Goal: Task Accomplishment & Management: Manage account settings

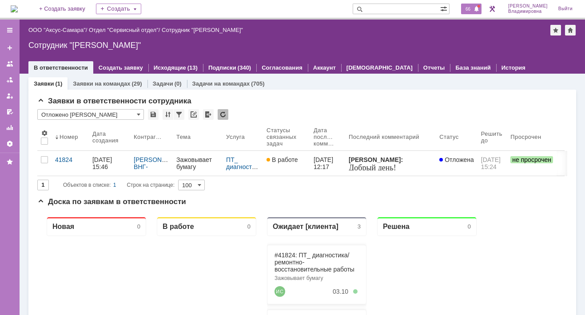
click at [472, 10] on span "66" at bounding box center [468, 9] width 10 height 6
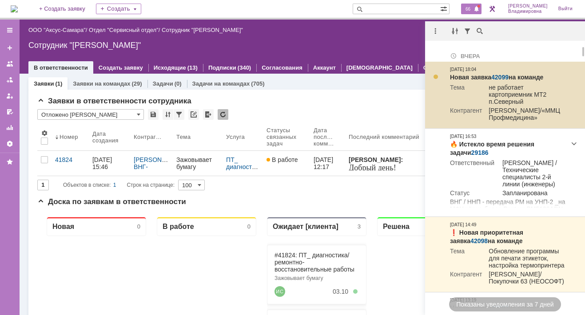
click at [501, 75] on link "42099" at bounding box center [499, 77] width 17 height 7
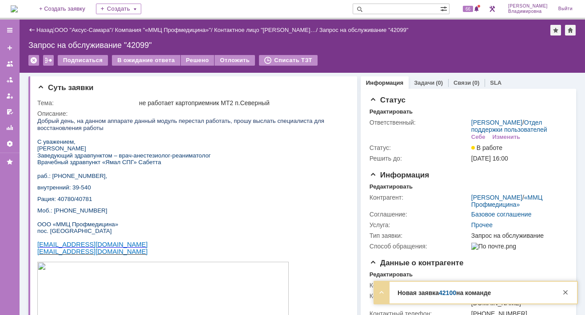
click at [449, 291] on link "42100" at bounding box center [447, 293] width 17 height 7
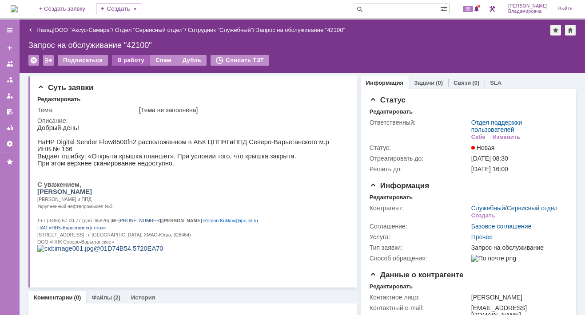
click at [136, 58] on div "В работу" at bounding box center [131, 60] width 38 height 11
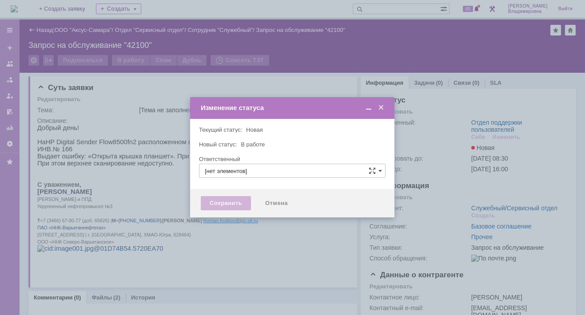
type input "Отдел поддержки пользователей"
type input "Орлова Елена Владимировна"
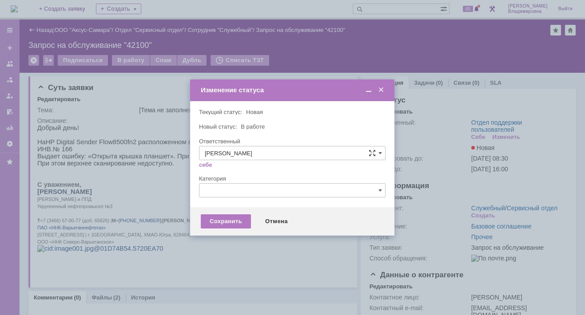
click at [221, 229] on div "Сохранить Отмена" at bounding box center [292, 222] width 204 height 28
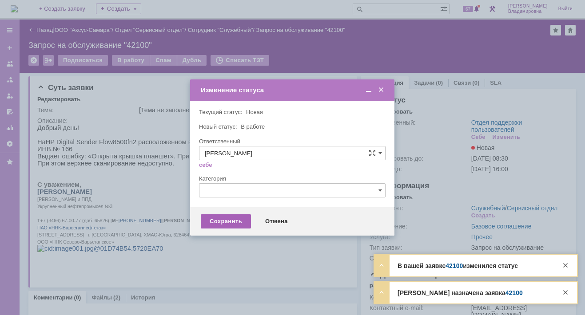
click at [219, 221] on div "Сохранить" at bounding box center [226, 222] width 50 height 14
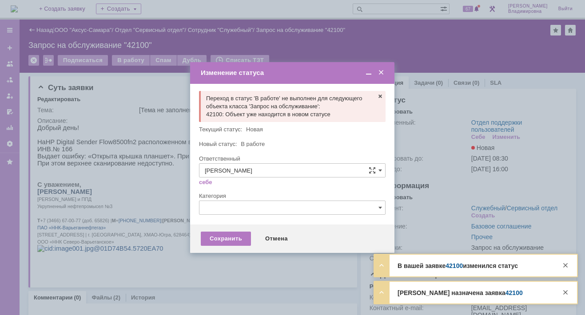
click at [381, 70] on span at bounding box center [381, 73] width 9 height 8
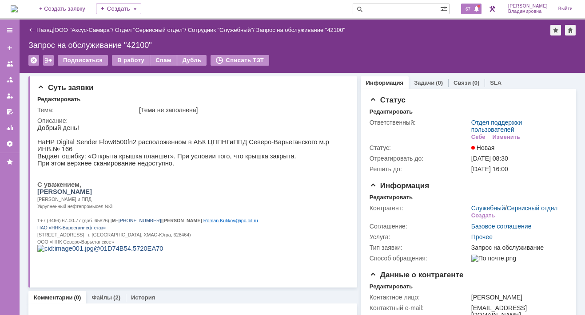
click at [473, 7] on span "67" at bounding box center [468, 9] width 10 height 6
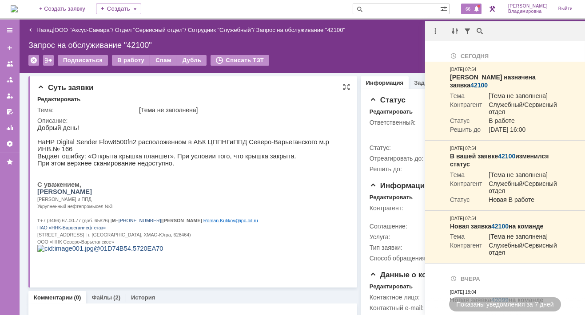
click at [212, 194] on p "Роман Николаевич Куликов" at bounding box center [189, 191] width 305 height 7
click at [184, 8] on div "На домашнюю + Создать заявку Создать 66 Орлова Елена Владимировна Выйти" at bounding box center [292, 10] width 585 height 20
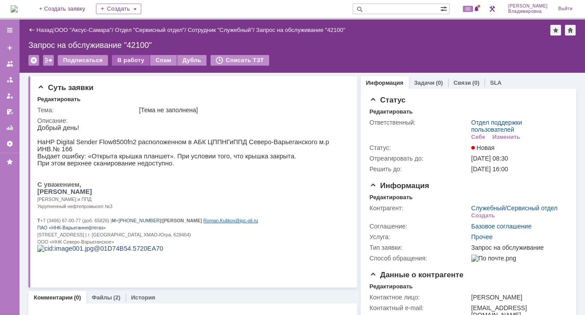
click at [131, 58] on div "В работу" at bounding box center [131, 60] width 38 height 11
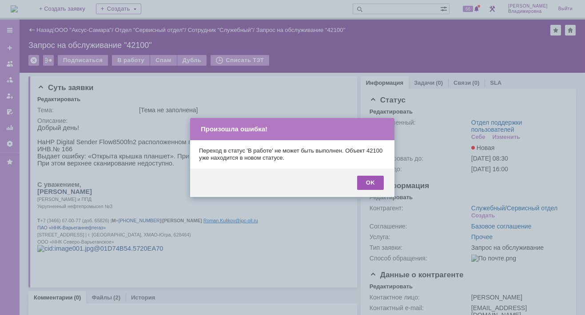
click at [372, 176] on div "OK" at bounding box center [370, 183] width 27 height 14
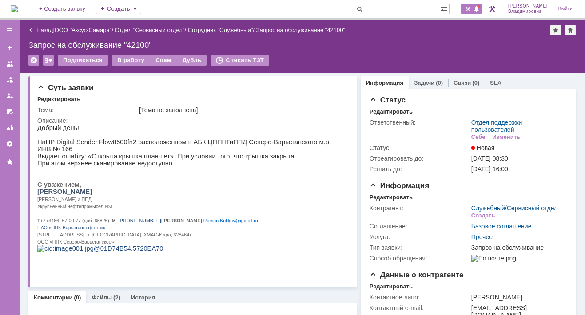
click at [473, 6] on span "66" at bounding box center [468, 9] width 10 height 6
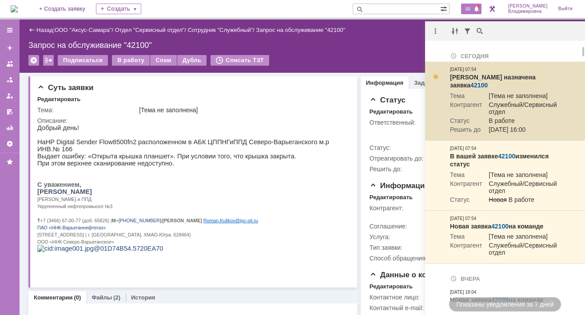
click at [534, 92] on td "[Тема не заполнена]" at bounding box center [524, 96] width 84 height 9
click at [488, 82] on link "42100" at bounding box center [479, 85] width 17 height 7
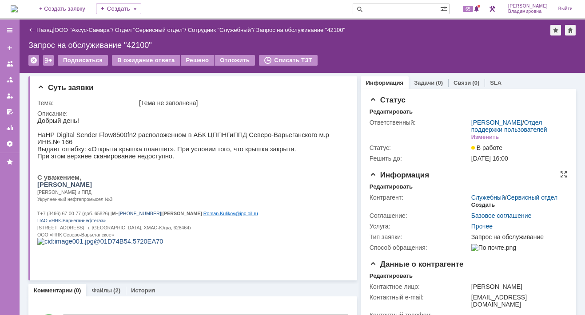
click at [475, 209] on div "Создать" at bounding box center [483, 205] width 24 height 7
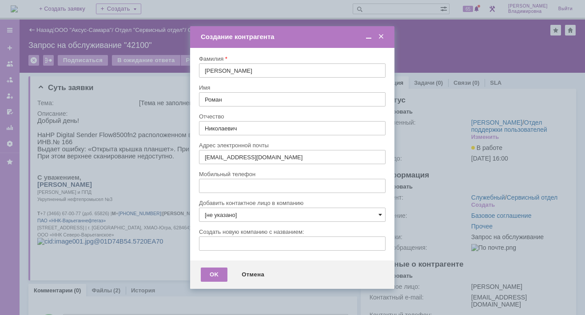
click at [380, 213] on span at bounding box center [381, 215] width 4 height 7
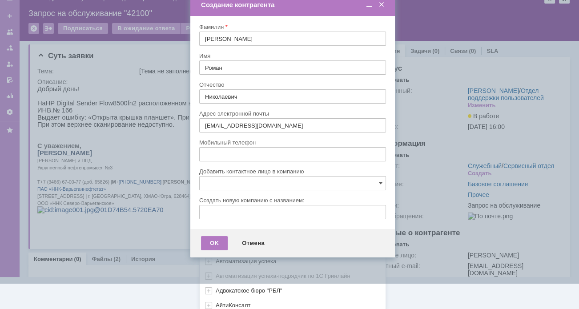
scroll to position [264, 0]
click at [216, 301] on link "Показать еще" at bounding box center [222, 306] width 45 height 13
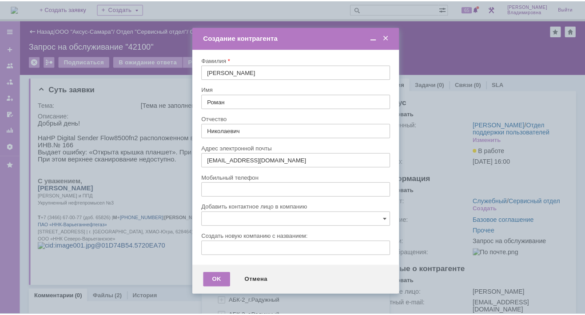
scroll to position [444, 0]
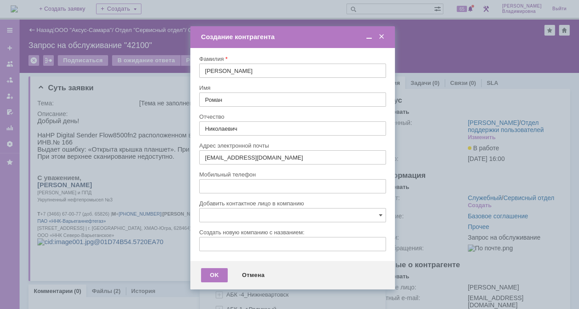
drag, startPoint x: 269, startPoint y: 267, endPoint x: 352, endPoint y: 277, distance: 83.8
click at [352, 277] on div "АБК -3_Нижневартовск" at bounding box center [303, 279] width 154 height 7
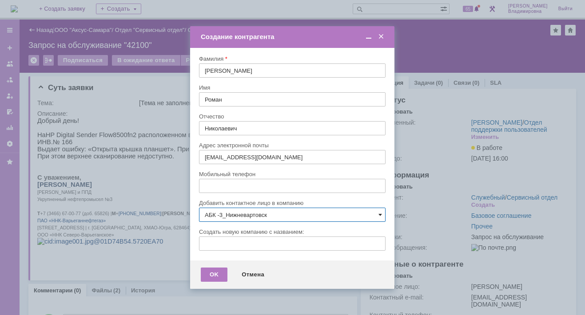
click at [379, 213] on span at bounding box center [381, 215] width 4 height 7
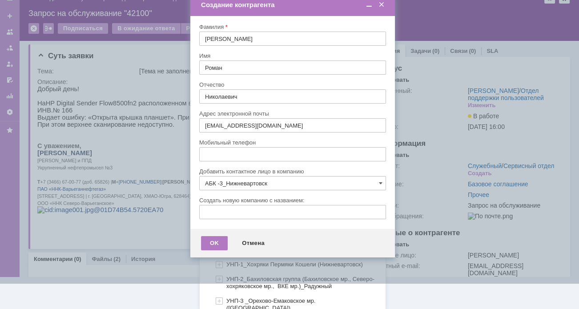
scroll to position [533, 0]
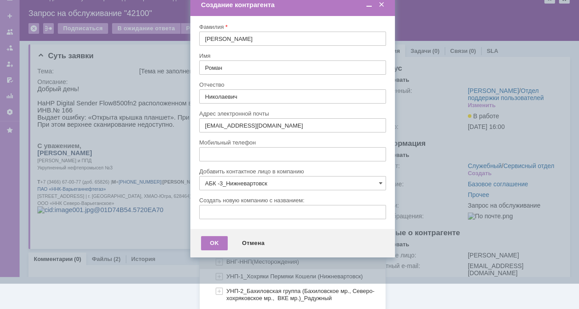
click at [242, 258] on span "ВНГ-ННП(Месторождения)" at bounding box center [262, 261] width 72 height 7
type input "ВНГ-ННП(Месторождения)"
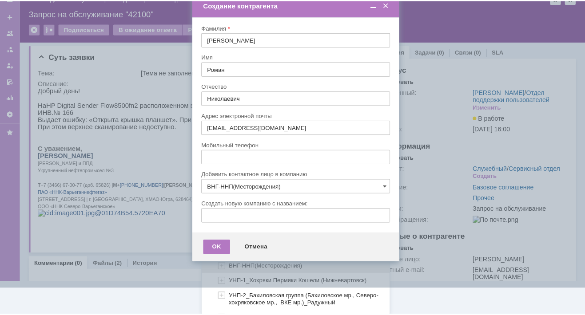
scroll to position [0, 0]
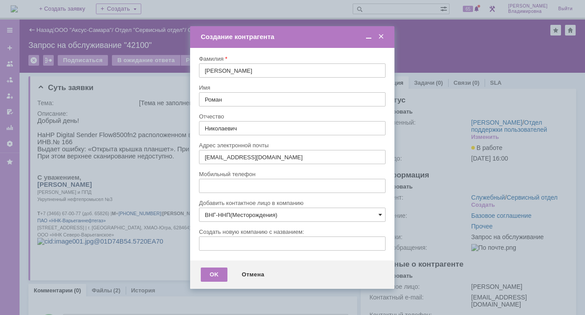
click at [379, 214] on span at bounding box center [381, 215] width 4 height 7
click at [178, 212] on div at bounding box center [292, 157] width 585 height 315
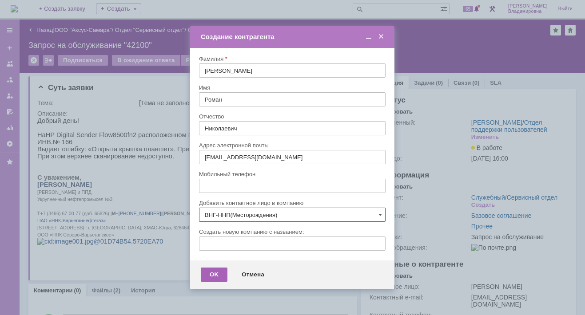
click at [207, 273] on div "OK" at bounding box center [214, 275] width 27 height 14
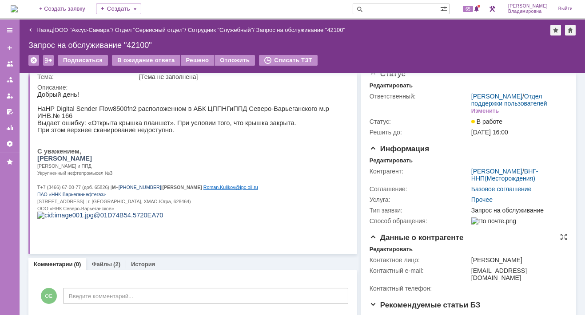
scroll to position [44, 0]
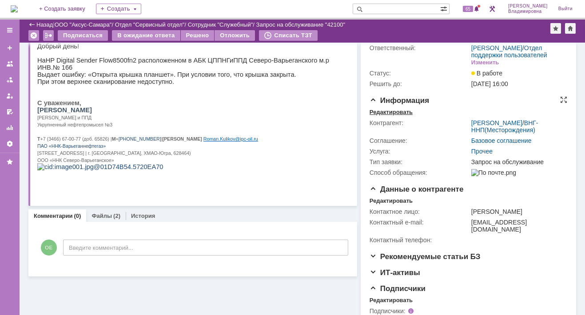
click at [392, 116] on div "Редактировать" at bounding box center [391, 112] width 43 height 7
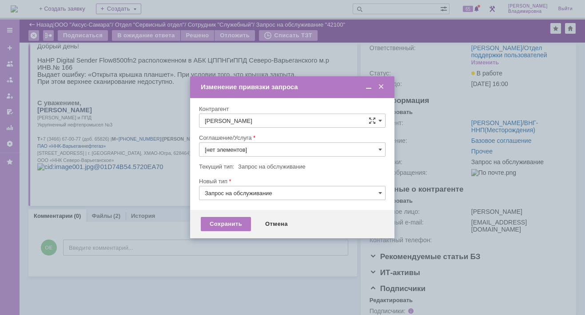
type input "Прочее"
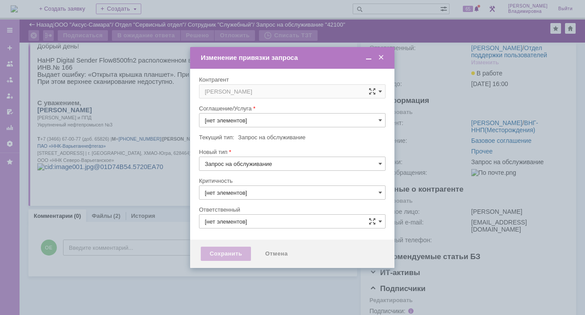
type input "Прочее"
type input "3. Низкая"
type input "[не указано]"
type input "[PERSON_NAME]"
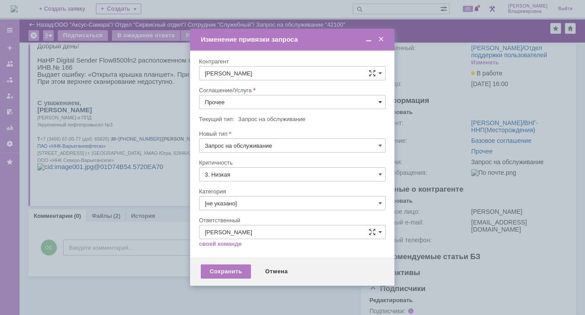
click at [379, 100] on span at bounding box center [381, 102] width 4 height 7
click at [233, 181] on span "ПТ_ диагностика/ ремонтно-восстановительные работы" at bounding box center [292, 182] width 175 height 7
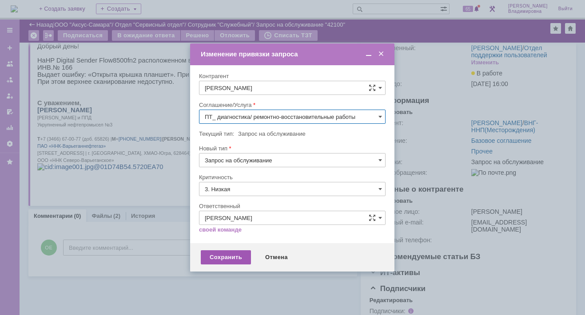
type input "ПТ_ диагностика/ ремонтно-восстановительные работы"
click at [216, 257] on div "Сохранить" at bounding box center [226, 258] width 50 height 14
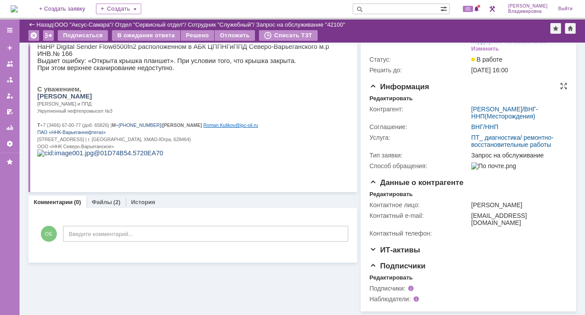
scroll to position [63, 0]
click at [384, 278] on div "Редактировать" at bounding box center [391, 278] width 43 height 7
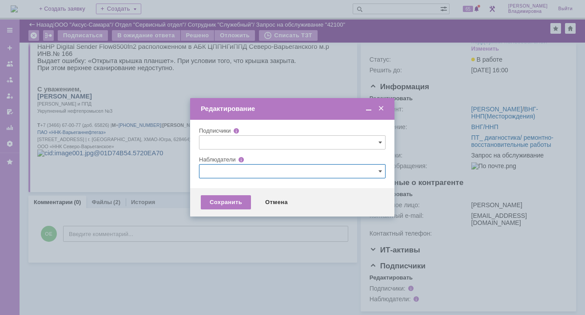
click at [216, 170] on input "text" at bounding box center [292, 171] width 187 height 14
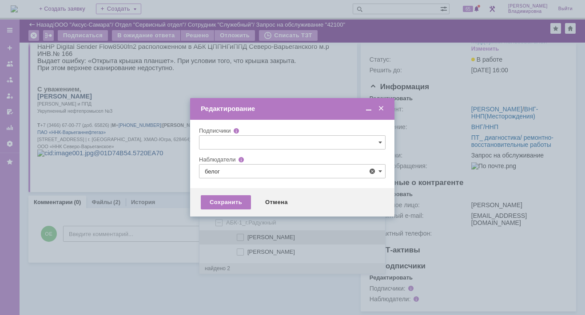
click at [248, 238] on span at bounding box center [248, 236] width 0 height 4
click at [242, 238] on input "[PERSON_NAME]" at bounding box center [241, 238] width 6 height 6
type input "[PERSON_NAME]"
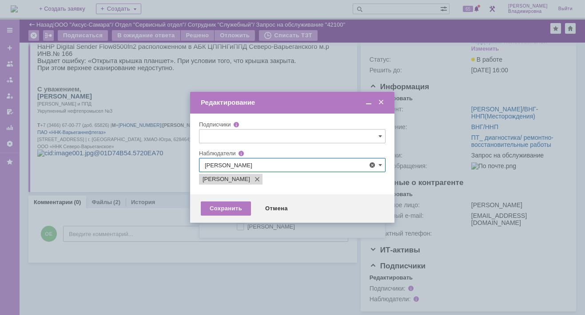
click at [184, 246] on div at bounding box center [292, 157] width 585 height 315
click at [223, 204] on div "Сохранить" at bounding box center [226, 209] width 50 height 14
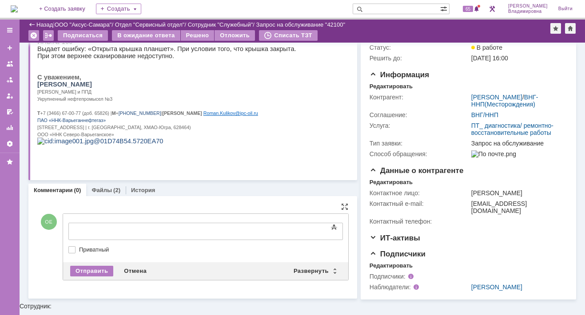
scroll to position [0, 0]
click at [306, 268] on div "Развернуть" at bounding box center [314, 271] width 53 height 11
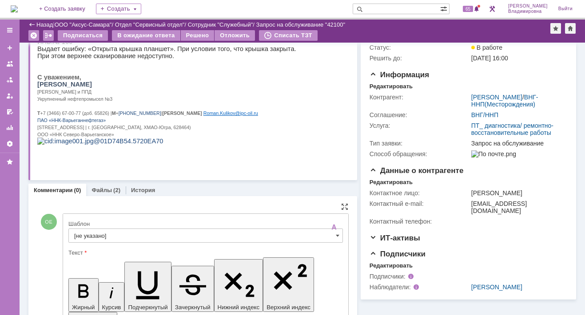
click at [84, 236] on input "[не указано]" at bounding box center [205, 236] width 275 height 14
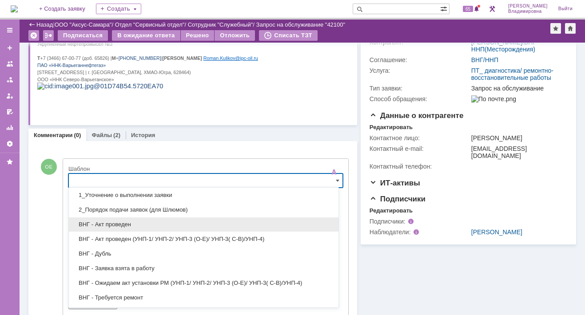
scroll to position [44, 0]
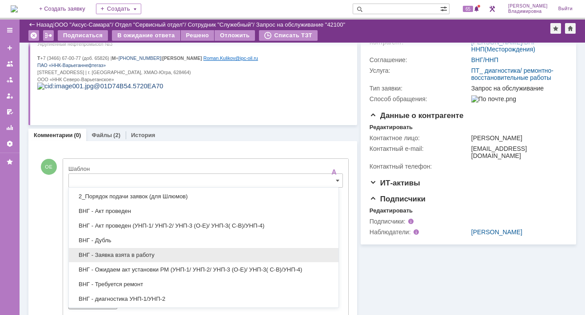
click at [115, 252] on span "ВНГ - Заявка взята в работу" at bounding box center [203, 255] width 259 height 7
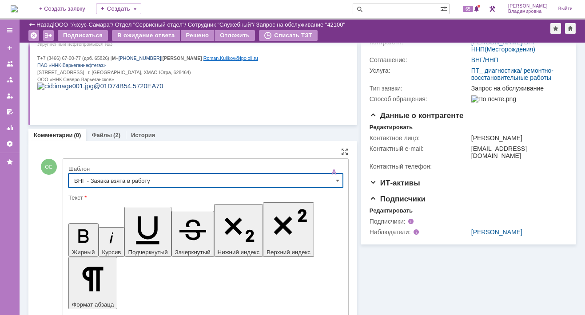
type input "ВНГ - Заявка взята в работу"
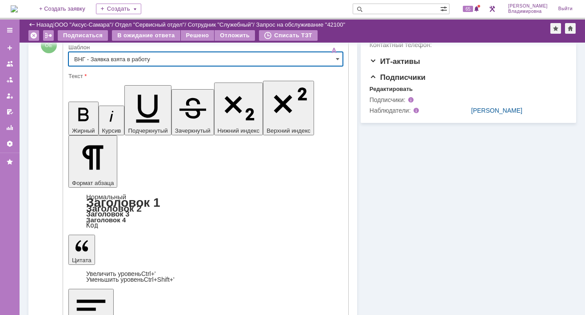
scroll to position [270, 0]
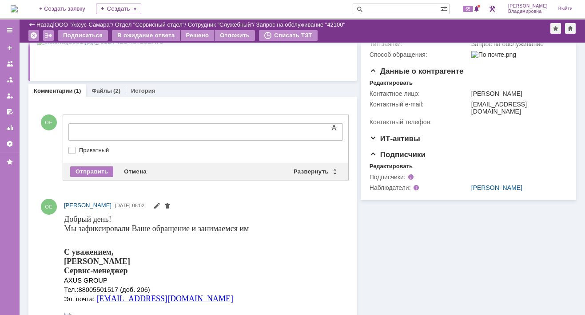
scroll to position [0, 0]
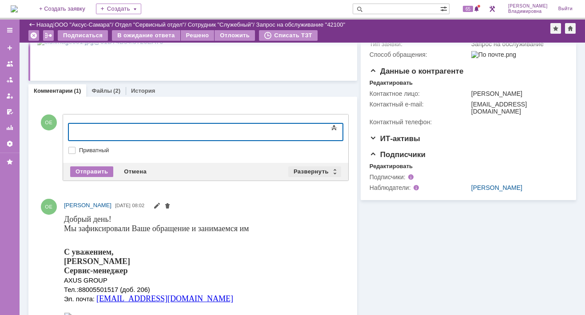
click at [311, 167] on div "Развернуть" at bounding box center [314, 172] width 53 height 11
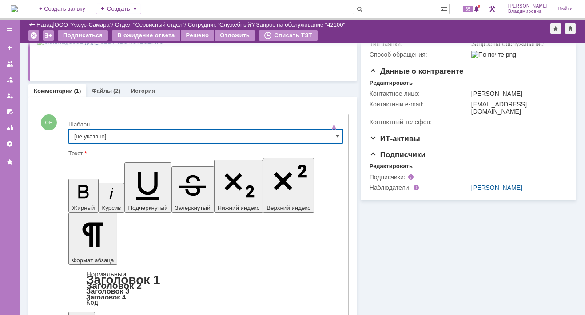
click at [84, 134] on input "[не указано]" at bounding box center [205, 136] width 275 height 14
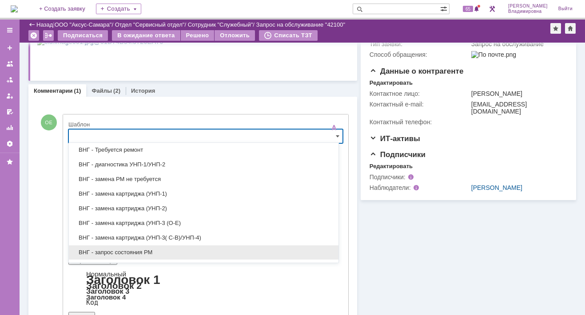
scroll to position [124, 0]
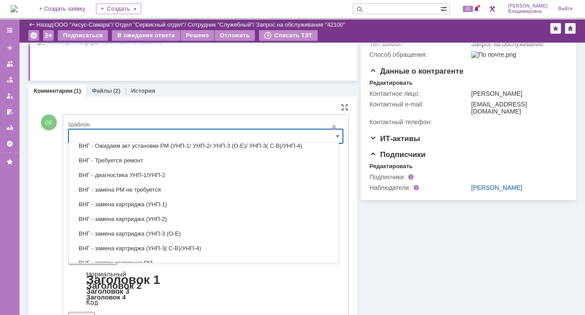
click at [113, 158] on span "ВНГ - Требуется ремонт" at bounding box center [203, 160] width 259 height 7
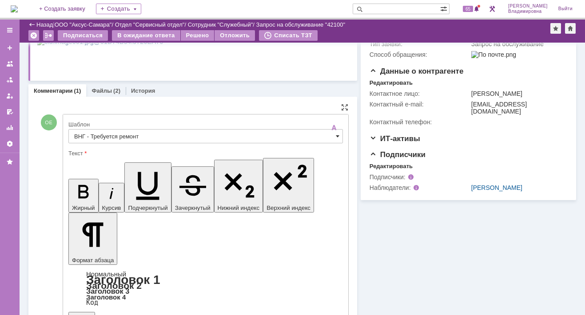
click at [336, 135] on span at bounding box center [338, 136] width 4 height 7
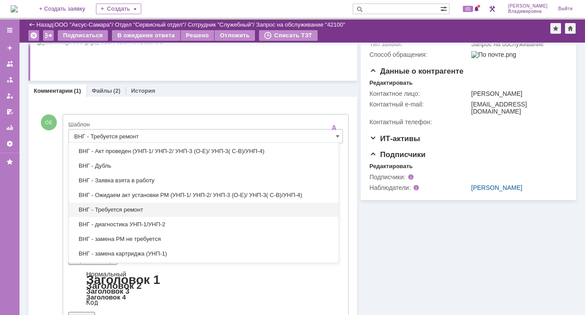
scroll to position [89, 0]
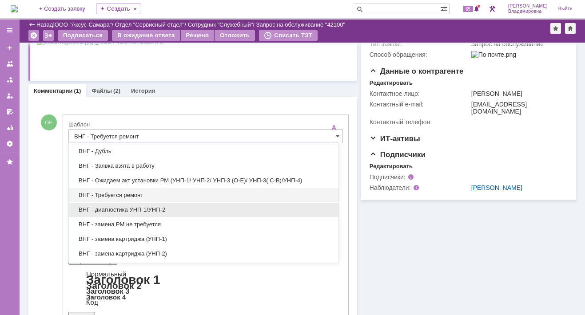
click at [113, 209] on span "ВНГ - диагностика УНП-1/УНП-2" at bounding box center [203, 210] width 259 height 7
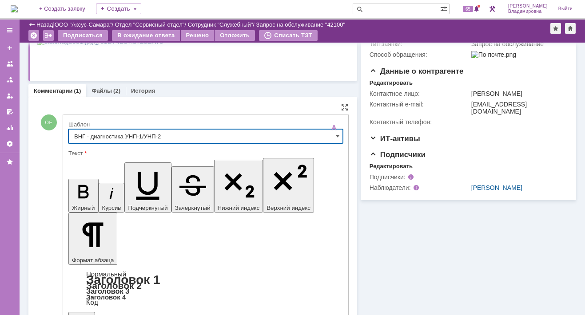
type input "ВНГ - диагностика УНП-1/УНП-2"
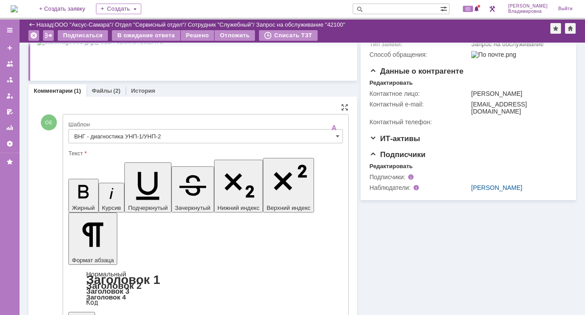
drag, startPoint x: 78, startPoint y: 2166, endPoint x: 221, endPoint y: 2166, distance: 143.5
drag, startPoint x: 152, startPoint y: 2167, endPoint x: 278, endPoint y: 2165, distance: 126.2
drag, startPoint x: 252, startPoint y: 2176, endPoint x: 305, endPoint y: 2178, distance: 52.5
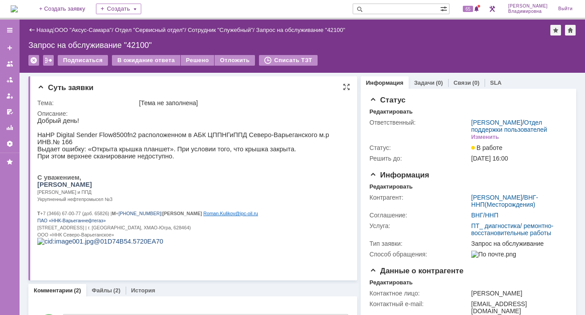
scroll to position [267, 0]
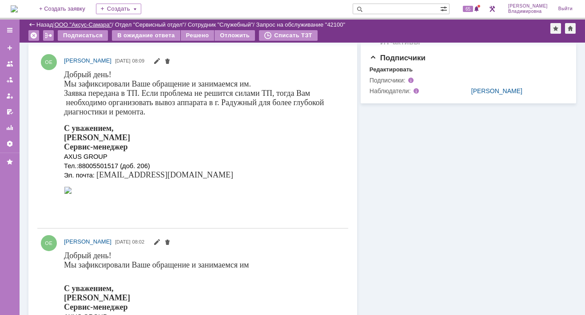
click at [82, 24] on link "ООО "Аксус-Самара"" at bounding box center [83, 24] width 57 height 7
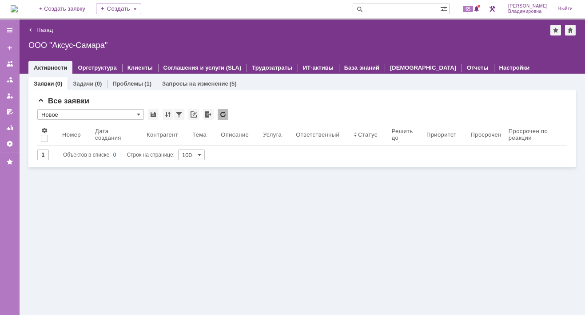
click at [138, 207] on div "Заявки (0) Задачи (0) Проблемы (1) Запросы на изменение (5) Все заявки * Новое …" at bounding box center [303, 195] width 566 height 242
click at [82, 82] on link "Задачи" at bounding box center [83, 83] width 20 height 7
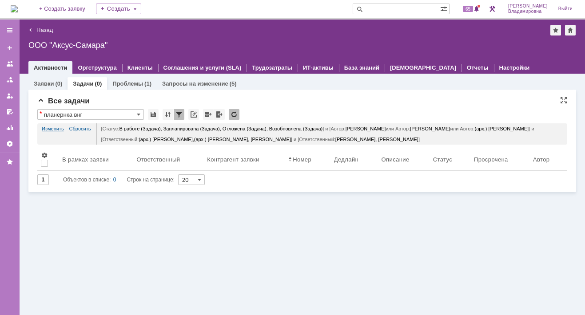
click at [50, 127] on link "Изменить" at bounding box center [53, 129] width 22 height 11
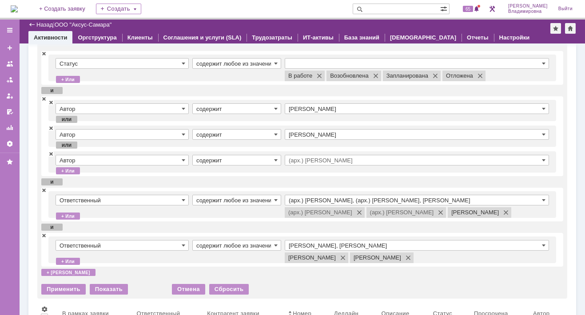
scroll to position [39, 0]
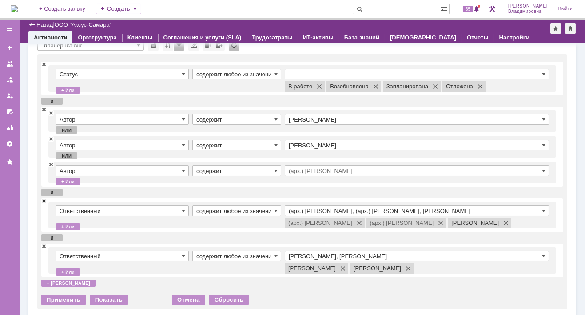
click at [44, 200] on span at bounding box center [43, 201] width 5 height 6
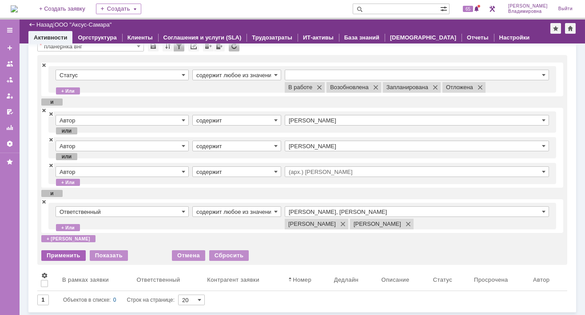
click at [65, 254] on div "Применить" at bounding box center [63, 256] width 44 height 11
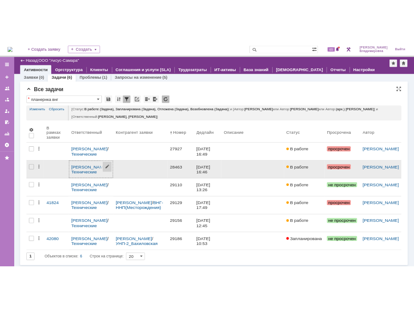
scroll to position [0, 0]
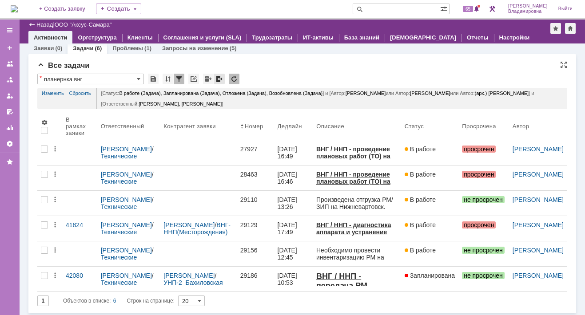
click at [217, 78] on div at bounding box center [219, 79] width 11 height 11
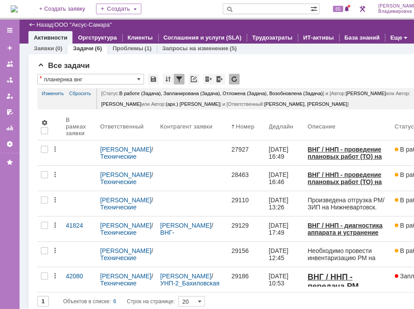
click at [327, 59] on div "Все задачи * планернка внг Просмотреть архив Результаты поиска: Статус содержит…" at bounding box center [237, 184] width 418 height 260
click at [391, 62] on div "Все задачи" at bounding box center [237, 65] width 400 height 9
click at [253, 8] on input "text" at bounding box center [267, 9] width 88 height 11
type input "28463"
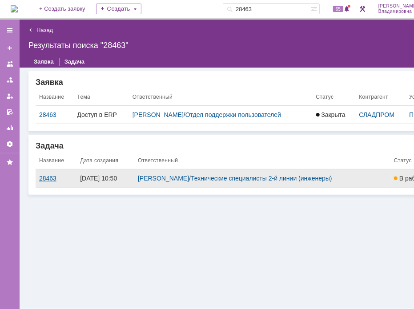
click at [47, 177] on div "28463" at bounding box center [56, 178] width 34 height 7
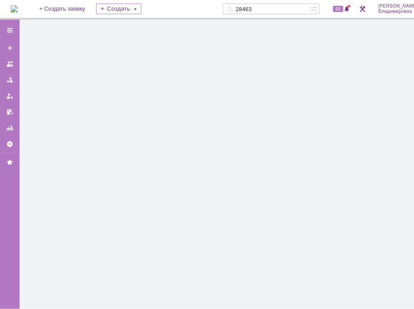
click at [47, 177] on div at bounding box center [237, 164] width 435 height 289
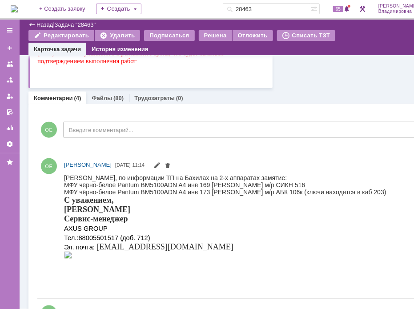
scroll to position [222, 0]
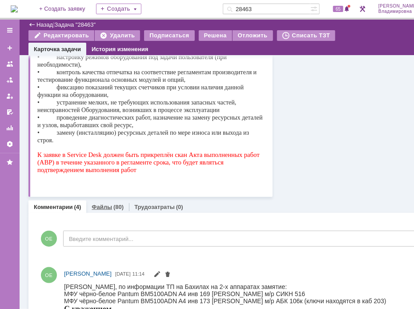
drag, startPoint x: 107, startPoint y: 205, endPoint x: 71, endPoint y: 180, distance: 43.8
click at [107, 205] on link "Файлы" at bounding box center [102, 207] width 20 height 7
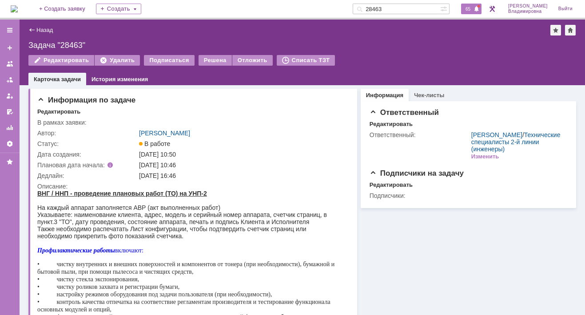
click at [473, 8] on span "65" at bounding box center [468, 9] width 10 height 6
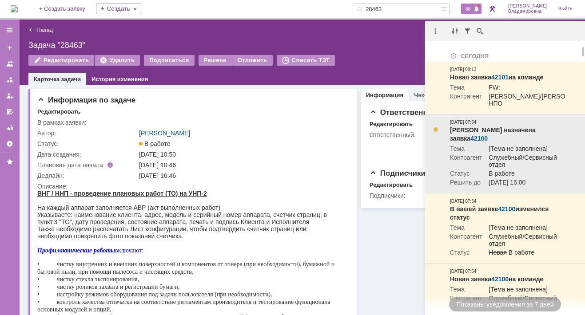
click at [488, 139] on link "42100" at bounding box center [479, 138] width 17 height 7
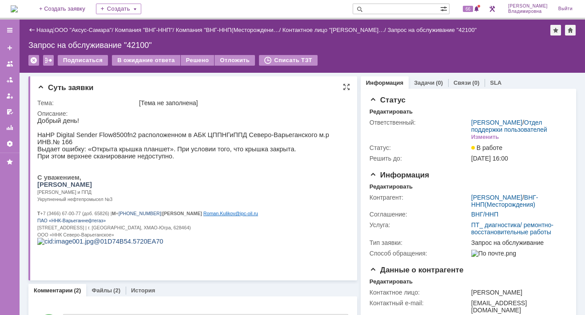
click at [259, 180] on p "С уважением," at bounding box center [189, 177] width 305 height 7
click at [469, 8] on span "67" at bounding box center [468, 9] width 10 height 6
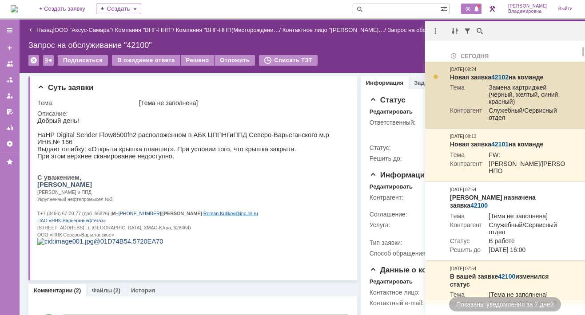
click at [501, 76] on link "42102" at bounding box center [499, 77] width 17 height 7
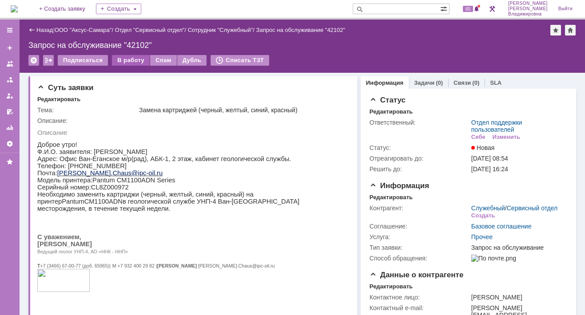
click at [133, 57] on div "В работу" at bounding box center [131, 60] width 38 height 11
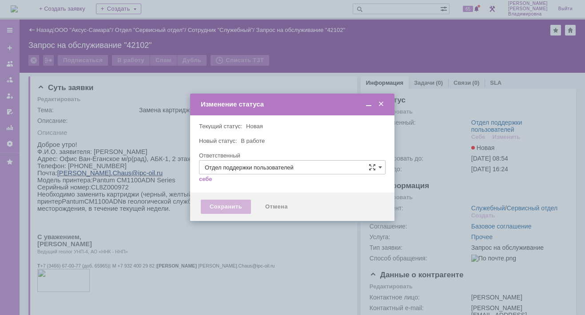
type input "[PERSON_NAME]"
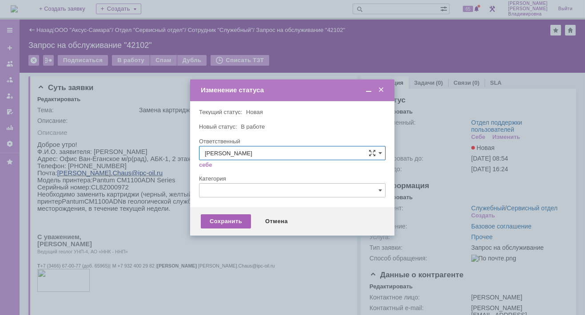
click at [229, 218] on div "Сохранить" at bounding box center [226, 222] width 50 height 14
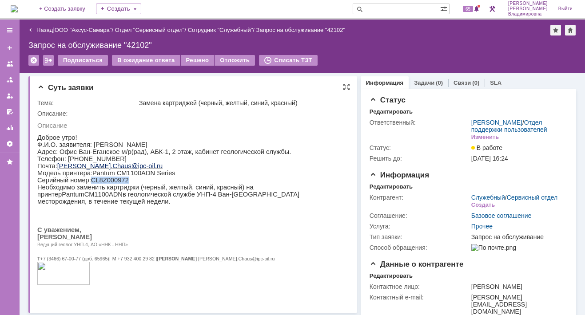
drag, startPoint x: 89, startPoint y: 185, endPoint x: 121, endPoint y: 186, distance: 32.5
click at [121, 184] on p "Серийный номер: CL 8 Z 000972" at bounding box center [189, 180] width 305 height 7
copy p "CL 8 Z 000972"
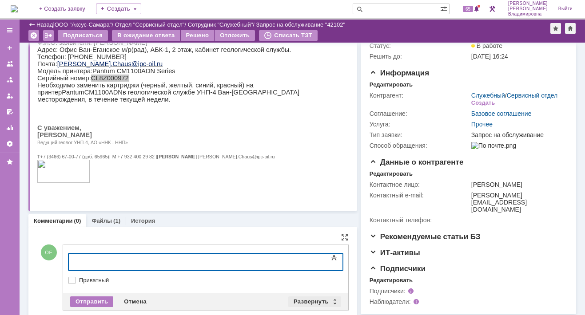
click at [303, 299] on div "Развернуть" at bounding box center [314, 302] width 53 height 11
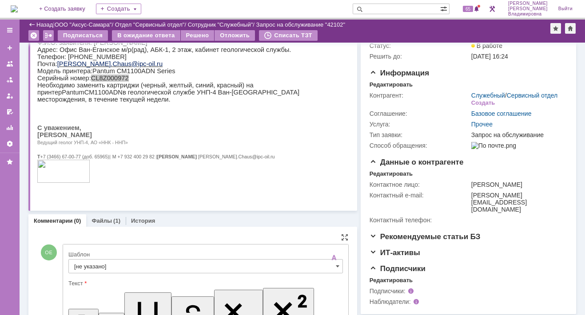
scroll to position [214, 0]
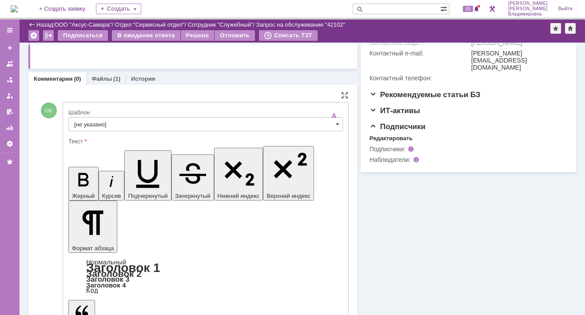
click at [84, 119] on input "[не указано]" at bounding box center [205, 124] width 275 height 14
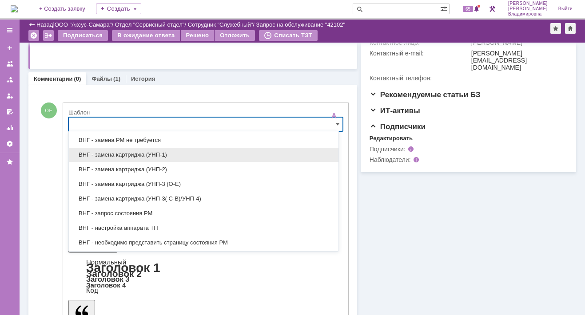
scroll to position [222, 0]
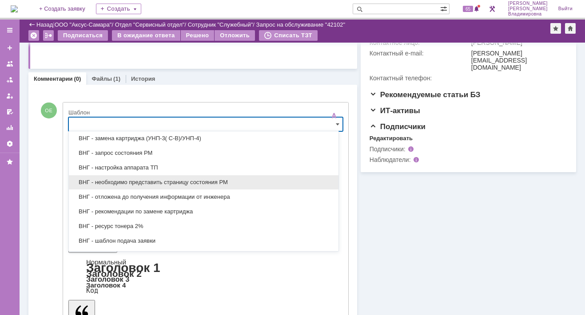
click at [127, 180] on span "ВНГ - необходимо представить страницу состояния РМ" at bounding box center [203, 182] width 259 height 7
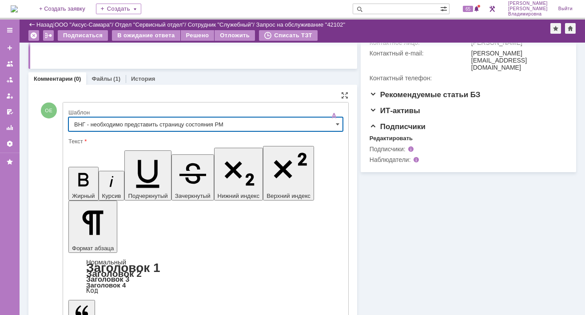
type input "ВНГ - необходимо представить страницу состояния РМ"
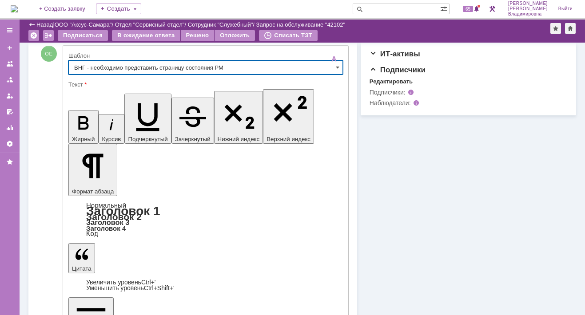
scroll to position [302, 0]
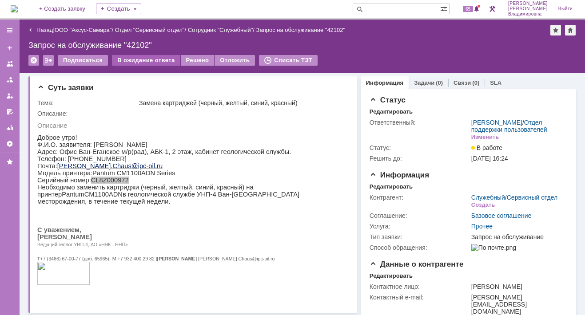
click at [140, 60] on div "В ожидание ответа" at bounding box center [146, 60] width 68 height 11
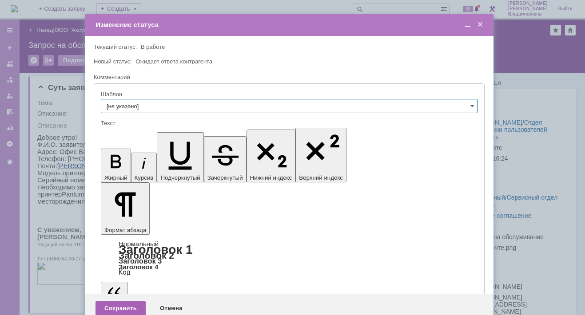
click at [119, 302] on div "Сохранить" at bounding box center [121, 309] width 50 height 14
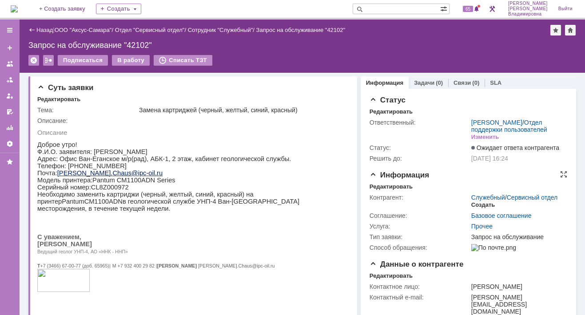
click at [479, 209] on div "Создать" at bounding box center [483, 205] width 24 height 7
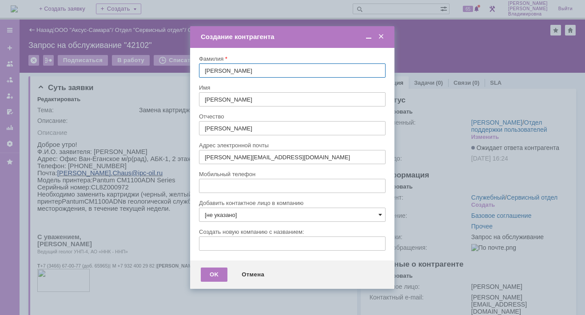
click at [382, 214] on span at bounding box center [381, 215] width 4 height 7
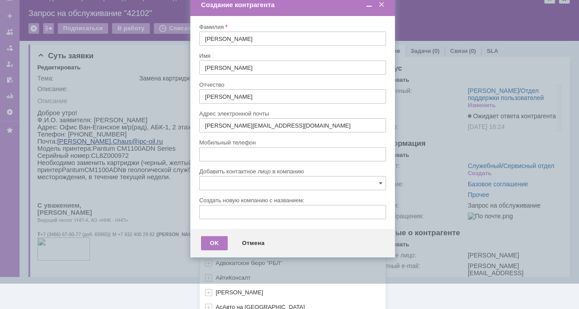
scroll to position [264, 0]
click at [216, 302] on div "[не указано] AVON AXUS Axus Computers DELPHI Xcom _подрядчик Михайловка «ММЦ Пр…" at bounding box center [293, 119] width 186 height 379
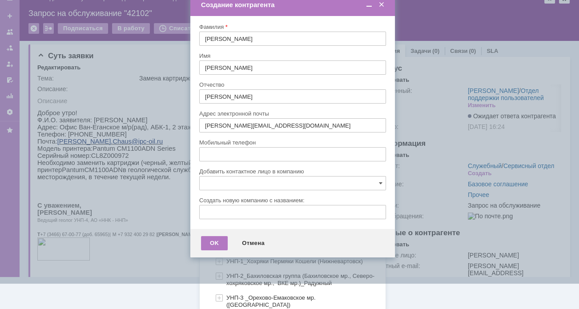
scroll to position [552, 0]
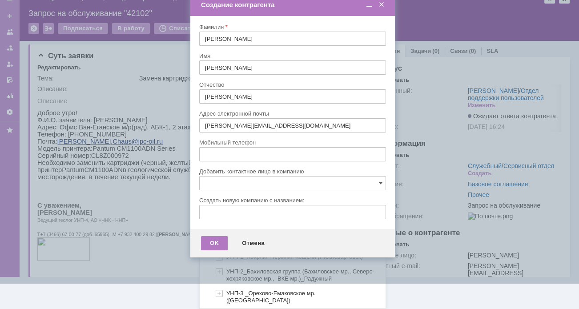
click at [250, 311] on span "УНП-4_Ван-Еганское мр. ([GEOGRAPHIC_DATA])" at bounding box center [293, 314] width 134 height 7
type input "УНП-4_Ван-Еганское мр. ([GEOGRAPHIC_DATA])"
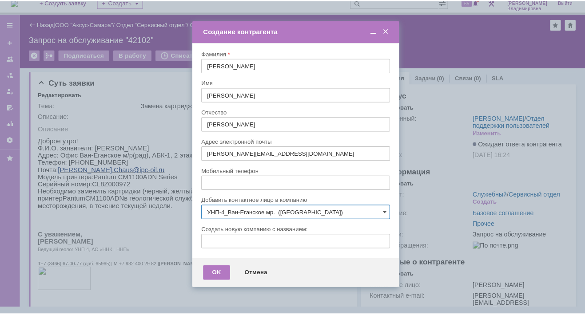
scroll to position [0, 0]
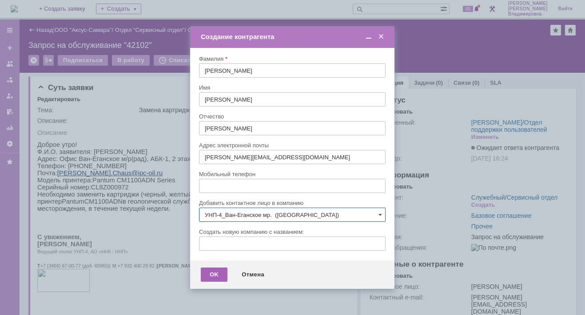
click at [208, 272] on div "OK" at bounding box center [214, 275] width 27 height 14
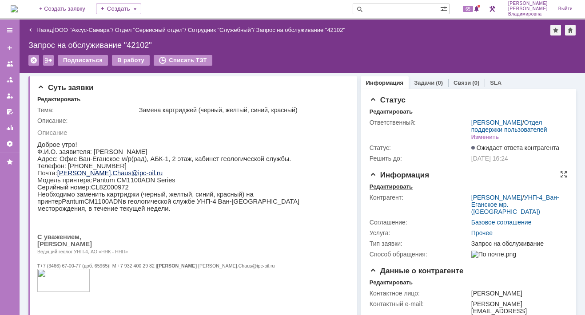
click at [395, 191] on div "Редактировать" at bounding box center [391, 187] width 43 height 7
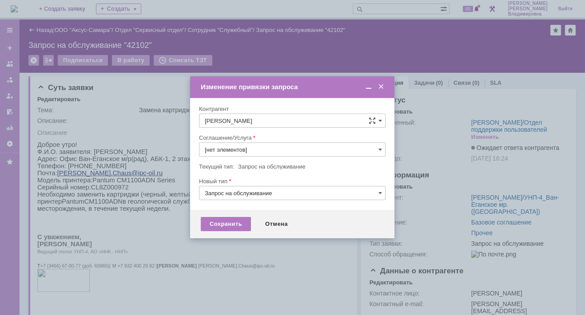
type input "Прочее"
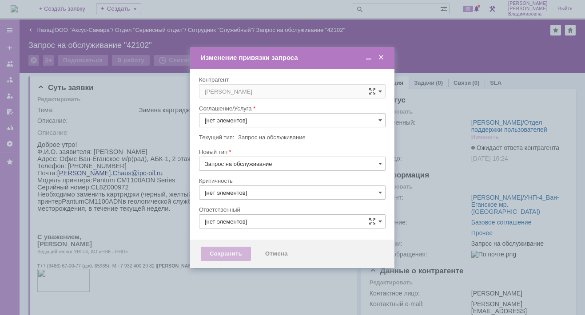
type input "3. Низкая"
type input "Прочее"
type input "[PERSON_NAME]"
type input "[не указано]"
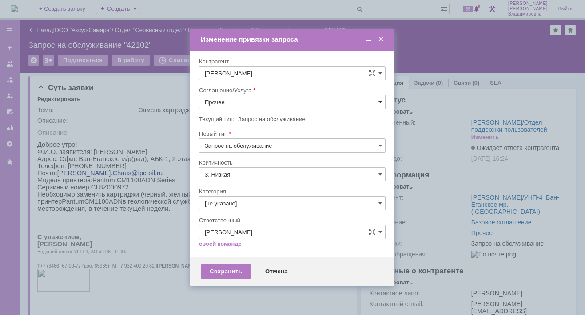
click at [381, 100] on span at bounding box center [381, 102] width 4 height 7
click at [241, 209] on span "ПТ_Замена расходных материалов / ресурсных деталей" at bounding box center [292, 211] width 175 height 7
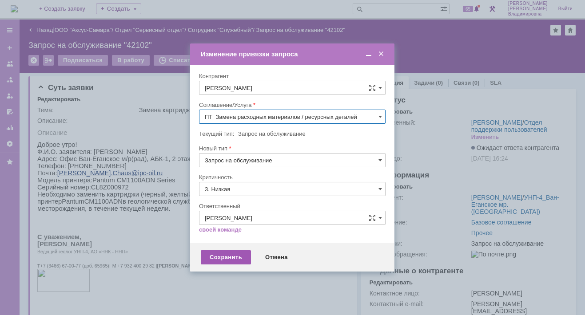
type input "ПТ_Замена расходных материалов / ресурсных деталей"
click at [229, 257] on div "Сохранить" at bounding box center [226, 258] width 50 height 14
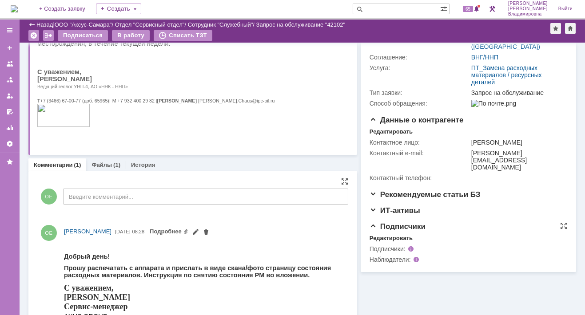
scroll to position [147, 0]
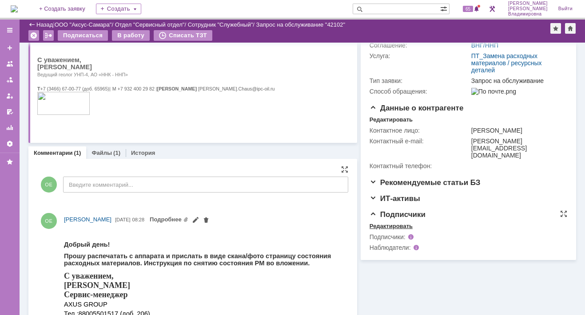
click at [376, 224] on div "Редактировать" at bounding box center [391, 226] width 43 height 7
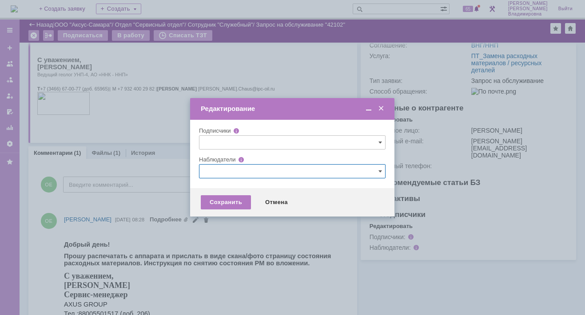
click at [218, 170] on input "text" at bounding box center [292, 171] width 187 height 14
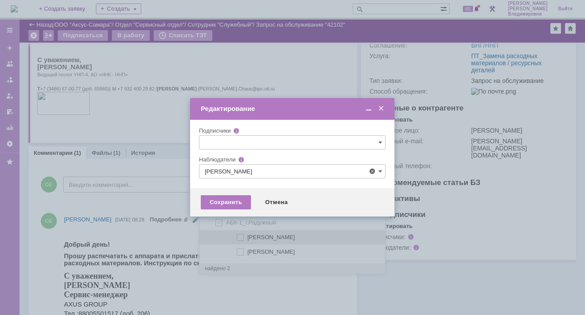
click at [248, 236] on span at bounding box center [248, 236] width 0 height 4
click at [238, 236] on input "[PERSON_NAME]" at bounding box center [241, 238] width 6 height 6
type input "[PERSON_NAME]"
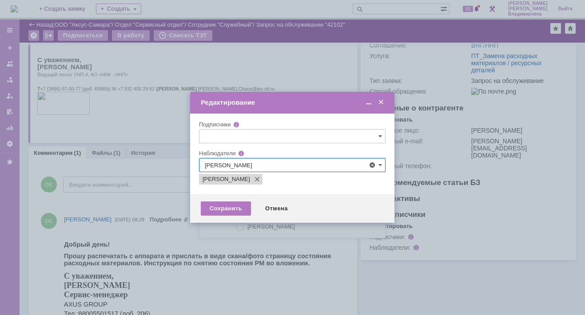
click at [158, 200] on div at bounding box center [292, 157] width 585 height 315
click at [229, 210] on div "Сохранить" at bounding box center [226, 209] width 50 height 14
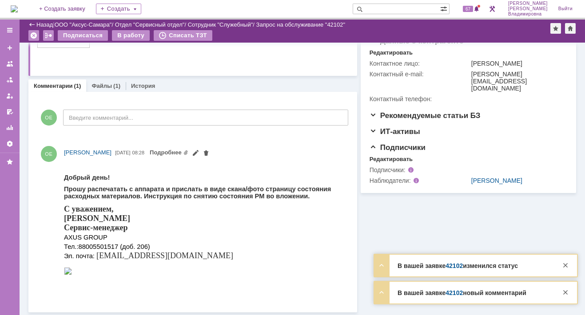
scroll to position [0, 0]
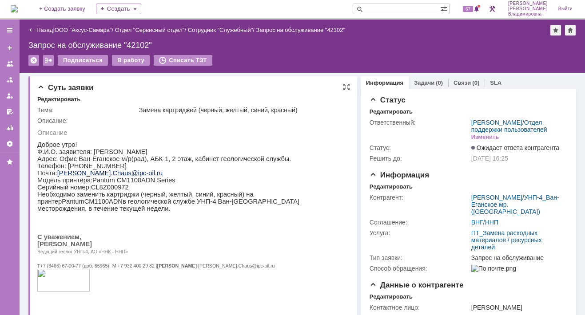
click at [272, 255] on p "Ведущий геолог УНП-4, АО «ННК - ННП»" at bounding box center [189, 251] width 305 height 7
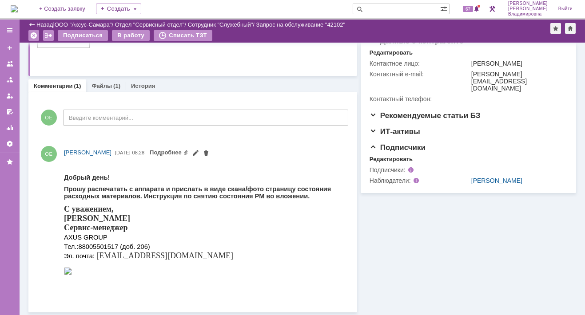
scroll to position [214, 0]
click at [473, 8] on span "67" at bounding box center [468, 9] width 10 height 6
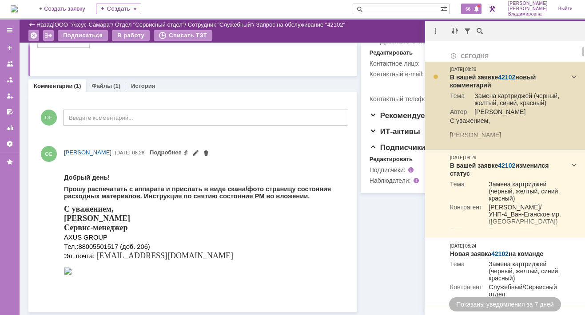
click at [505, 78] on link "42102" at bounding box center [506, 77] width 17 height 7
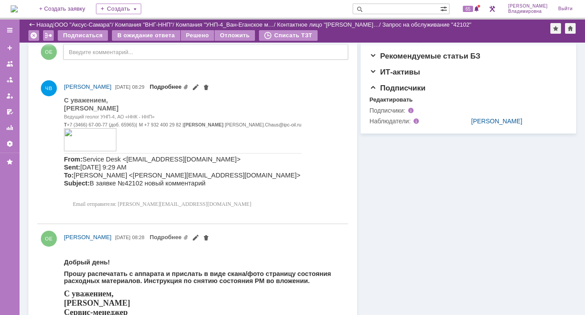
click at [188, 87] on link "Подробнее" at bounding box center [169, 87] width 39 height 7
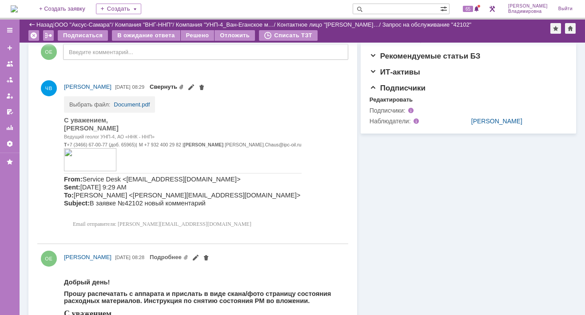
click at [205, 87] on span "Свернуть" at bounding box center [178, 86] width 56 height 7
click at [473, 9] on span "65" at bounding box center [468, 9] width 10 height 6
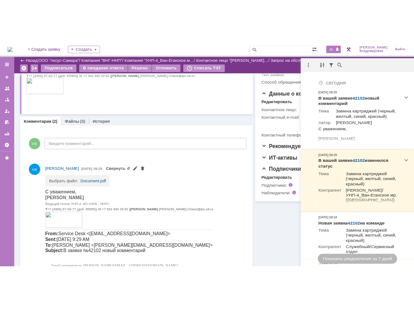
scroll to position [140, 0]
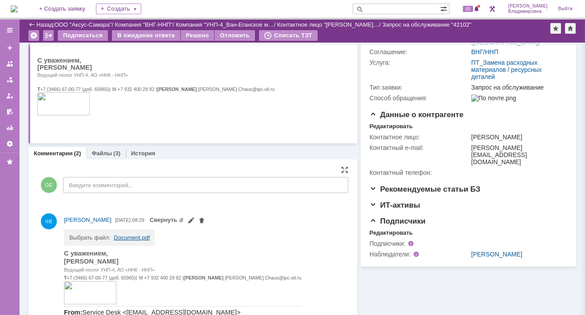
click at [126, 237] on link "Document.pdf" at bounding box center [132, 238] width 36 height 7
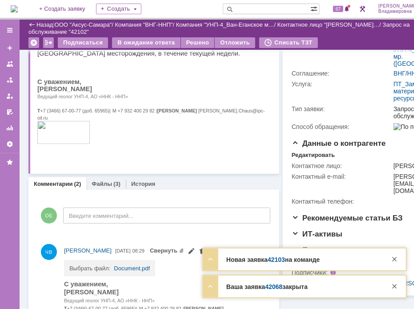
click at [282, 261] on link "42103" at bounding box center [276, 259] width 17 height 7
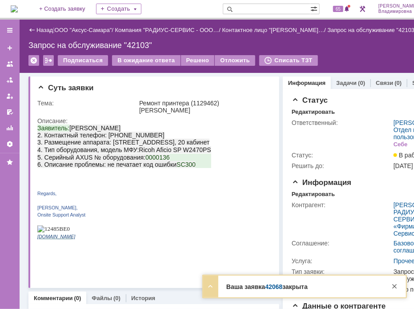
click at [276, 288] on link "42068" at bounding box center [273, 286] width 17 height 7
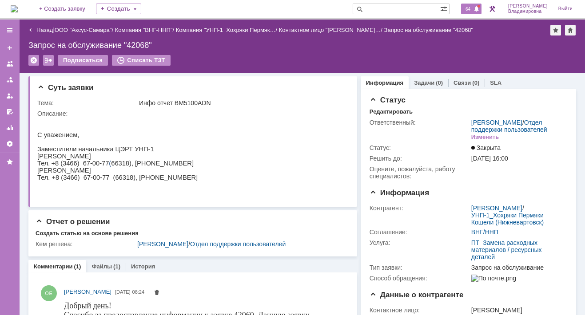
click at [413, 9] on span "64" at bounding box center [468, 9] width 10 height 6
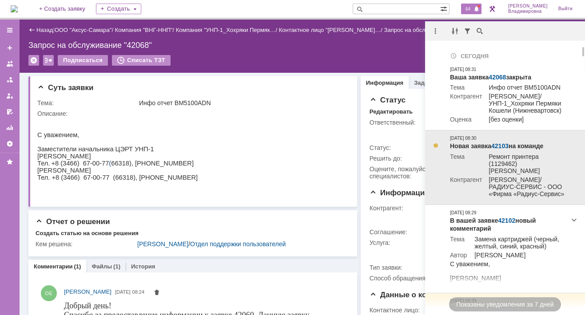
click at [413, 150] on link "42103" at bounding box center [499, 146] width 17 height 7
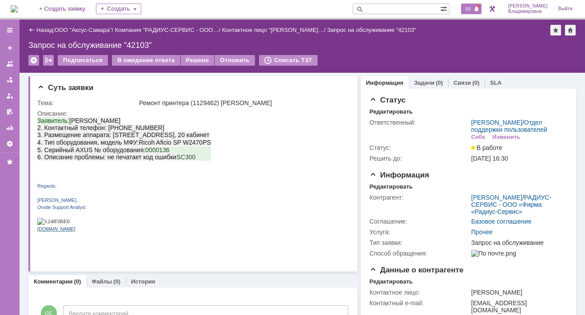
click at [473, 7] on span "64" at bounding box center [468, 9] width 10 height 6
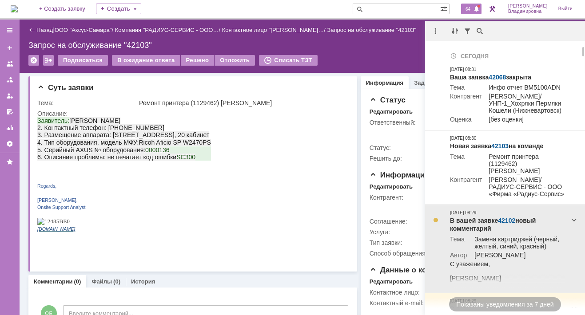
scroll to position [133, 0]
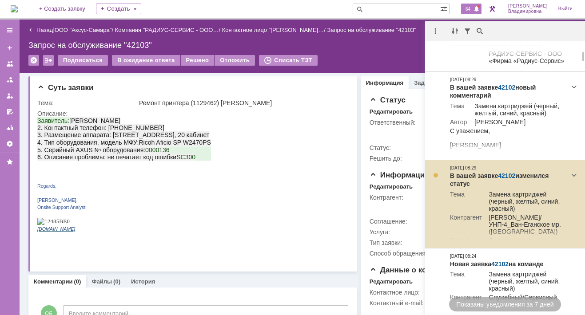
click at [503, 176] on link "42102" at bounding box center [506, 175] width 17 height 7
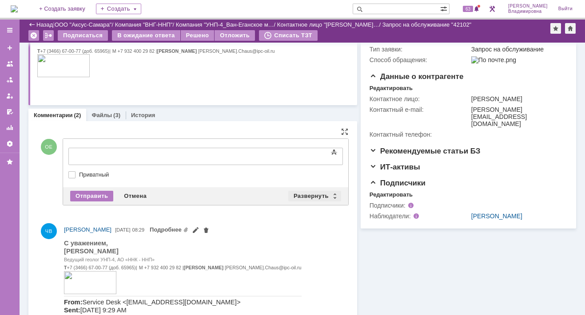
click at [299, 195] on div "Развернуть" at bounding box center [314, 196] width 53 height 11
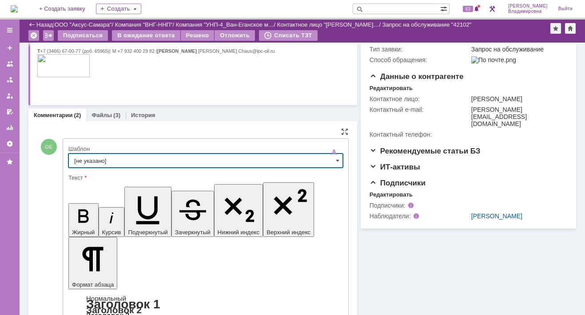
click at [94, 156] on input "[не указано]" at bounding box center [205, 161] width 275 height 14
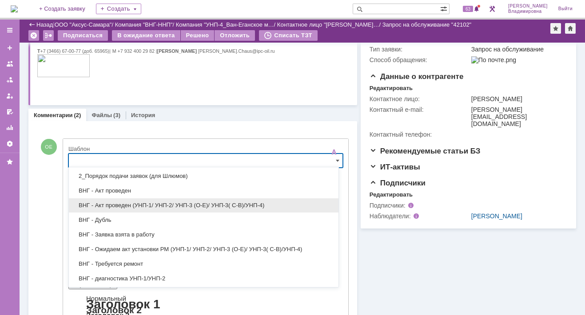
scroll to position [89, 0]
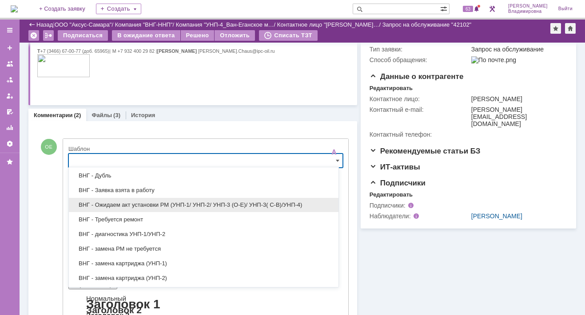
click at [154, 202] on span "ВНГ - Ожидаем акт установки РМ (УНП-1/ УНП-2/ УНП-3 (О-Е)/ УНП-3( С-В)/УНП-4)" at bounding box center [203, 205] width 259 height 7
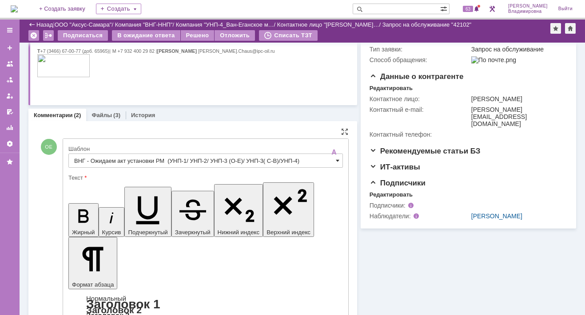
click at [336, 160] on span at bounding box center [338, 160] width 4 height 7
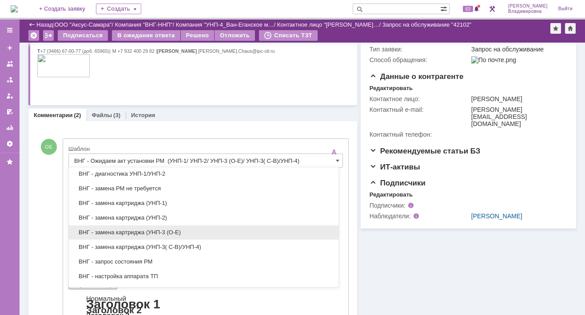
scroll to position [162, 0]
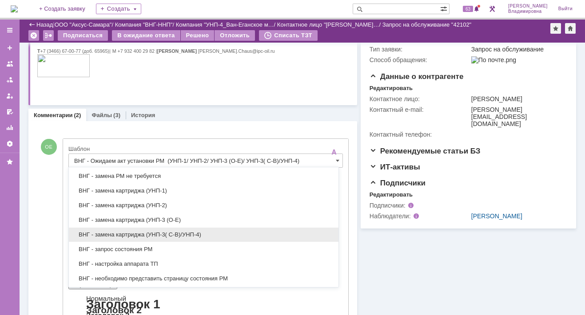
click at [160, 228] on div "ВНГ - замена картриджа (УНП-3( С-В)/УНП-4)" at bounding box center [204, 235] width 270 height 14
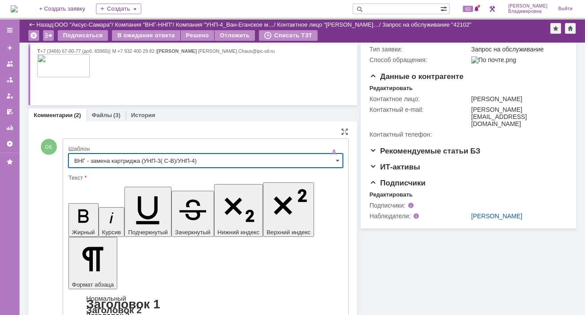
type input "ВНГ - замена картриджа (УНП-3( С-В)/УНП-4)"
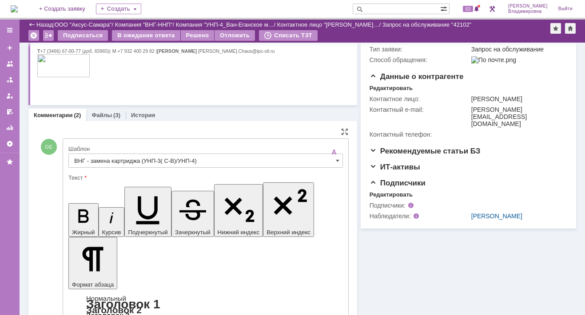
scroll to position [355, 0]
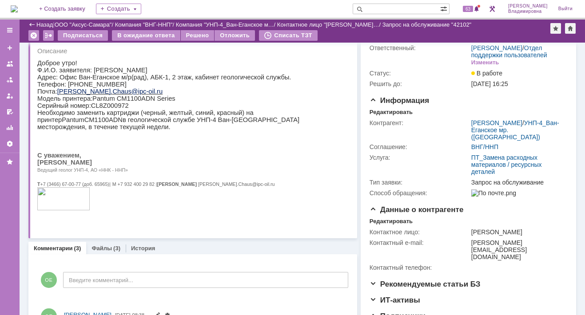
scroll to position [0, 0]
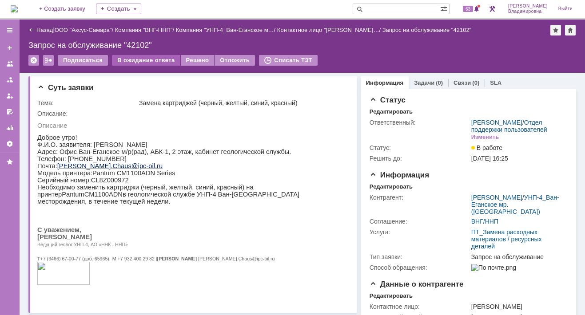
click at [152, 58] on div "В ожидание ответа" at bounding box center [146, 60] width 68 height 11
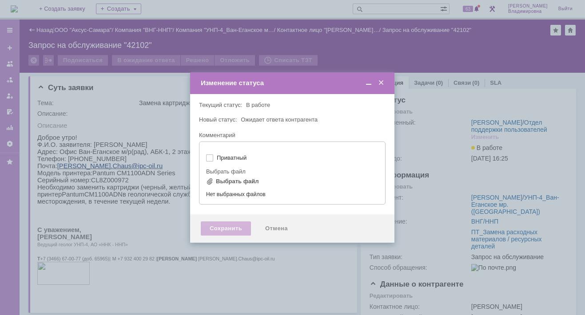
type input "[не указано]"
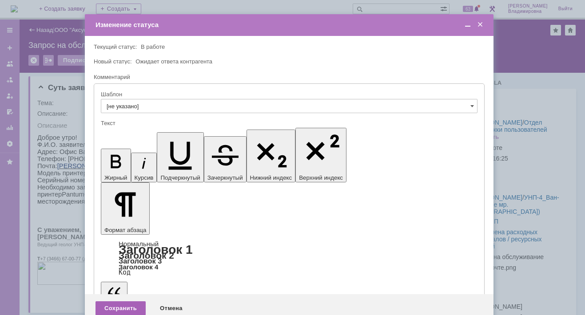
click at [119, 302] on div "Сохранить" at bounding box center [121, 309] width 50 height 14
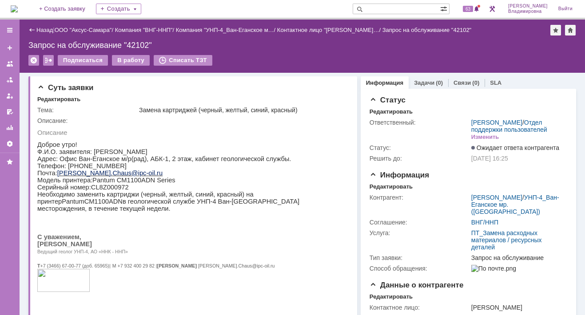
click at [393, 8] on input "text" at bounding box center [397, 9] width 88 height 11
type input "42100"
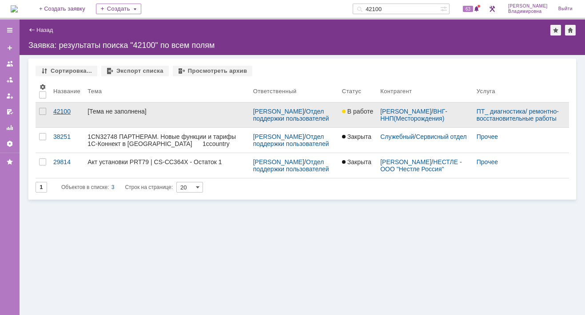
click at [63, 109] on div "42100" at bounding box center [66, 111] width 27 height 7
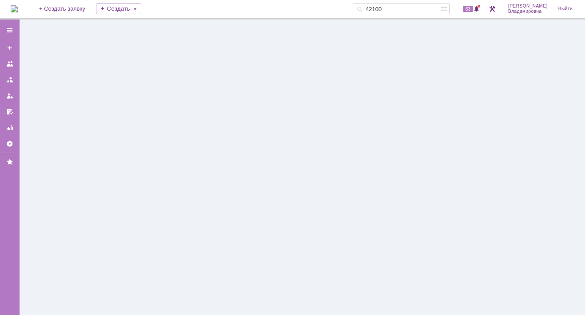
click at [63, 109] on div at bounding box center [303, 168] width 566 height 296
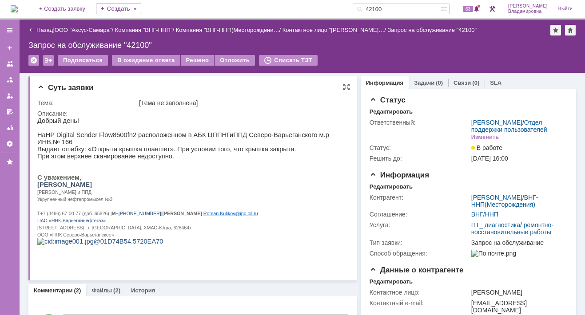
click at [235, 169] on p at bounding box center [189, 170] width 305 height 7
click at [218, 177] on p "С уважением," at bounding box center [189, 177] width 305 height 7
click at [350, 52] on div "Назад | ООО "Аксус-Самара" / Компания "ВНГ-ННП" / Компания "ВНГ-ННП(Месторожден…" at bounding box center [303, 46] width 566 height 53
click at [249, 192] on p "Мастер ЦППНГ и ППД" at bounding box center [189, 191] width 305 height 7
click at [327, 245] on p at bounding box center [189, 241] width 305 height 7
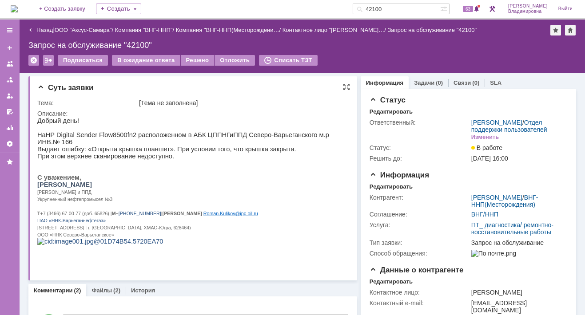
click at [294, 245] on p at bounding box center [189, 241] width 305 height 7
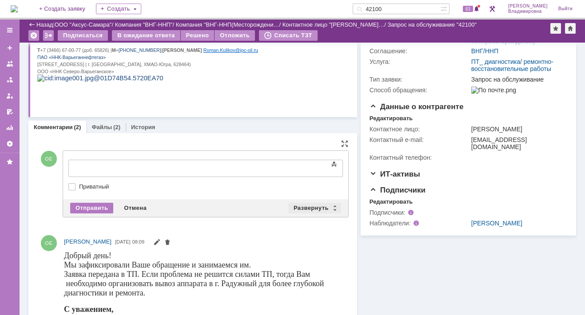
click at [314, 207] on div "Развернуть" at bounding box center [314, 208] width 53 height 11
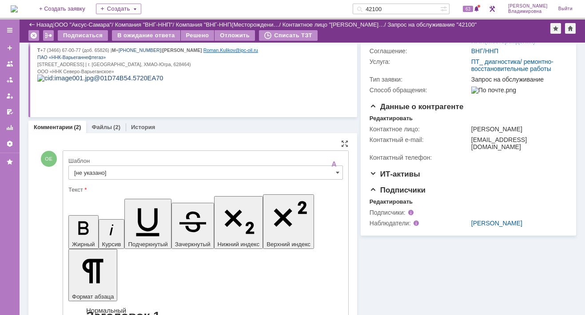
click at [93, 169] on input "[не указано]" at bounding box center [205, 173] width 275 height 14
type input "[не указано]"
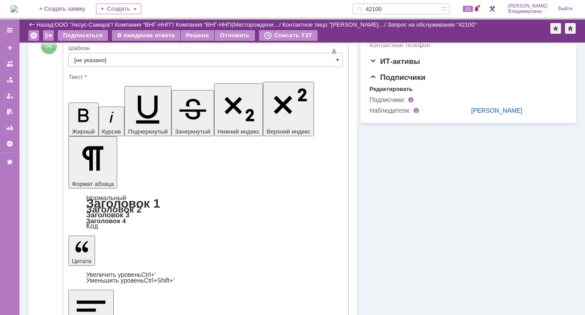
scroll to position [133, 0]
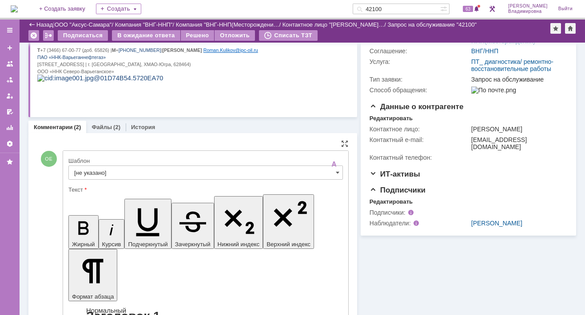
click at [98, 168] on input "[не указано]" at bounding box center [205, 173] width 275 height 14
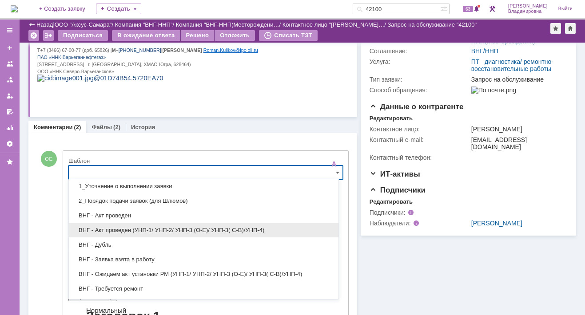
scroll to position [44, 0]
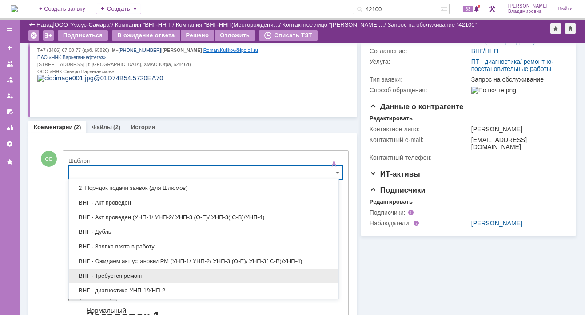
click at [120, 274] on span "ВНГ - Требуется ремонт" at bounding box center [203, 276] width 259 height 7
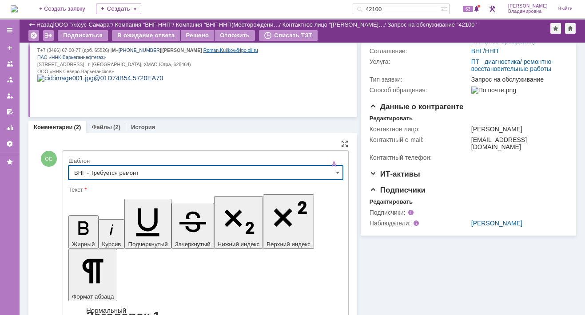
type input "ВНГ - Требуется ремонт"
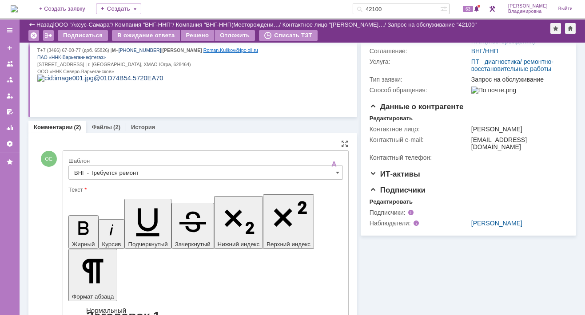
drag, startPoint x: 78, startPoint y: 2191, endPoint x: 129, endPoint y: 2228, distance: 63.4
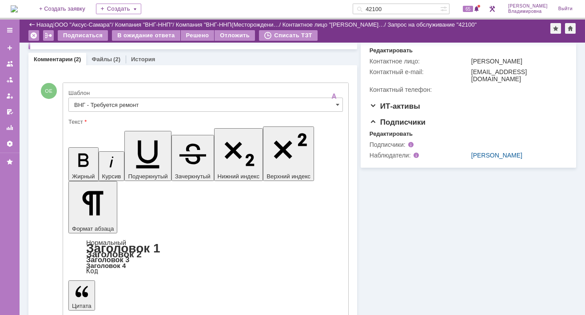
scroll to position [267, 0]
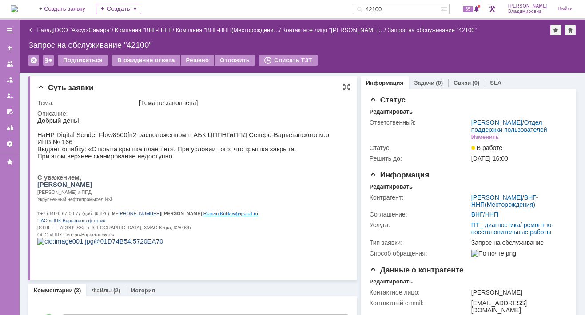
scroll to position [0, 0]
click at [157, 57] on div "В ожидание ответа" at bounding box center [146, 60] width 68 height 11
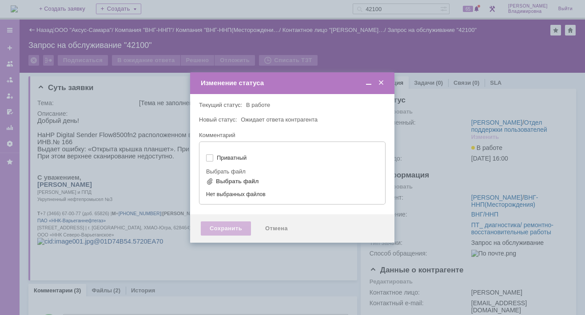
type input "[не указано]"
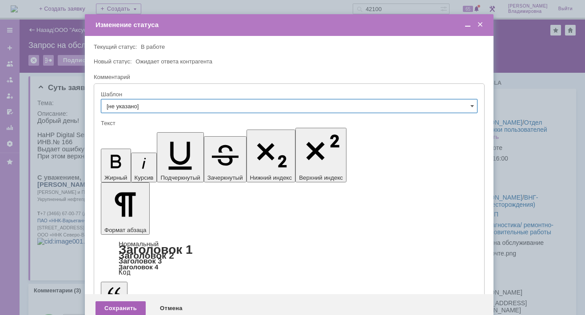
click at [120, 302] on div "Сохранить" at bounding box center [121, 309] width 50 height 14
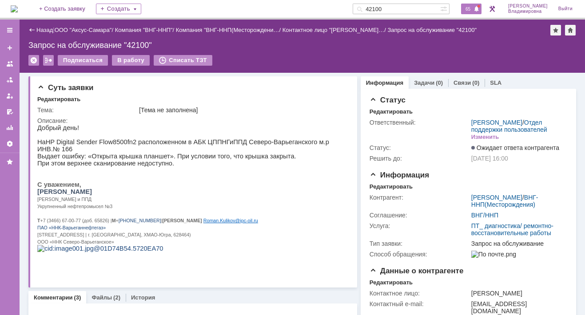
click at [473, 6] on span "65" at bounding box center [468, 9] width 10 height 6
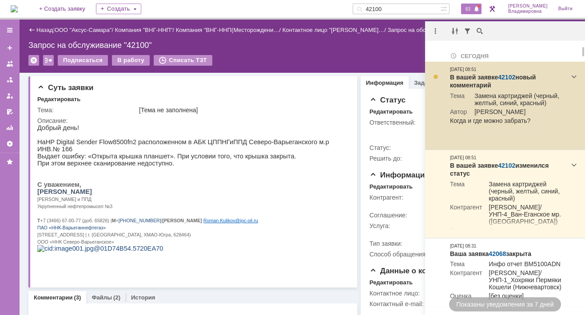
click at [508, 74] on link "42102" at bounding box center [506, 77] width 17 height 7
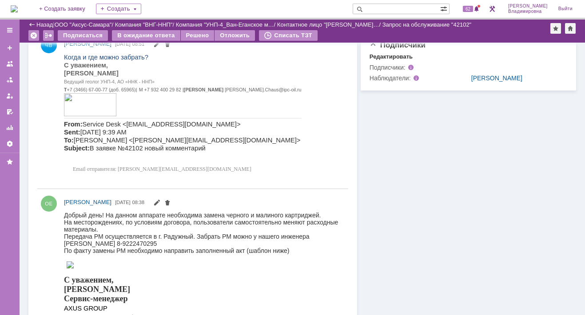
scroll to position [355, 0]
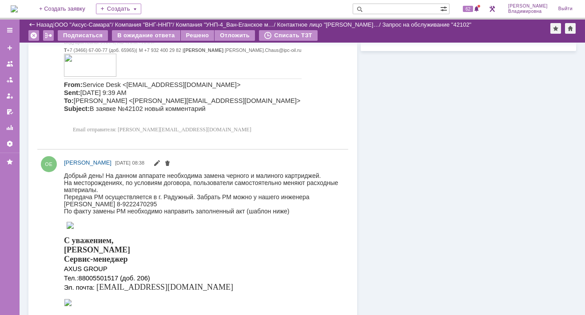
drag, startPoint x: 128, startPoint y: 368, endPoint x: 142, endPoint y: 205, distance: 164.2
drag, startPoint x: 66, startPoint y: 197, endPoint x: 154, endPoint y: 207, distance: 88.6
click at [154, 207] on div "Передача РМ осуществляется в г. Радужный. Забрать РМ можно у нашего инженера [P…" at bounding box center [202, 200] width 276 height 14
copy div "Передача РМ осуществляется в г. Радужный. Забрать РМ можно у нашего инженера [P…"
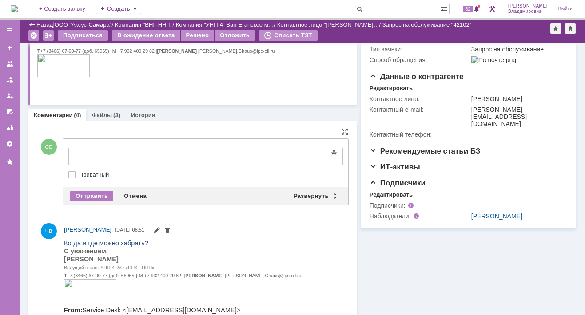
scroll to position [0, 0]
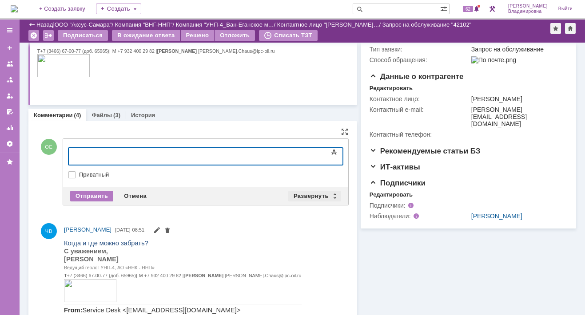
click at [304, 192] on div "Развернуть" at bounding box center [314, 196] width 53 height 11
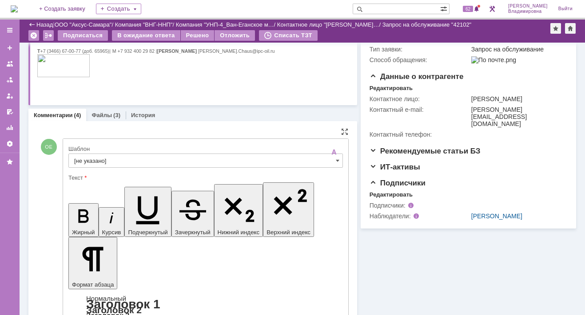
drag, startPoint x: 89, startPoint y: 158, endPoint x: 89, endPoint y: 164, distance: 6.7
click at [89, 158] on input "[не указано]" at bounding box center [205, 161] width 275 height 14
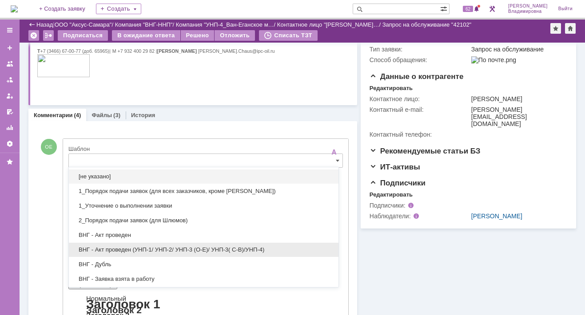
click at [109, 250] on span "ВНГ - Акт проведен (УНП-1/ УНП-2/ УНП-3 (О-Е)/ УНП-3( С-В)/УНП-4)" at bounding box center [203, 250] width 259 height 7
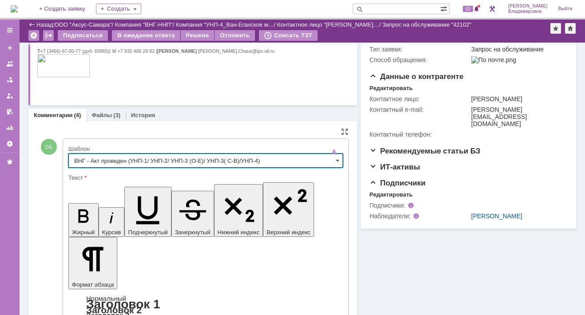
type input "ВНГ - Акт проведен (УНП-1/ УНП-2/ УНП-3 (О-Е)/ УНП-3( С-В)/УНП-4)"
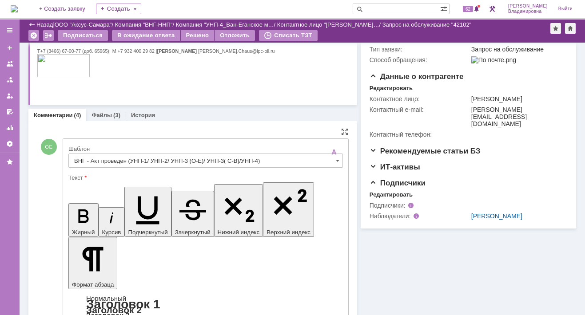
drag, startPoint x: 78, startPoint y: 2170, endPoint x: 317, endPoint y: 2181, distance: 239.3
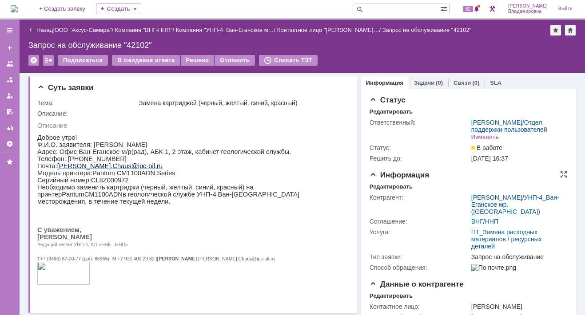
click at [420, 180] on span "Информация" at bounding box center [400, 175] width 60 height 8
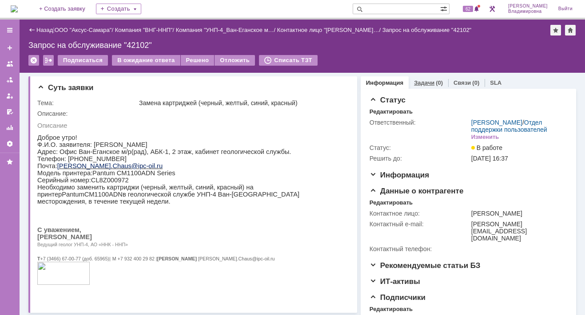
click at [417, 80] on link "Задачи" at bounding box center [424, 83] width 20 height 7
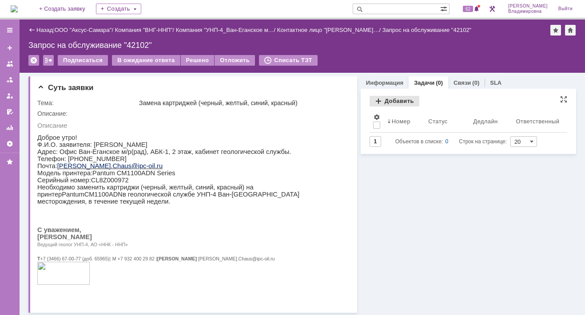
click at [387, 96] on div "Добавить" at bounding box center [395, 101] width 50 height 11
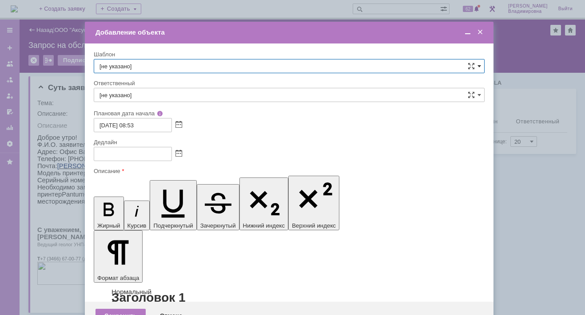
click at [479, 66] on span at bounding box center [480, 66] width 4 height 7
click at [155, 144] on span "ВНГ / ННП - передача РМ на УНП-4 Ван-Еганское мр" at bounding box center [289, 147] width 379 height 7
type input "ВНГ / ННП - передача РМ на УНП-4 Ван-Еганское мр"
type input "[PERSON_NAME]"
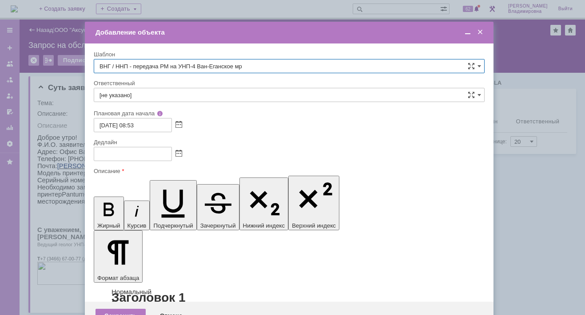
type input "[DATE] 16:53"
type input "ВНГ / ННП - передача РМ на УНП-4 Ван-Еганское мр"
click at [135, 152] on input "[DATE] 16:53" at bounding box center [133, 154] width 78 height 14
click at [251, 130] on div "[DATE] 08:53" at bounding box center [289, 125] width 391 height 14
click at [469, 31] on span at bounding box center [467, 32] width 9 height 8
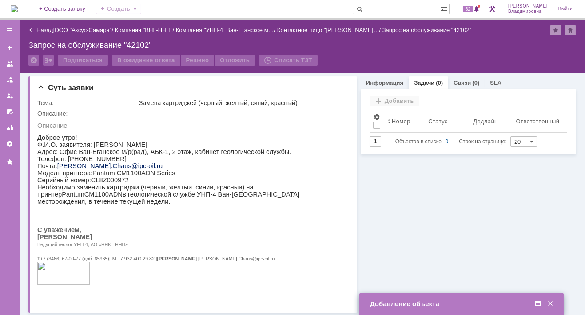
click at [459, 302] on div "Добавление объекта" at bounding box center [462, 304] width 185 height 8
click at [538, 303] on span at bounding box center [538, 304] width 9 height 8
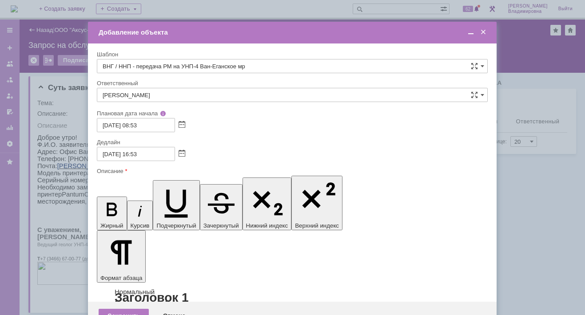
drag, startPoint x: 389, startPoint y: 2574, endPoint x: 399, endPoint y: 2575, distance: 10.3
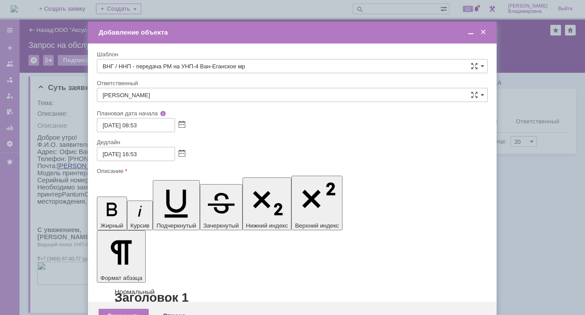
click at [471, 31] on span at bounding box center [471, 32] width 9 height 8
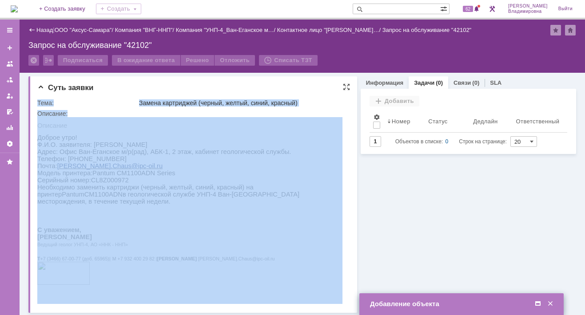
drag, startPoint x: 74, startPoint y: 358, endPoint x: 140, endPoint y: 257, distance: 121.0
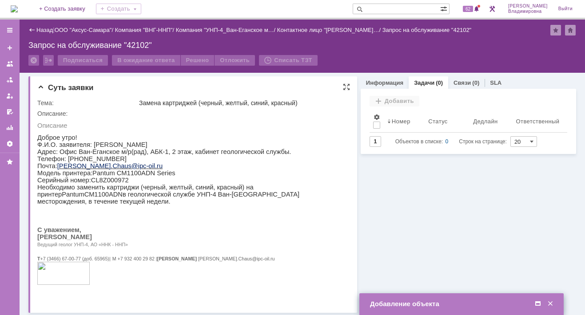
click at [129, 248] on p "Ведущий геолог УНП-4, АО «ННК - ННП»" at bounding box center [189, 244] width 305 height 7
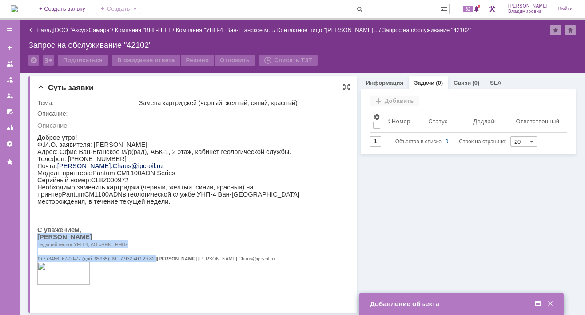
drag, startPoint x: 37, startPoint y: 242, endPoint x: 146, endPoint y: 270, distance: 112.4
click at [146, 270] on div "Описание Доброе утро! Ф.И.О. заявителя: [PERSON_NAME]: [PERSON_NAME] м/р(рад), …" at bounding box center [189, 205] width 305 height 177
copy div "[PERSON_NAME] геолог УНП-4, АО «ННК - ННП» Т +7 (3466) 67-00-77 (доб. 65965)| М…"
click at [538, 302] on span at bounding box center [538, 304] width 9 height 8
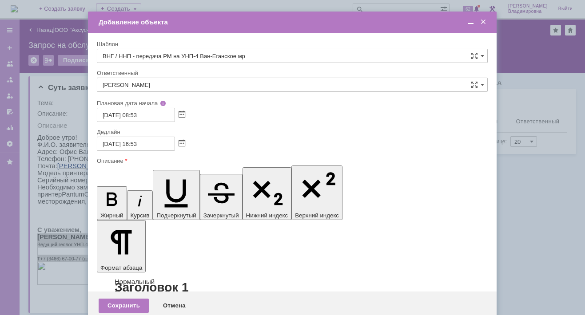
scroll to position [14, 4]
click at [129, 299] on div "Сохранить" at bounding box center [124, 306] width 50 height 14
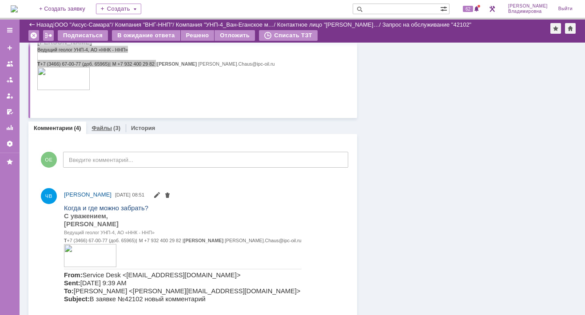
scroll to position [133, 0]
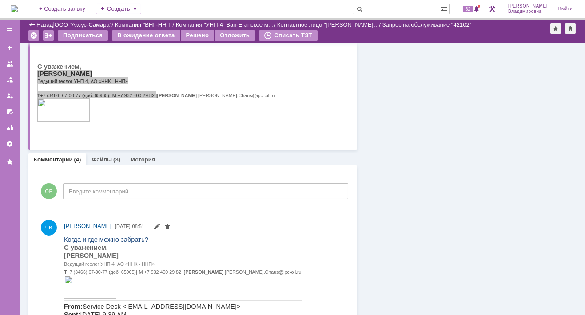
click at [62, 160] on link "Комментарии" at bounding box center [53, 159] width 39 height 7
click at [107, 158] on link "Файлы" at bounding box center [102, 159] width 20 height 7
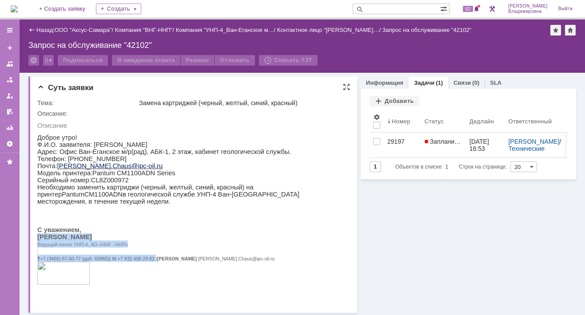
drag, startPoint x: 144, startPoint y: 275, endPoint x: 107, endPoint y: 158, distance: 122.5
click at [107, 158] on td "Доброе утро! Ф.И.О. заявителя: [PERSON_NAME]: [PERSON_NAME] м/р(рад), АБК-1, 2 …" at bounding box center [189, 171] width 305 height 83
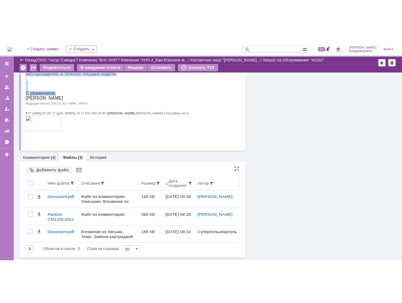
scroll to position [125, 0]
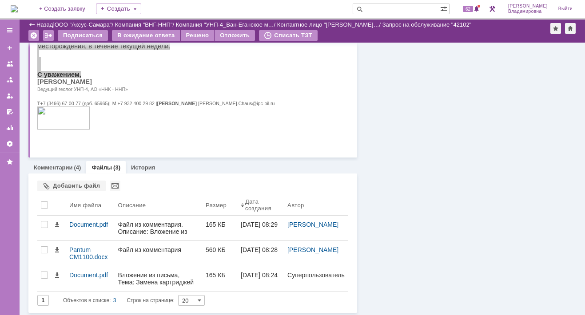
click at [99, 167] on link "Файлы" at bounding box center [102, 167] width 20 height 7
click at [103, 165] on link "Файлы" at bounding box center [102, 167] width 20 height 7
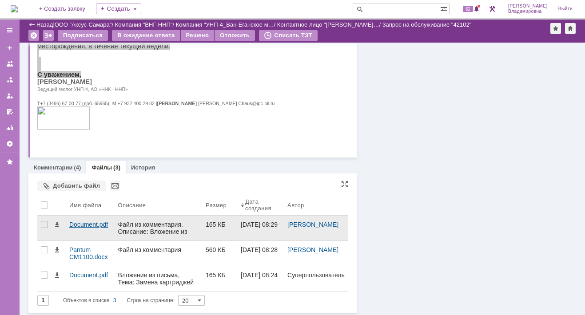
click at [84, 224] on div "Document.pdf" at bounding box center [90, 224] width 42 height 7
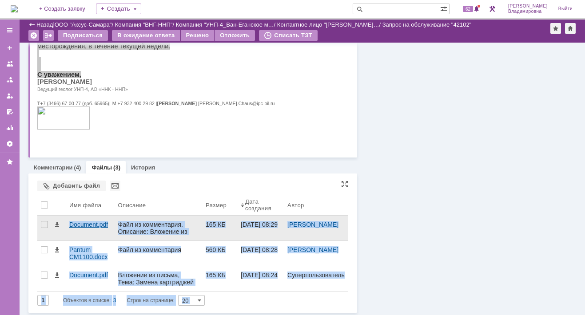
click at [85, 224] on body "Идет загрузка, пожалуйста, подождите. На домашнюю + Создать заявку Создать 62 […" at bounding box center [292, 157] width 585 height 315
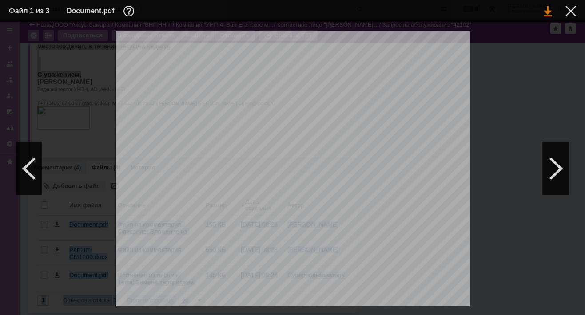
click at [547, 12] on link at bounding box center [548, 11] width 8 height 11
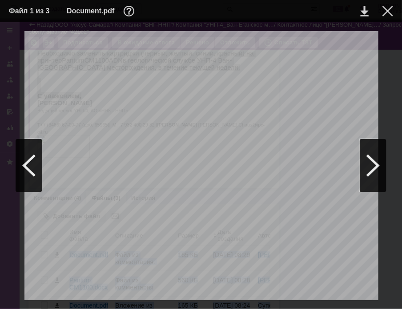
click at [380, 10] on td at bounding box center [380, 10] width 24 height 13
click at [387, 10] on div at bounding box center [387, 11] width 11 height 11
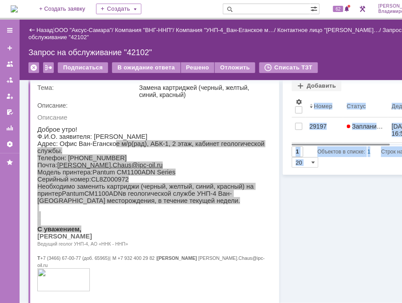
scroll to position [0, 0]
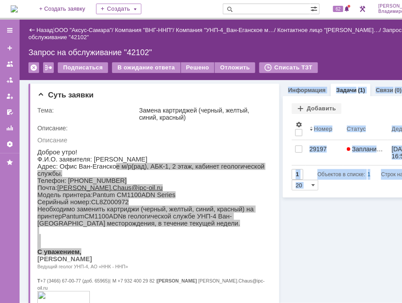
click at [313, 149] on div "29197" at bounding box center [324, 148] width 30 height 7
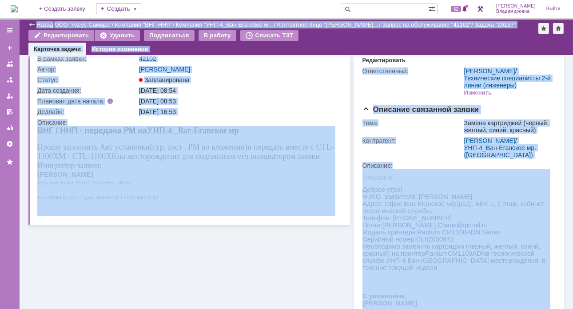
scroll to position [44, 0]
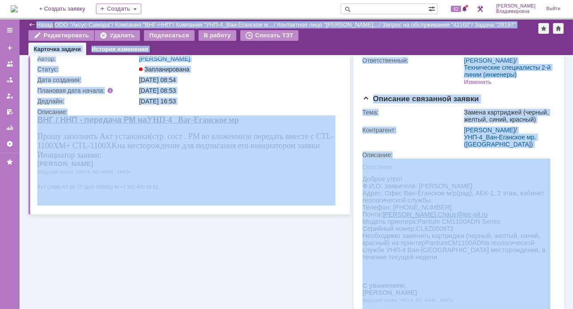
click at [250, 101] on div "[DATE] 16:53" at bounding box center [238, 101] width 199 height 7
click at [222, 281] on div "Информация по задаче Редактировать В рамках заявки: 42102 Автор: [PERSON_NAME] …" at bounding box center [189, 226] width 322 height 431
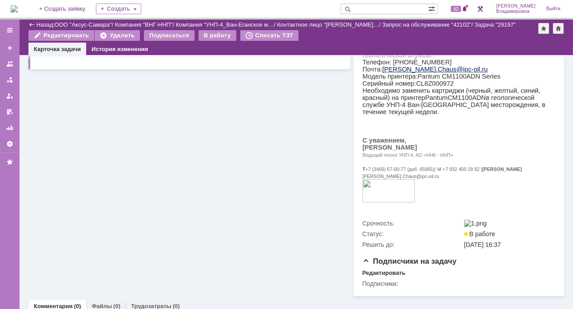
scroll to position [275, 0]
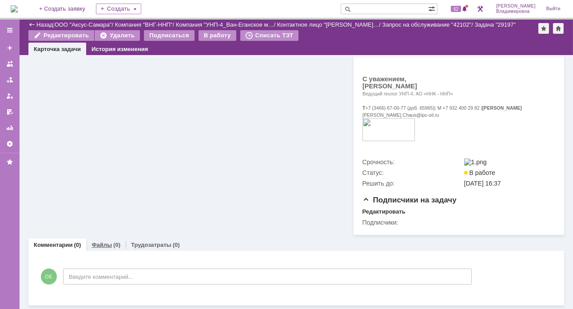
click at [97, 243] on link "Файлы" at bounding box center [102, 245] width 20 height 7
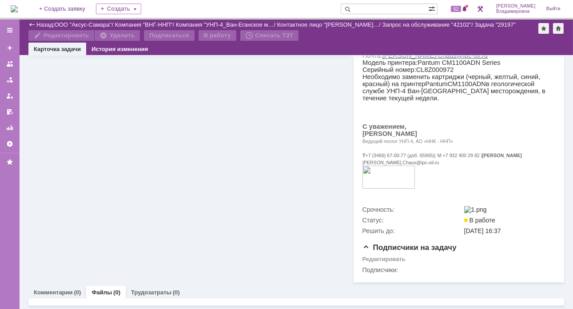
scroll to position [275, 0]
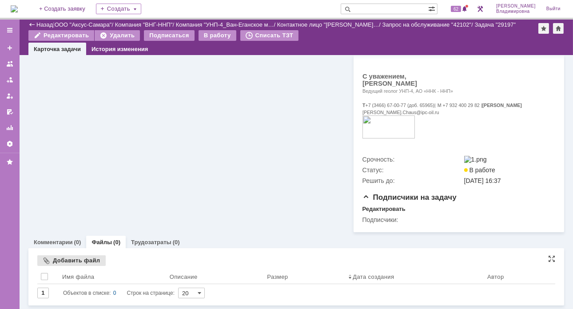
click at [64, 261] on div "Добавить файл" at bounding box center [71, 261] width 68 height 11
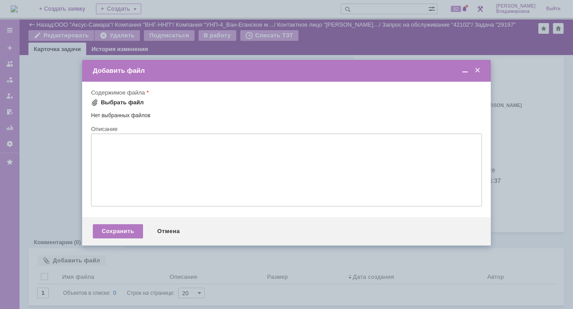
click at [94, 102] on span at bounding box center [94, 102] width 7 height 7
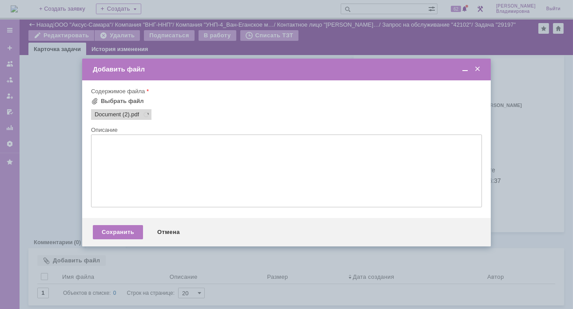
scroll to position [0, 0]
click at [124, 237] on div "Сохранить" at bounding box center [118, 232] width 50 height 14
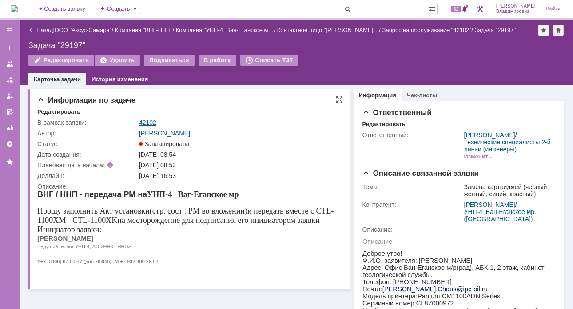
click at [142, 119] on link "42102" at bounding box center [147, 122] width 17 height 7
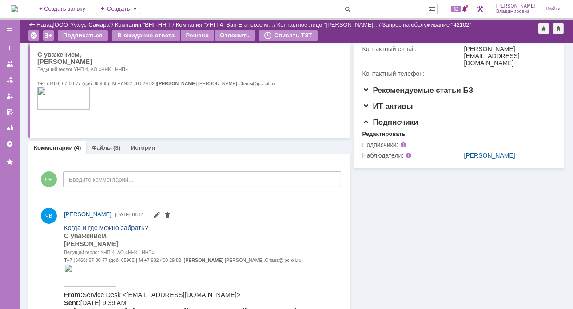
scroll to position [178, 0]
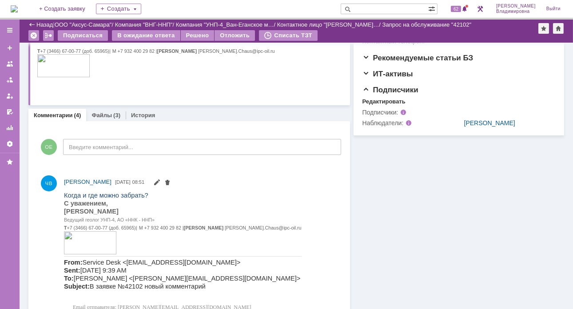
click at [48, 113] on link "Комментарии" at bounding box center [53, 115] width 39 height 7
click at [56, 113] on link "Комментарии" at bounding box center [53, 115] width 39 height 7
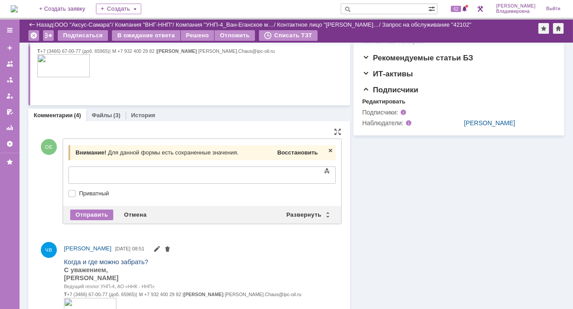
click at [283, 155] on span "Восстановить" at bounding box center [297, 152] width 40 height 7
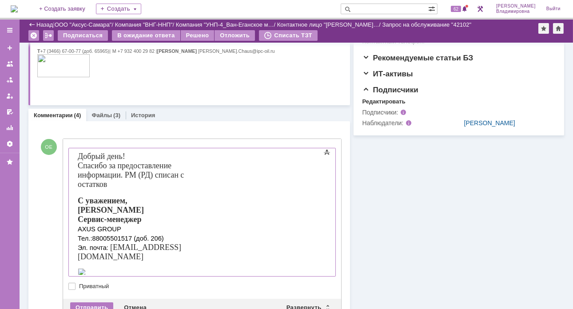
drag, startPoint x: 219, startPoint y: 113, endPoint x: 226, endPoint y: 116, distance: 8.0
click at [219, 113] on div "Комментарии (4) Файлы (3) История" at bounding box center [189, 115] width 322 height 12
click at [234, 115] on div "Комментарии (4) Файлы (3) История" at bounding box center [189, 115] width 322 height 12
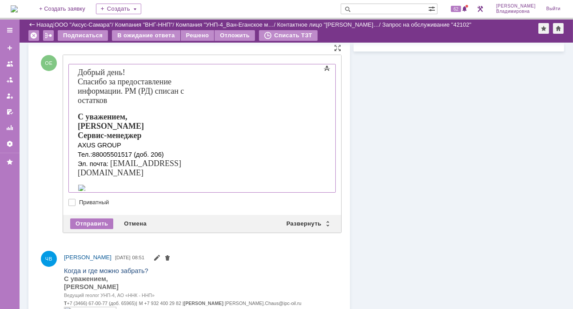
scroll to position [311, 0]
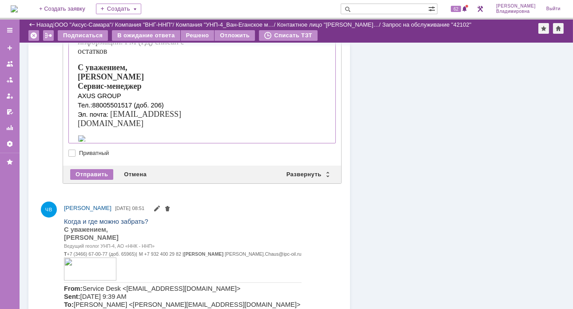
click at [42, 160] on div "ОЕ Добавление комментария Внимание! Для данной формы есть сохраненные значения.…" at bounding box center [189, 94] width 304 height 201
click at [133, 171] on div "Отмена" at bounding box center [135, 174] width 33 height 11
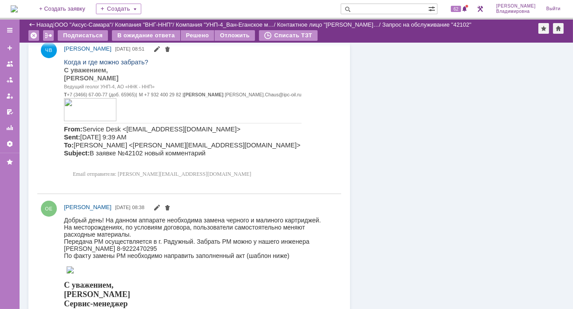
drag, startPoint x: 64, startPoint y: 242, endPoint x: 147, endPoint y: 249, distance: 83.0
click at [147, 249] on div "Передача РМ осуществляется в г. Радужный. Забрать РМ можно у нашего инженера [P…" at bounding box center [198, 245] width 269 height 14
copy div "Передача РМ осуществляется в г. Радужный. Забрать РМ можно у нашего инженера [P…"
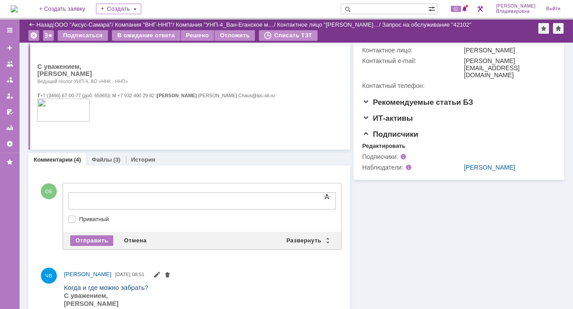
drag, startPoint x: 75, startPoint y: 189, endPoint x: 40, endPoint y: 12, distance: 180.8
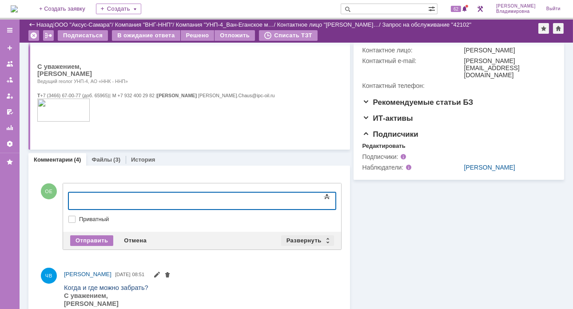
click at [302, 239] on div "Развернуть" at bounding box center [307, 241] width 53 height 11
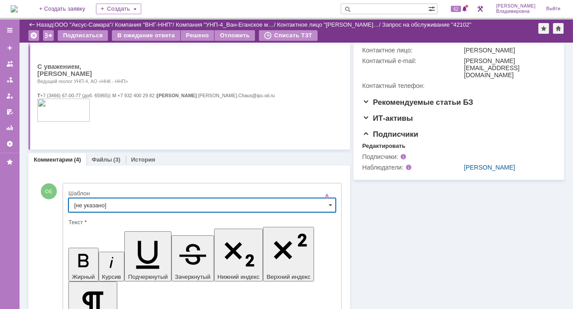
click at [88, 203] on input "[не указано]" at bounding box center [202, 205] width 268 height 14
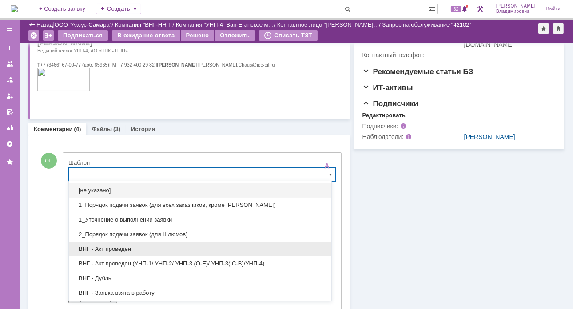
click at [100, 247] on span "ВНГ - Акт проведен" at bounding box center [200, 249] width 252 height 7
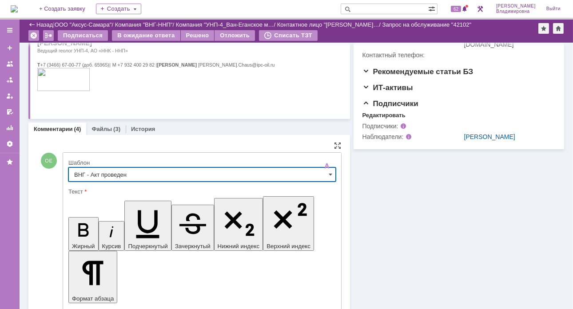
type input "ВНГ - Акт проведен"
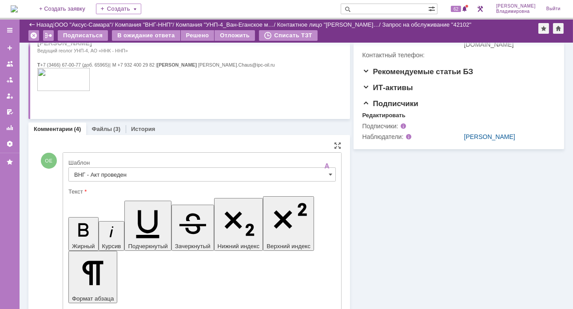
drag, startPoint x: 77, startPoint y: 2164, endPoint x: 276, endPoint y: 2175, distance: 198.9
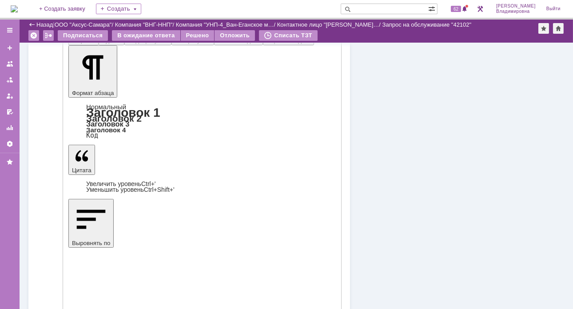
scroll to position [386, 0]
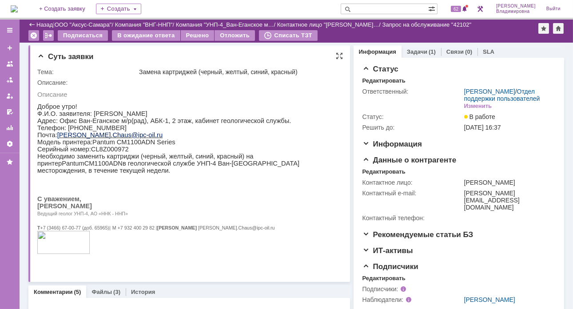
scroll to position [0, 0]
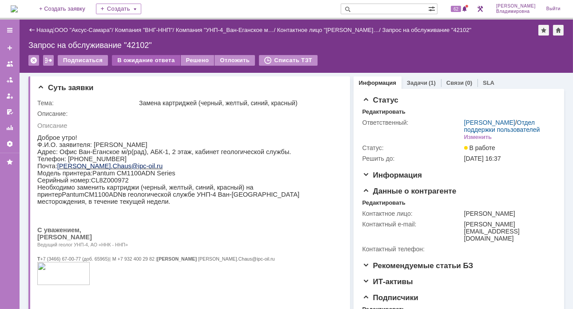
click at [145, 58] on div "В ожидание ответа" at bounding box center [146, 60] width 68 height 11
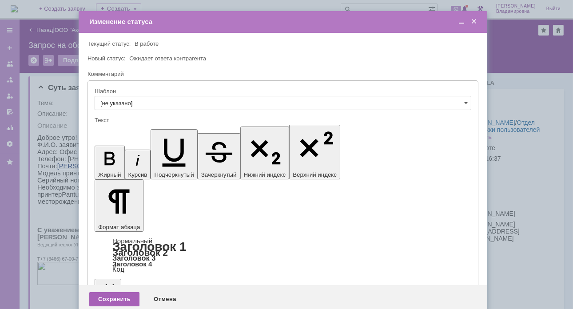
click at [109, 292] on div "Сохранить" at bounding box center [114, 299] width 50 height 14
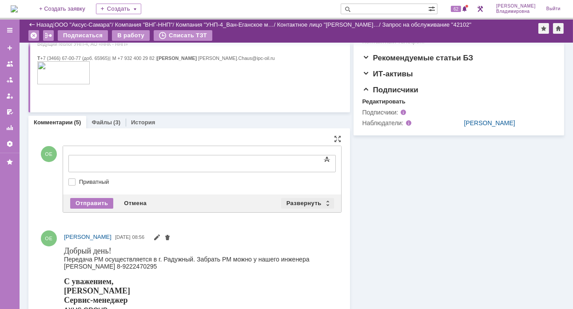
click at [305, 200] on div "Развернуть" at bounding box center [307, 203] width 53 height 11
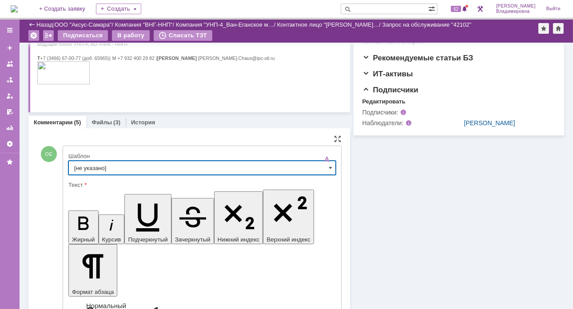
click at [92, 165] on input "[не указано]" at bounding box center [202, 168] width 268 height 14
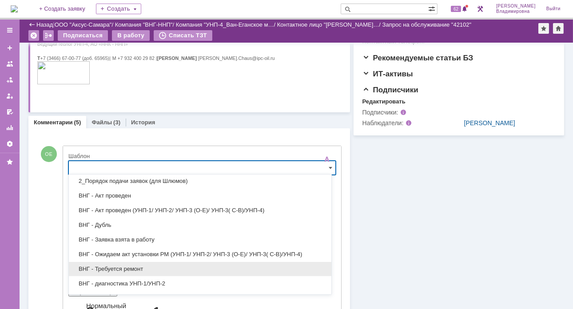
scroll to position [89, 0]
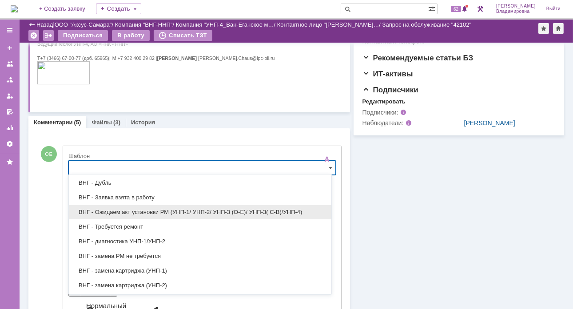
click at [128, 211] on span "ВНГ - Ожидаем акт установки РМ (УНП-1/ УНП-2/ УНП-3 (О-Е)/ УНП-3( С-В)/УНП-4)" at bounding box center [200, 212] width 252 height 7
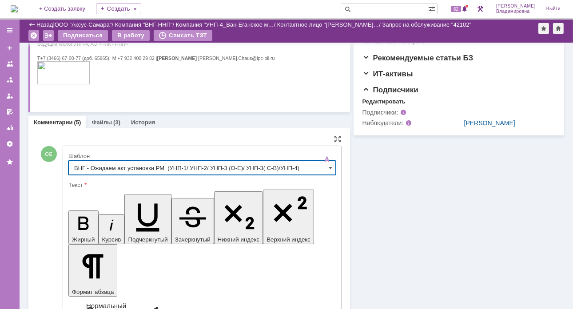
type input "ВНГ - Ожидаем акт установки РМ (УНП-1/ УНП-2/ УНП-3 (О-Е)/ УНП-3( С-В)/УНП-4)"
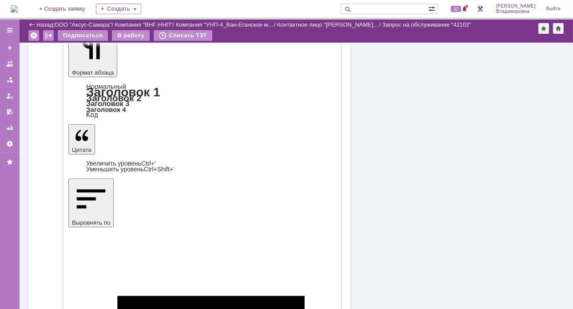
scroll to position [400, 0]
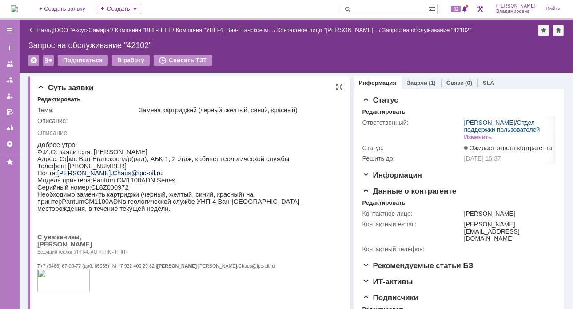
scroll to position [0, 0]
click at [204, 82] on div "Суть заявки Редактировать Тема: Замена картриджей (черный, желтый, синий, красн…" at bounding box center [189, 198] width 322 height 244
click at [416, 45] on div "Запрос на обслуживание "42102"" at bounding box center [296, 45] width 536 height 9
click at [213, 85] on div "Суть заявки" at bounding box center [190, 88] width 306 height 9
click at [459, 9] on span "62" at bounding box center [456, 9] width 10 height 6
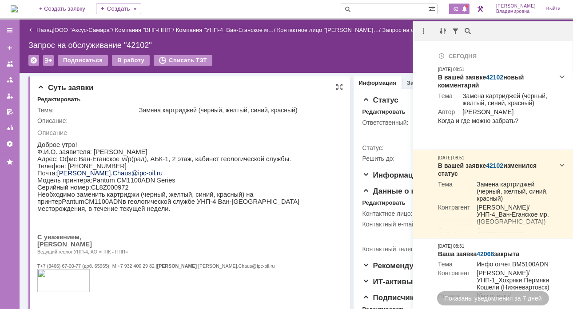
click at [274, 120] on div "Описание:" at bounding box center [188, 120] width 303 height 7
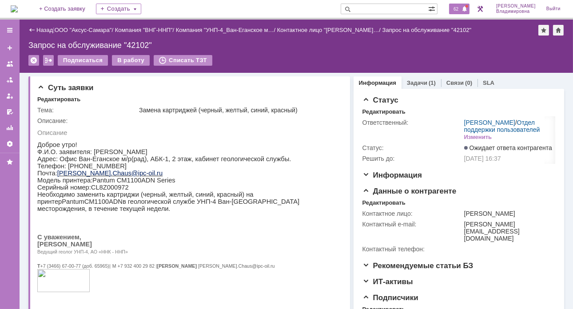
click at [461, 6] on span "62" at bounding box center [456, 9] width 10 height 6
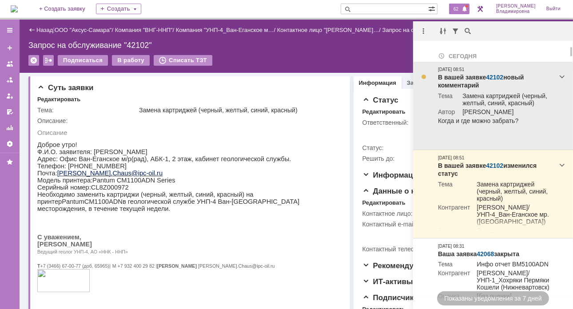
click at [494, 77] on link "42102" at bounding box center [494, 77] width 17 height 7
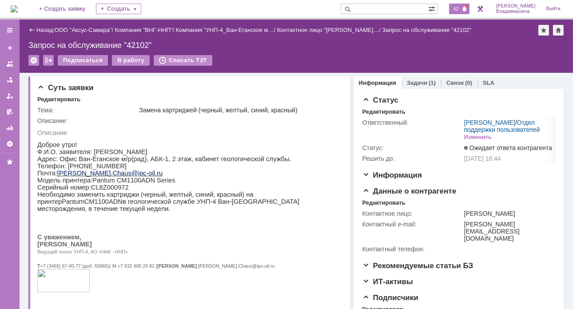
click at [461, 8] on span "62" at bounding box center [456, 9] width 10 height 6
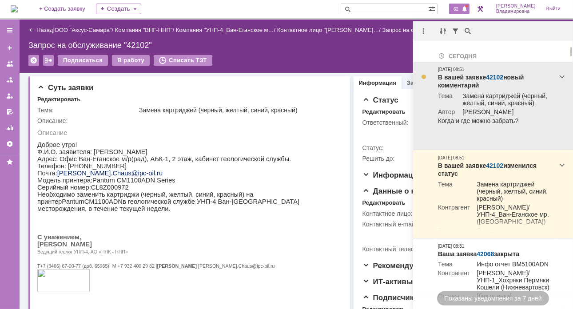
click at [499, 77] on link "42102" at bounding box center [494, 77] width 17 height 7
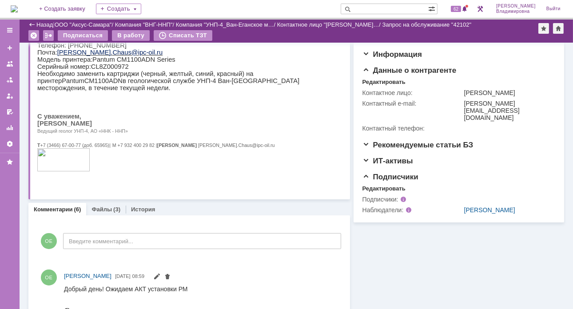
scroll to position [133, 0]
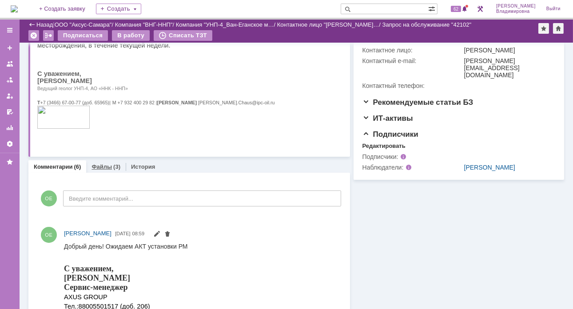
click at [95, 164] on link "Файлы" at bounding box center [102, 167] width 20 height 7
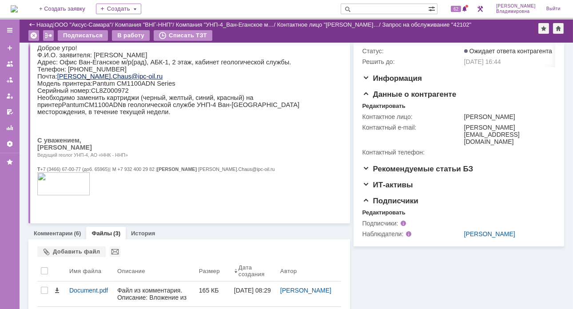
scroll to position [133, 0]
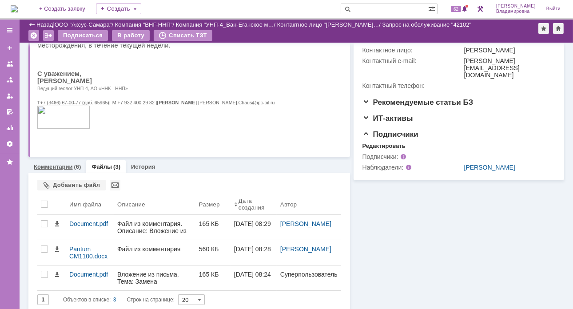
click at [60, 165] on link "Комментарии" at bounding box center [53, 167] width 39 height 7
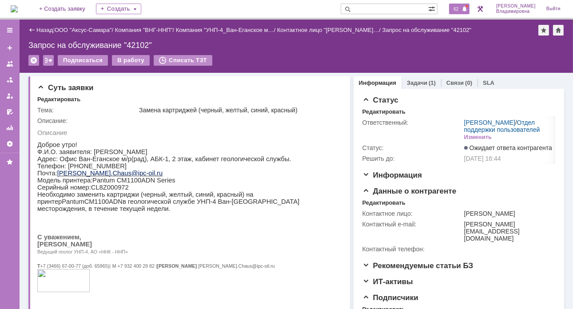
click at [461, 12] on span "62" at bounding box center [456, 9] width 10 height 6
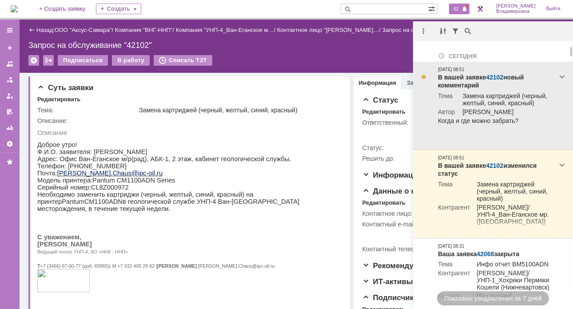
click at [493, 77] on link "42102" at bounding box center [494, 77] width 17 height 7
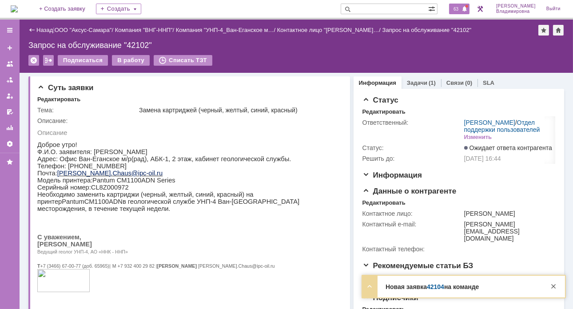
click at [460, 11] on span "63" at bounding box center [456, 9] width 10 height 6
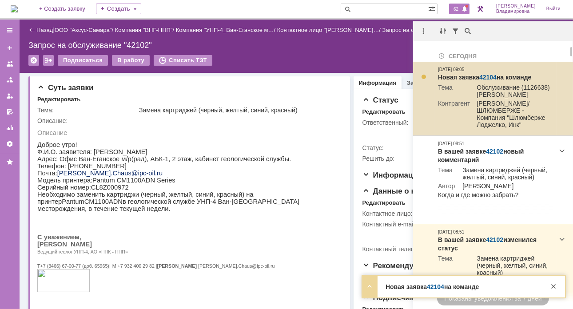
click at [492, 77] on link "42104" at bounding box center [487, 77] width 17 height 7
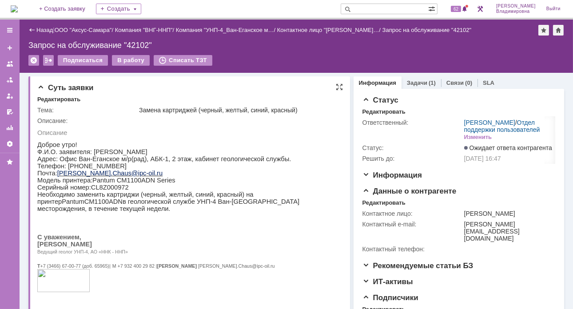
click at [276, 255] on p "Ведущий геолог УНП-4, АО «ННК - ННП»" at bounding box center [186, 251] width 298 height 7
click at [245, 169] on p "Телефон: 89324002982" at bounding box center [186, 165] width 298 height 7
click at [249, 50] on div "Назад | ООО "Аксус-Самара" / Компания "ВНГ-ННП" / Компания "УНП-4_Ван-Еганское …" at bounding box center [297, 46] width 554 height 53
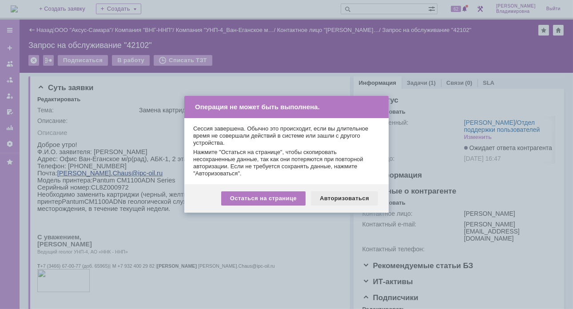
click at [338, 196] on div "Авторизоваться" at bounding box center [344, 199] width 67 height 14
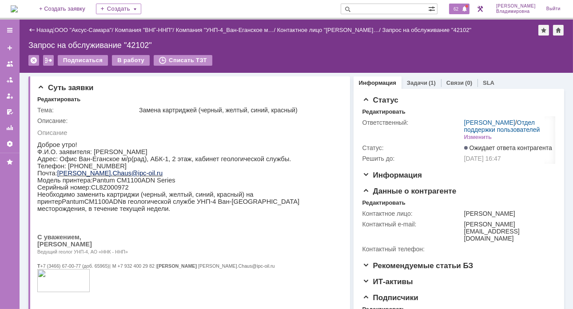
click at [461, 10] on span "62" at bounding box center [456, 9] width 10 height 6
click at [461, 8] on span "61" at bounding box center [456, 9] width 10 height 6
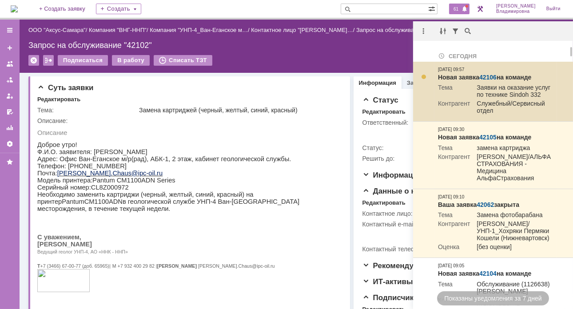
click at [491, 73] on div "Новая заявка 42106 на команде" at bounding box center [496, 77] width 116 height 9
click at [488, 76] on link "42106" at bounding box center [487, 77] width 17 height 7
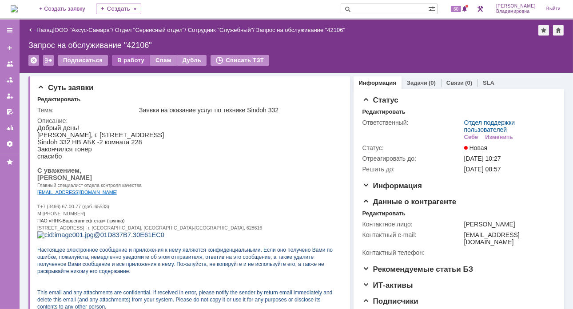
click at [137, 60] on div "В работу" at bounding box center [131, 60] width 38 height 11
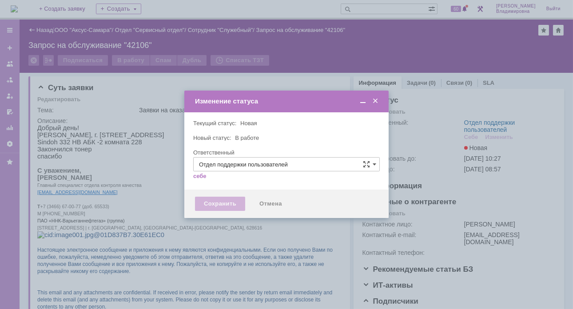
type input "[PERSON_NAME]"
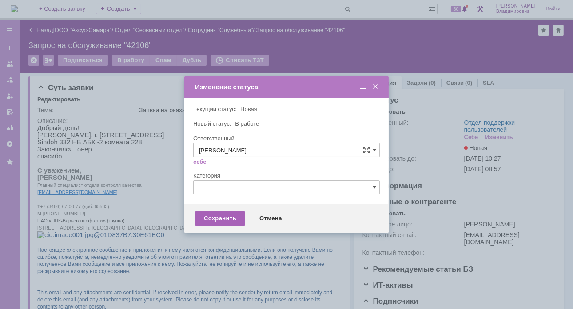
click at [229, 215] on div "Сохранить" at bounding box center [220, 219] width 50 height 14
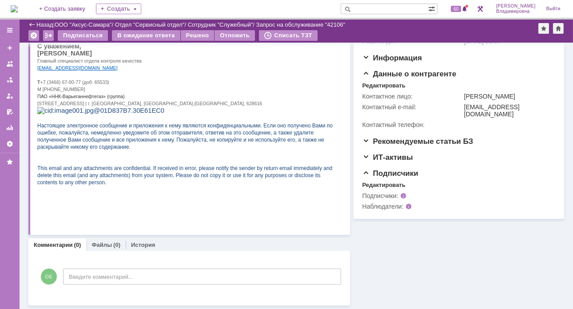
scroll to position [87, 0]
drag, startPoint x: 78, startPoint y: 274, endPoint x: 129, endPoint y: 8, distance: 271.1
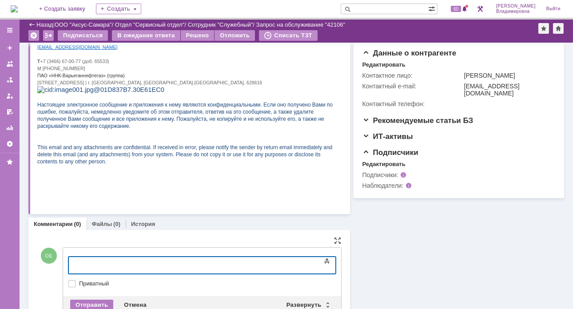
scroll to position [133, 0]
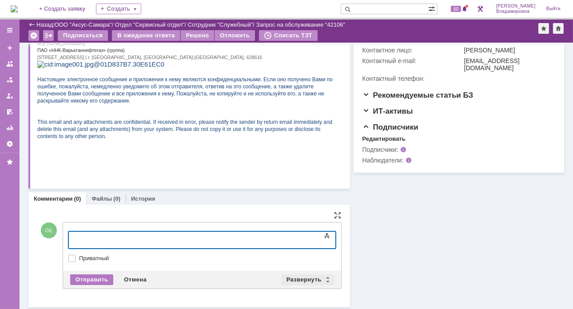
click at [307, 275] on div "Развернуть" at bounding box center [307, 280] width 53 height 11
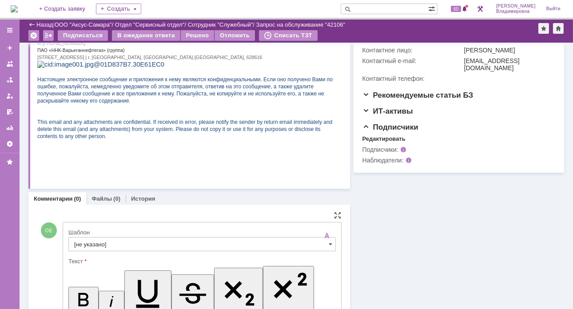
scroll to position [0, 0]
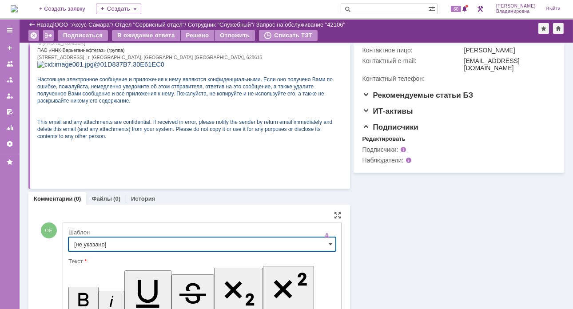
click at [87, 244] on input "[не указано]" at bounding box center [202, 244] width 268 height 14
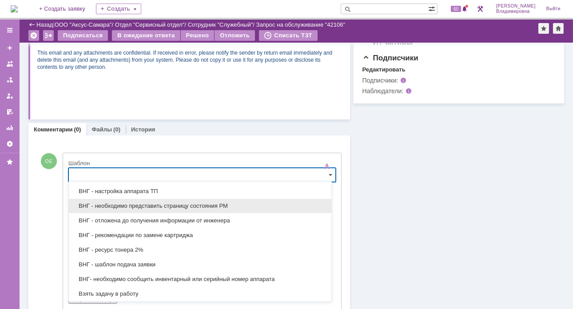
scroll to position [257, 0]
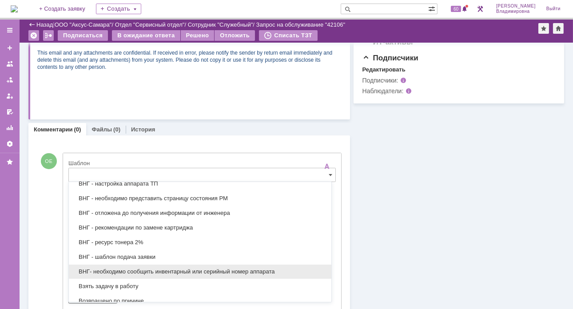
click at [149, 268] on span "ВНГ- необходимо сообщить инвентарный или серийный номер аппарата" at bounding box center [200, 271] width 252 height 7
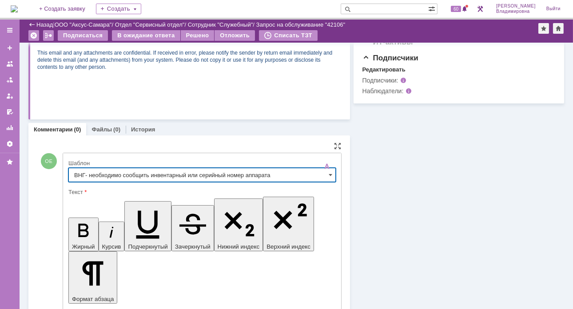
type input "ВНГ- необходимо сообщить инвентарный или серийный номер аппарата"
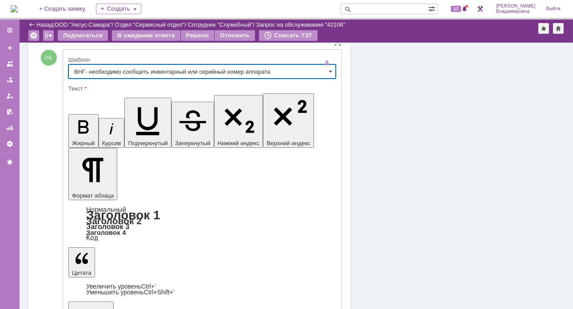
scroll to position [339, 0]
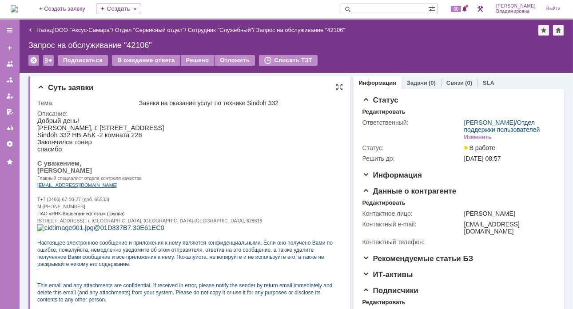
scroll to position [0, 0]
click at [146, 59] on div "В ожидание ответа" at bounding box center [146, 60] width 68 height 11
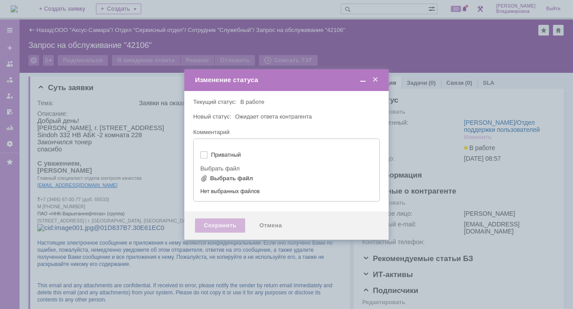
type input "[не указано]"
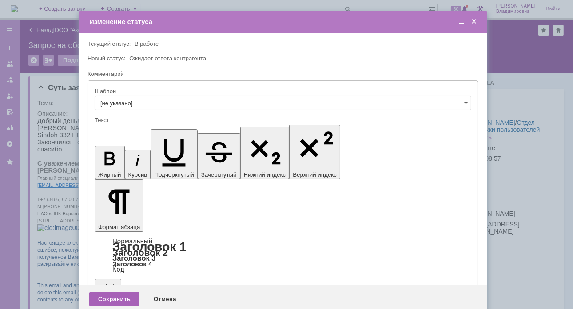
click at [116, 292] on div "Сохранить" at bounding box center [114, 299] width 50 height 14
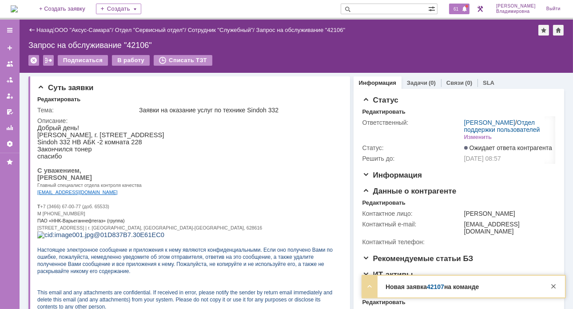
click at [468, 8] on span at bounding box center [465, 9] width 6 height 7
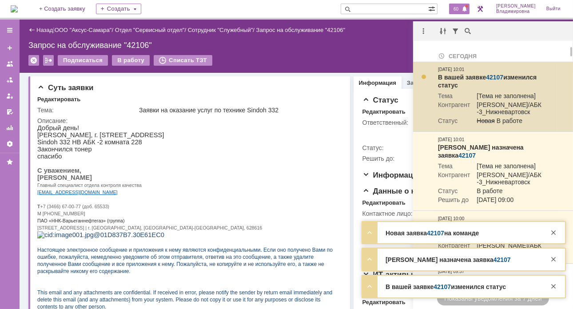
click at [492, 77] on link "42107" at bounding box center [494, 77] width 17 height 7
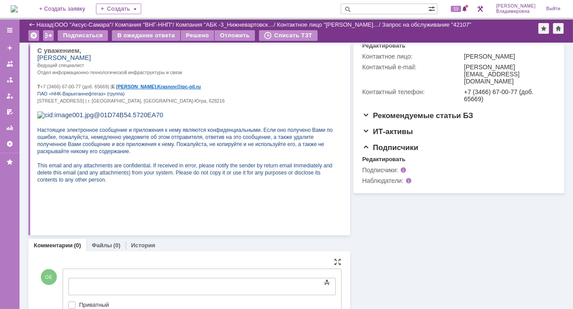
scroll to position [174, 0]
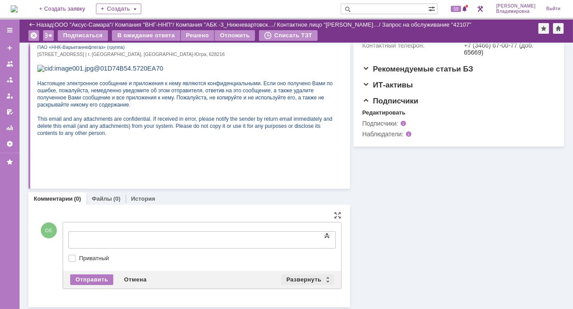
click at [290, 275] on div "Развернуть" at bounding box center [307, 280] width 53 height 11
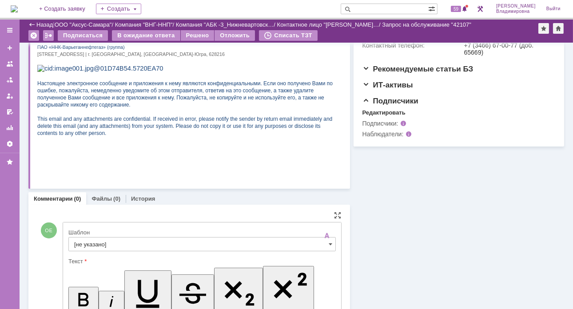
scroll to position [0, 0]
click at [86, 244] on input "[не указано]" at bounding box center [202, 244] width 268 height 14
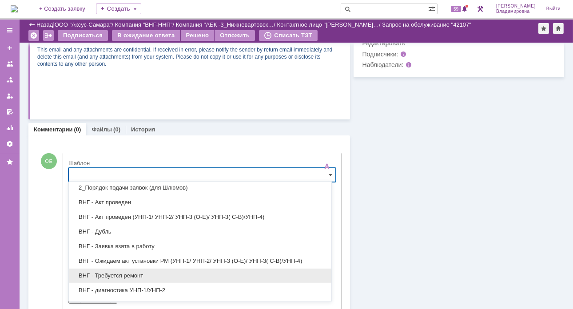
scroll to position [44, 0]
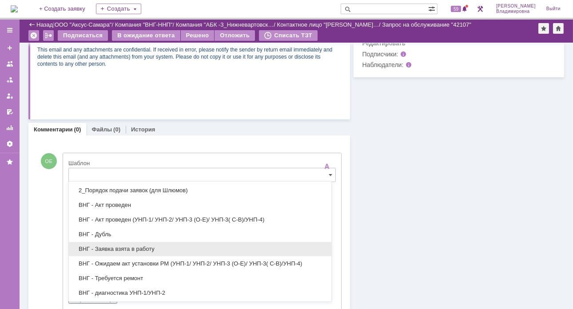
click at [103, 248] on span "ВНГ - Заявка взята в работу" at bounding box center [200, 249] width 252 height 7
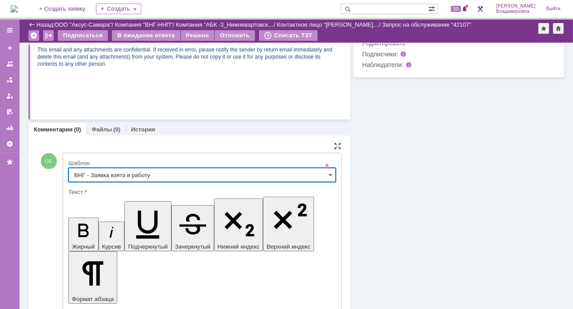
scroll to position [3, 0]
type input "ВНГ - Заявка взята в работу"
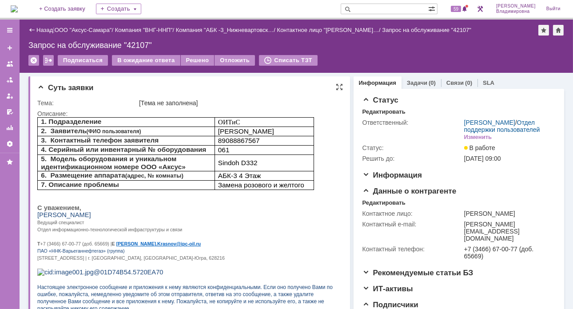
scroll to position [0, 0]
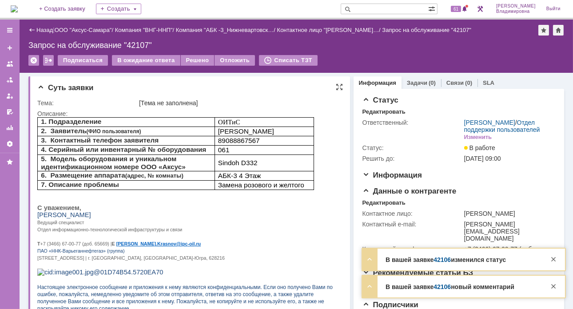
click at [225, 246] on p "Т +7 (3466) 67-00-77 (доб. 65669) | E Aleksey . Krasnov @ ipc - oil . ru" at bounding box center [186, 243] width 298 height 7
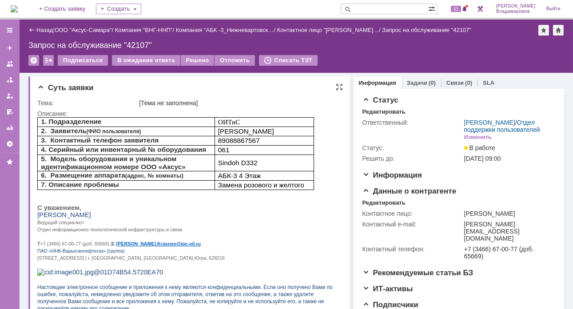
click at [34, 105] on div "Суть заявки Тема: [Тема не заполнена] Описание:" at bounding box center [189, 234] width 322 height 316
click at [461, 9] on span "61" at bounding box center [456, 9] width 10 height 6
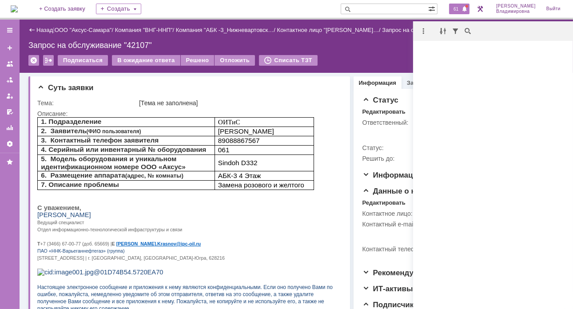
click at [461, 9] on span "61" at bounding box center [456, 9] width 10 height 6
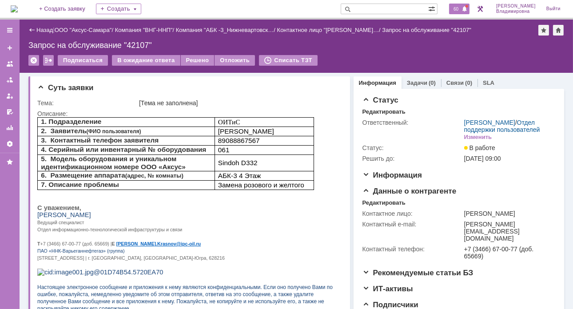
click at [459, 7] on span "60" at bounding box center [456, 9] width 10 height 6
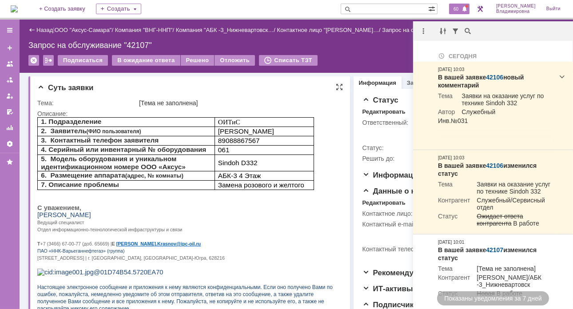
click at [178, 205] on p "С уважением," at bounding box center [186, 207] width 298 height 7
click at [305, 92] on div "Суть заявки" at bounding box center [190, 88] width 306 height 9
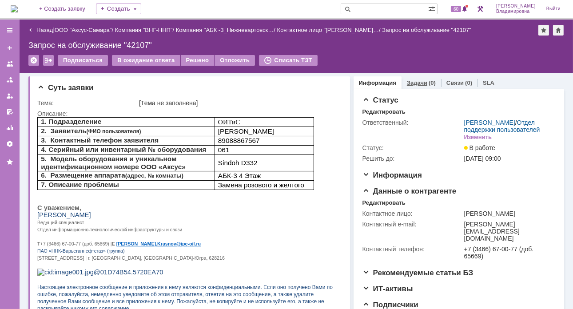
click at [412, 80] on link "Задачи" at bounding box center [417, 83] width 20 height 7
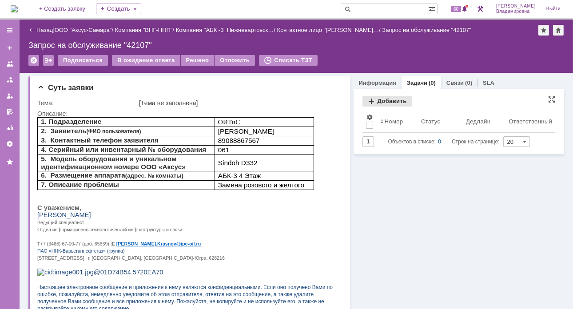
click at [375, 97] on div "Добавить" at bounding box center [388, 101] width 50 height 11
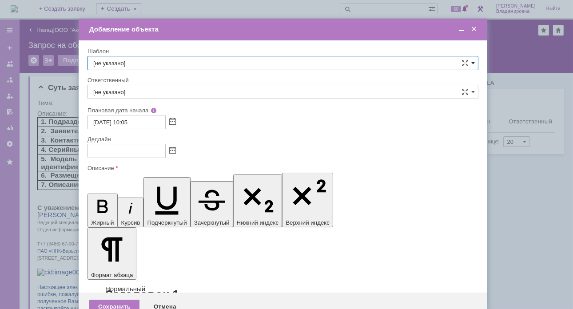
click at [473, 62] on span at bounding box center [473, 63] width 4 height 7
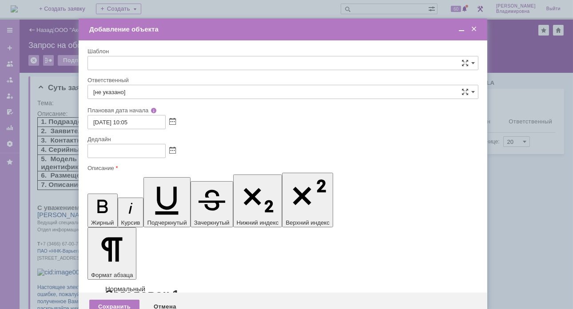
scroll to position [302, 0]
click at [122, 156] on span "ВНГ / ННП - замена РМ (Запрос на обслуживание)" at bounding box center [282, 159] width 379 height 7
type input "ВНГ / ННП - замена РМ (Запрос на обслуживание)"
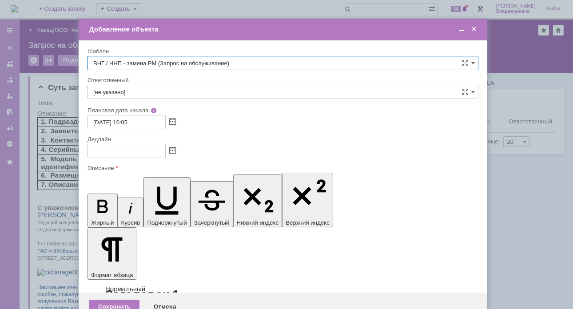
type input "Сидоров Евгений"
type input "03.10.2025 18:05"
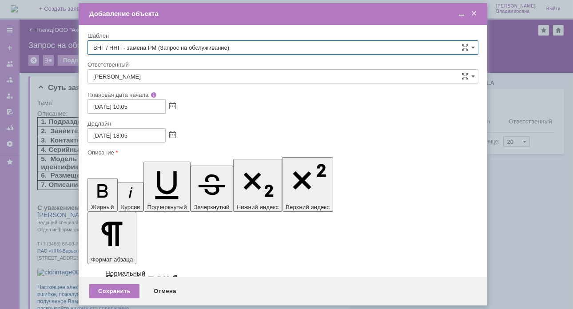
type input "ВНГ / ННП - замена РМ (Запрос на обслуживание)"
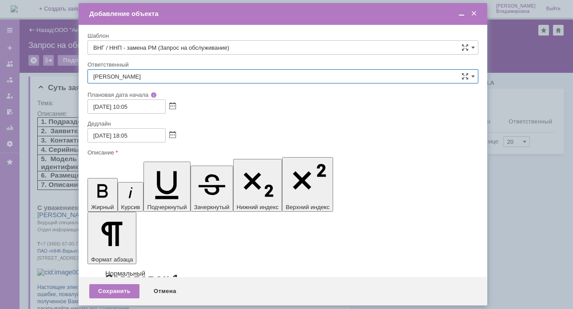
click at [148, 74] on input "Сидоров Евгений" at bounding box center [283, 76] width 391 height 14
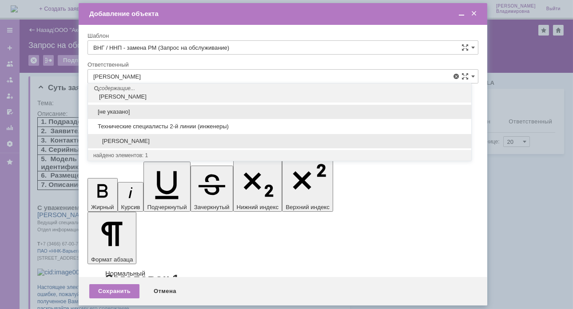
click at [127, 141] on span "[PERSON_NAME]" at bounding box center [279, 141] width 373 height 7
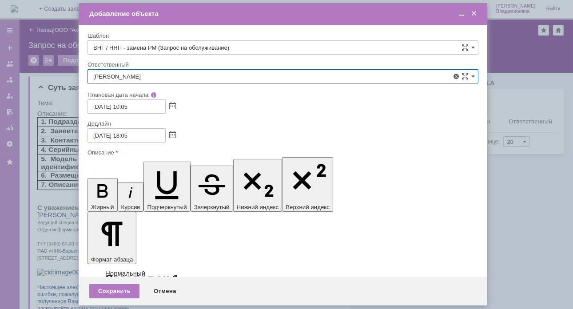
type input "[PERSON_NAME]"
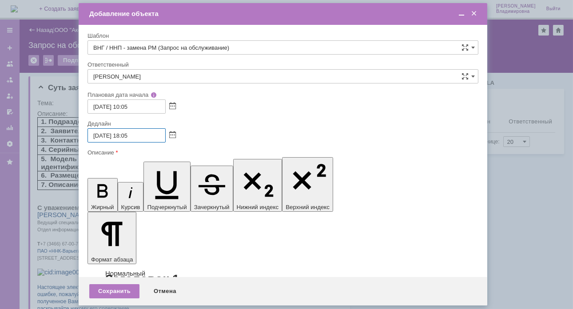
click at [128, 134] on input "03.10.2025 18:05" at bounding box center [127, 135] width 78 height 14
type input "03.10.2025 12:05"
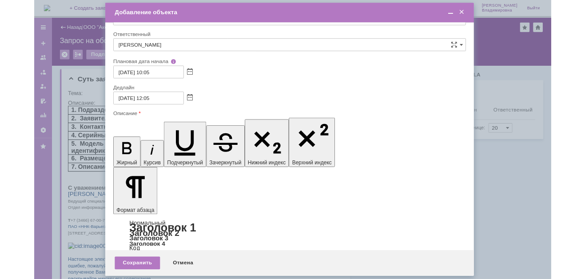
scroll to position [89, 0]
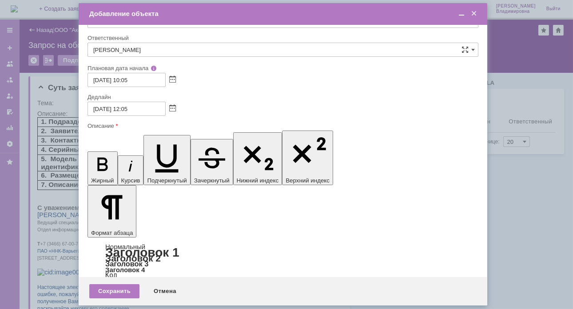
click at [426, 113] on div "03.10.2025 12:05" at bounding box center [283, 109] width 391 height 14
click at [275, 86] on div "03.10.2025 10:05" at bounding box center [283, 80] width 391 height 14
click at [221, 104] on div "03.10.2025 12:05" at bounding box center [283, 109] width 391 height 14
click at [283, 106] on div "03.10.2025 12:05" at bounding box center [283, 109] width 391 height 14
click at [156, 291] on div "Отмена" at bounding box center [165, 291] width 40 height 14
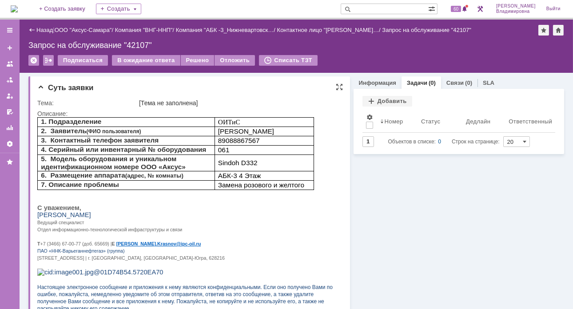
click at [216, 87] on div "Суть заявки" at bounding box center [190, 88] width 306 height 9
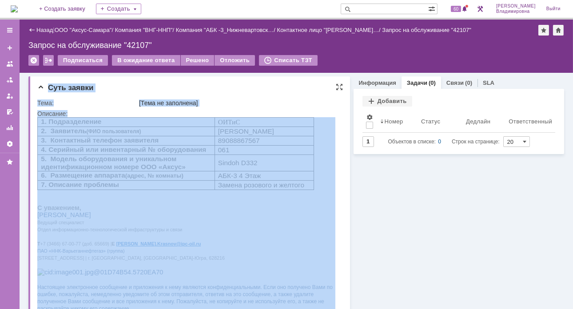
drag, startPoint x: 65, startPoint y: 222, endPoint x: 201, endPoint y: 200, distance: 138.1
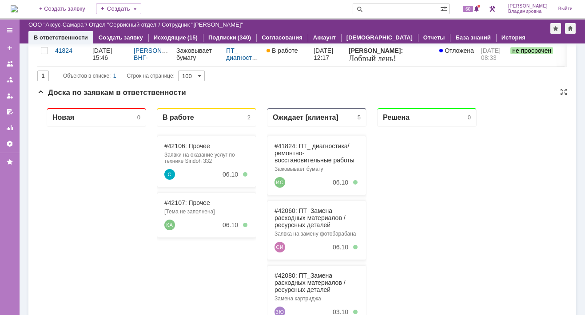
scroll to position [89, 0]
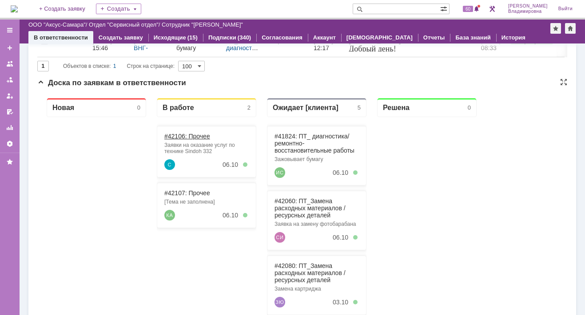
click at [179, 135] on link "#42106: Прочее" at bounding box center [187, 136] width 46 height 7
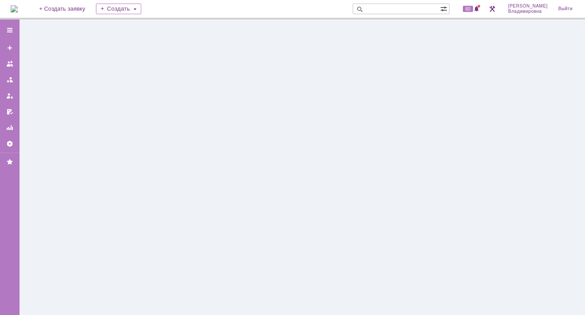
click at [179, 134] on div at bounding box center [303, 168] width 566 height 296
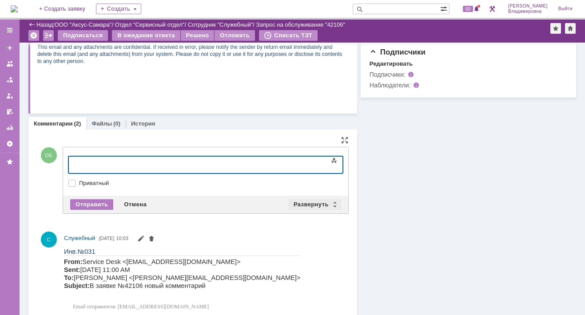
click at [299, 203] on div "Развернуть" at bounding box center [314, 205] width 53 height 11
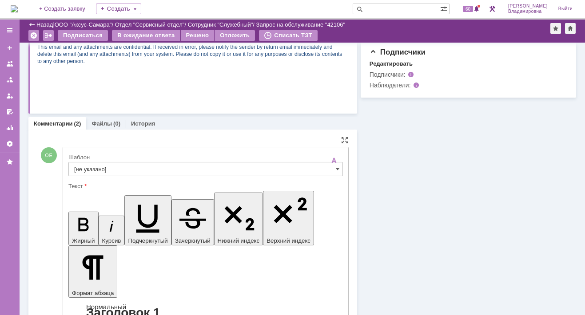
click at [88, 167] on input "[не указано]" at bounding box center [205, 169] width 275 height 14
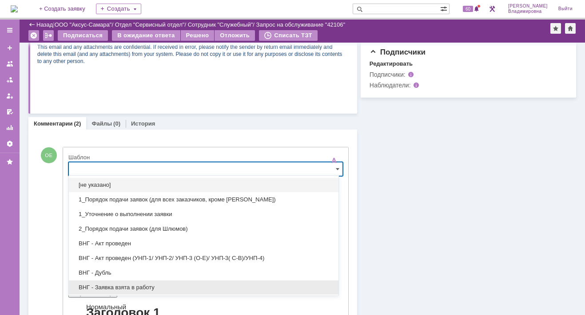
click at [113, 276] on span "ВНГ - Заявка взята в работу" at bounding box center [203, 287] width 259 height 7
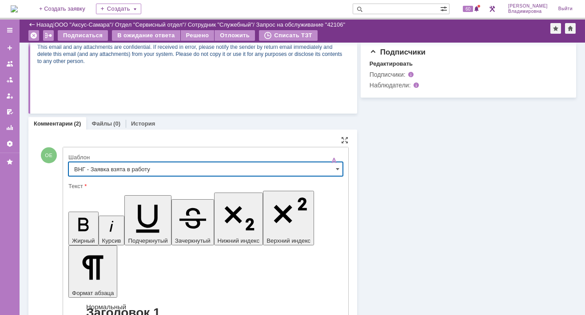
scroll to position [3, 0]
type input "ВНГ - Заявка взята в работу"
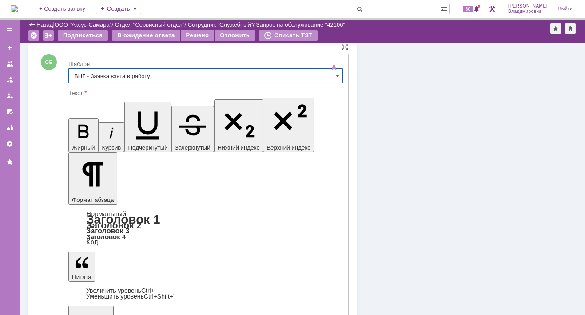
scroll to position [342, 0]
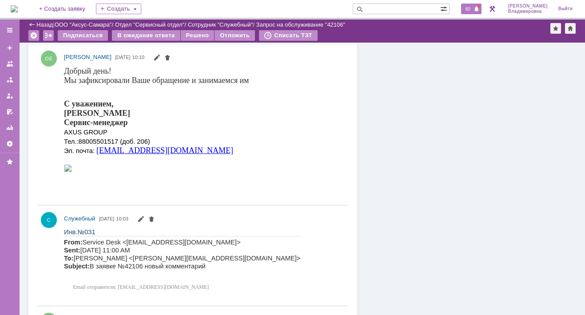
click at [473, 9] on span "60" at bounding box center [468, 9] width 10 height 6
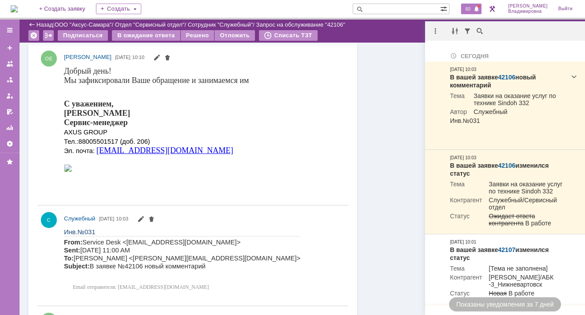
click at [403, 185] on div "Информация Задачи (0) Связи (0) SLA Статус Редактировать Ответственный: [PERSON…" at bounding box center [466, 78] width 219 height 754
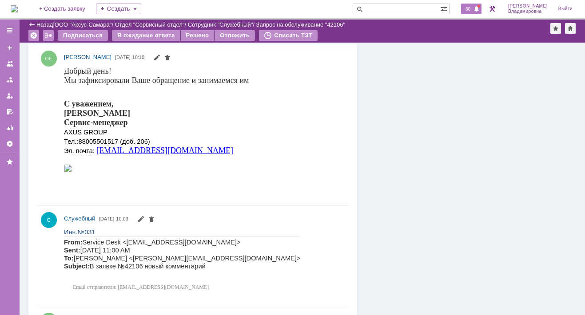
click at [473, 8] on span "60" at bounding box center [468, 9] width 10 height 6
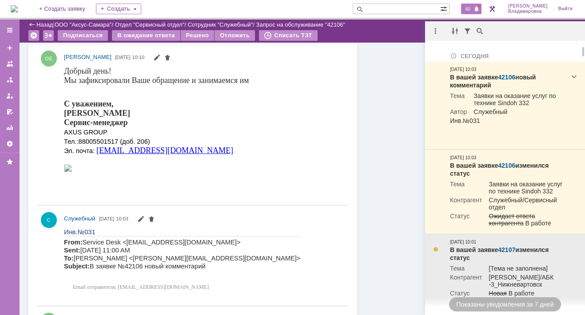
click at [505, 252] on link "42107" at bounding box center [506, 250] width 17 height 7
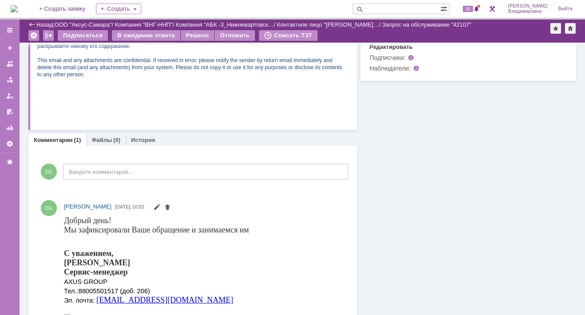
scroll to position [10, 0]
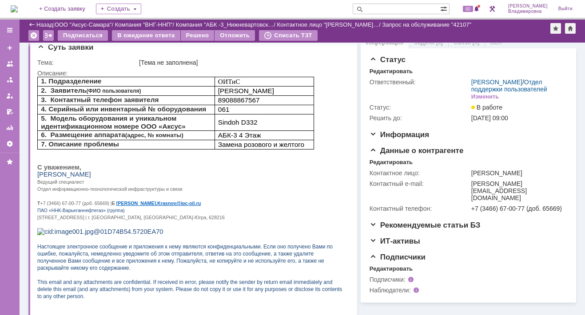
click at [389, 8] on input "text" at bounding box center [397, 9] width 88 height 11
type input "42106"
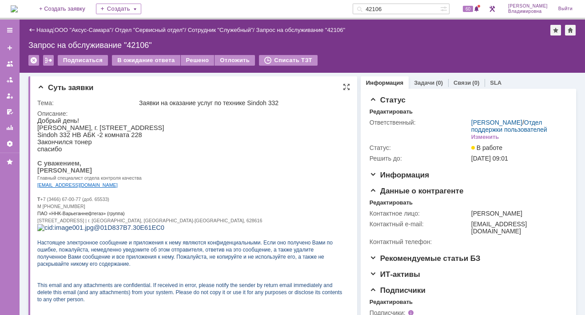
click at [215, 196] on p at bounding box center [189, 191] width 305 height 7
click at [176, 160] on p at bounding box center [189, 156] width 305 height 7
click at [166, 188] on p "[EMAIL_ADDRESS][DOMAIN_NAME]" at bounding box center [189, 184] width 305 height 7
click at [346, 52] on div "Назад | ООО "Аксус-Самара" / Отдел "Сервисный отдел" / Сотрудник "Служебный" / …" at bounding box center [303, 46] width 566 height 53
click at [194, 135] on p "Sindoh 332 НВ АБК -2 комната 228" at bounding box center [189, 135] width 305 height 7
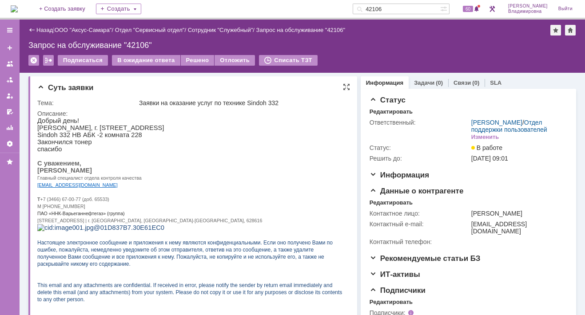
click at [195, 149] on p "спасибо" at bounding box center [189, 149] width 305 height 7
click at [193, 152] on p "спасибо" at bounding box center [189, 149] width 305 height 7
drag, startPoint x: 74, startPoint y: 237, endPoint x: 59, endPoint y: 145, distance: 93.1
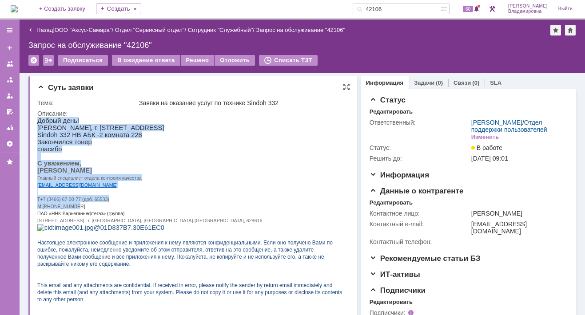
drag, startPoint x: 38, startPoint y: 121, endPoint x: 158, endPoint y: 216, distance: 152.7
click at [158, 216] on div "Добрый день! [PERSON_NAME], г. [STREET_ADDRESS] Sindoh 332 НВ АБК -2 комната 22…" at bounding box center [189, 213] width 305 height 193
copy div "Добрый день! [PERSON_NAME], г. [STREET_ADDRESS] Sindoh 332 НВ АБК -2 комната 22…"
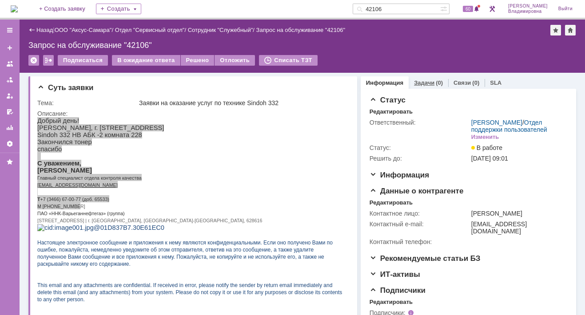
click at [423, 80] on link "Задачи" at bounding box center [424, 83] width 20 height 7
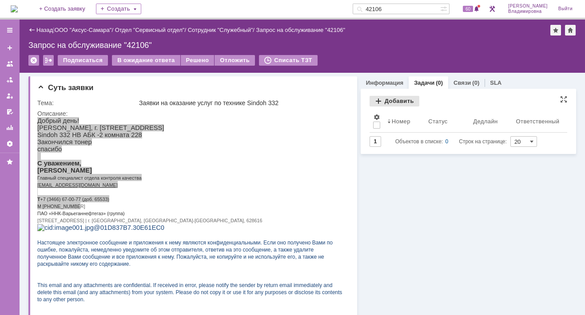
click at [382, 100] on div "Добавить" at bounding box center [395, 101] width 50 height 11
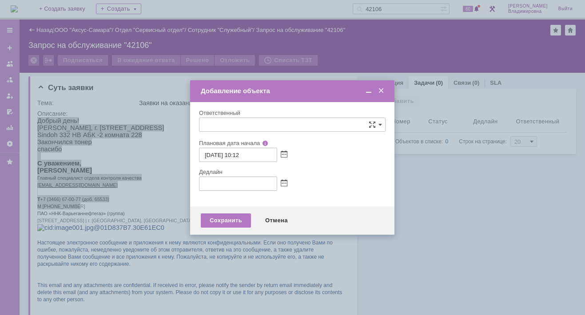
type input "[не указано]"
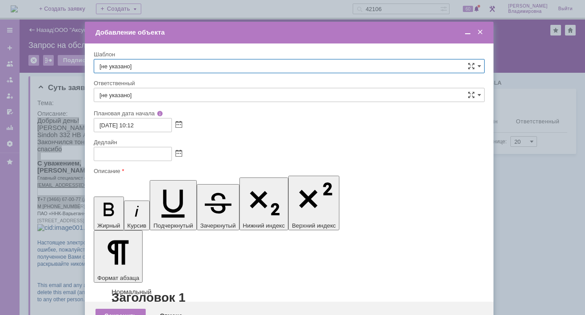
drag, startPoint x: 479, startPoint y: 65, endPoint x: 457, endPoint y: 67, distance: 21.8
click at [479, 65] on span at bounding box center [480, 66] width 4 height 7
click at [144, 159] on span "ВНГ / ННП - замена РМ (Запрос на обслуживание)" at bounding box center [289, 162] width 379 height 7
type input "ВНГ / ННП - замена РМ (Запрос на обслуживание)"
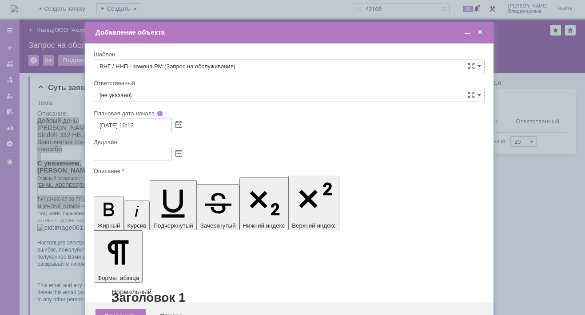
type input "[PERSON_NAME]"
type input "[DATE] 18:12"
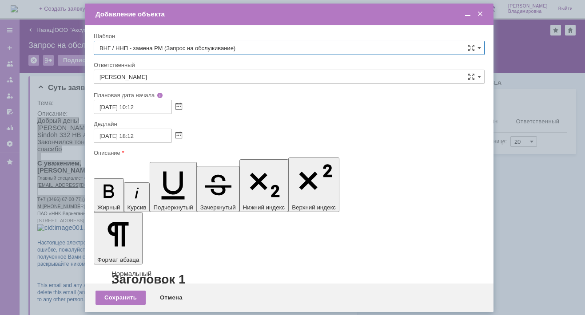
type input "ВНГ / ННП - замена РМ (Запрос на обслуживание)"
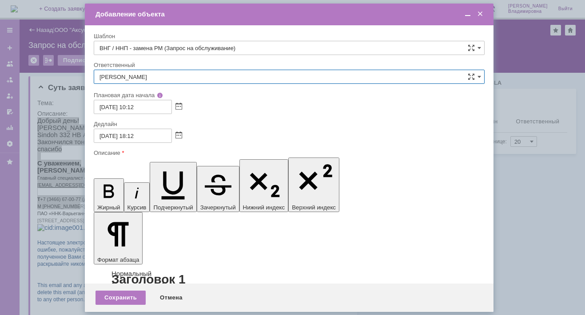
click at [163, 74] on input "[PERSON_NAME]" at bounding box center [289, 77] width 391 height 14
type input "N"
click at [140, 140] on span "[PERSON_NAME]" at bounding box center [289, 141] width 379 height 7
type input "[PERSON_NAME]"
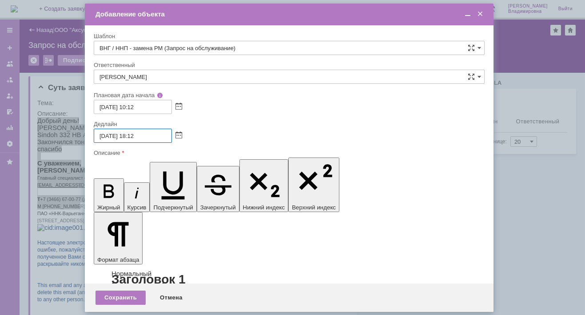
click at [136, 136] on input "[DATE] 18:12" at bounding box center [133, 136] width 78 height 14
type input "[DATE] 12:12"
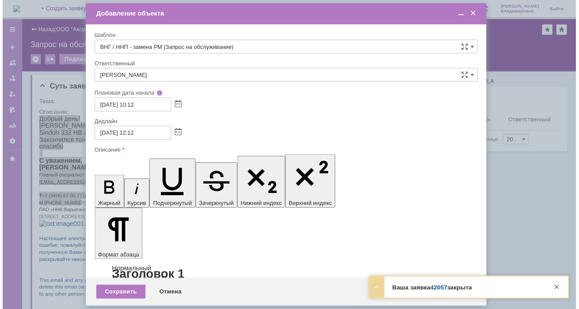
scroll to position [0, 0]
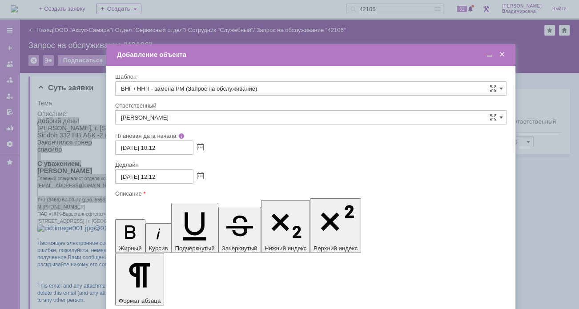
drag, startPoint x: 208, startPoint y: 11, endPoint x: 225, endPoint y: 43, distance: 36.2
click at [225, 51] on div "Добавление объекта" at bounding box center [311, 55] width 389 height 8
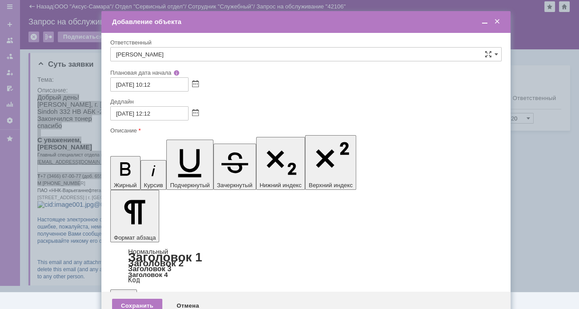
scroll to position [34, 0]
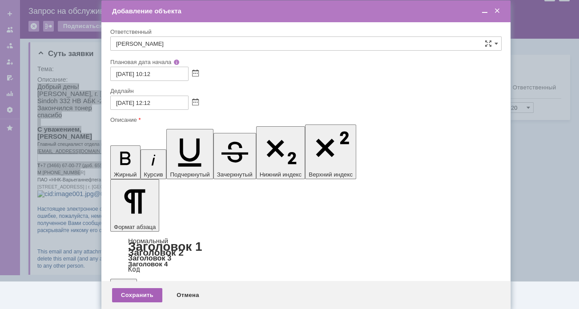
click at [139, 294] on div "Сохранить" at bounding box center [137, 295] width 50 height 14
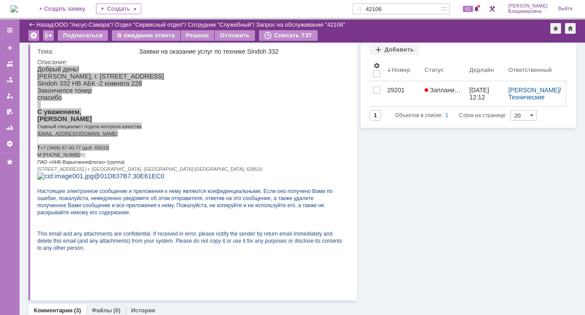
scroll to position [0, 0]
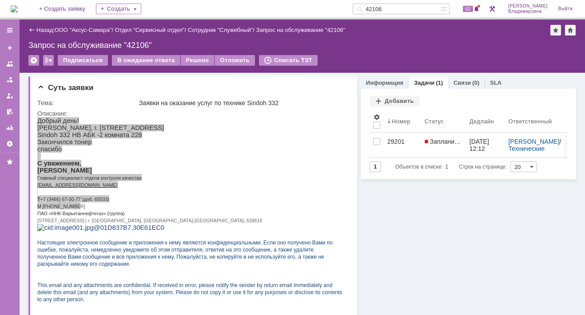
click at [399, 8] on input "42106" at bounding box center [397, 9] width 88 height 11
click at [398, 8] on input "42106" at bounding box center [397, 9] width 88 height 11
click at [396, 8] on input "42106" at bounding box center [397, 9] width 88 height 11
type input "42107"
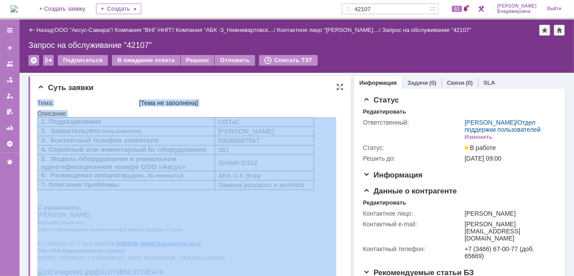
drag, startPoint x: 68, startPoint y: 223, endPoint x: 88, endPoint y: 208, distance: 25.0
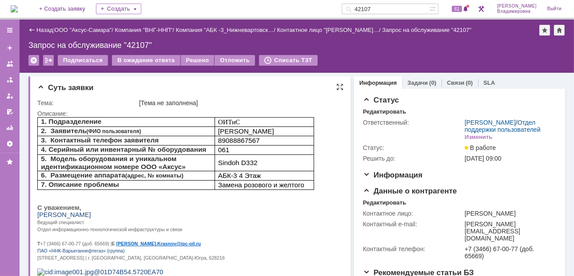
click at [48, 117] on span "1. Подразделение" at bounding box center [70, 121] width 60 height 8
click at [88, 200] on p at bounding box center [186, 200] width 299 height 7
click at [81, 197] on p at bounding box center [186, 200] width 299 height 7
click at [34, 214] on div "Суть заявки Тема: [Тема не заполнена] Описание:" at bounding box center [189, 234] width 322 height 316
drag, startPoint x: 72, startPoint y: 331, endPoint x: 90, endPoint y: 236, distance: 96.4
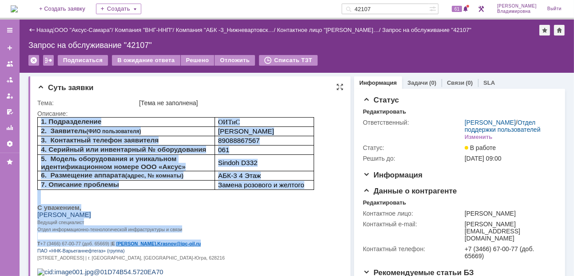
drag, startPoint x: 176, startPoint y: 248, endPoint x: 26, endPoint y: 121, distance: 195.5
click at [37, 121] on html "1. Подразделение ОИТиС 2. Заявитель (ФИО пользователя) [PERSON_NAME] 3. Контакт…" at bounding box center [186, 235] width 299 height 237
copy div "1. Подразделение ОИТиС 2. Заявитель (ФИО пользователя) [PERSON_NAME] 3. Контакт…"
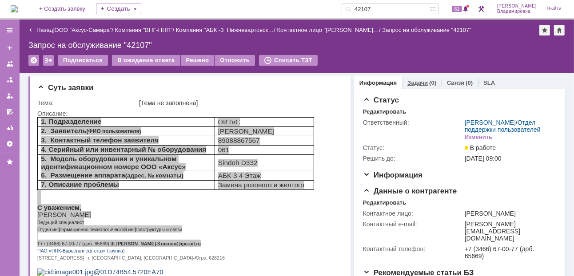
click at [409, 80] on link "Задачи" at bounding box center [417, 83] width 20 height 7
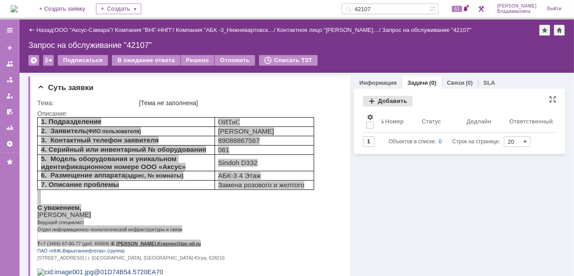
click at [392, 97] on div "Добавить" at bounding box center [388, 101] width 50 height 11
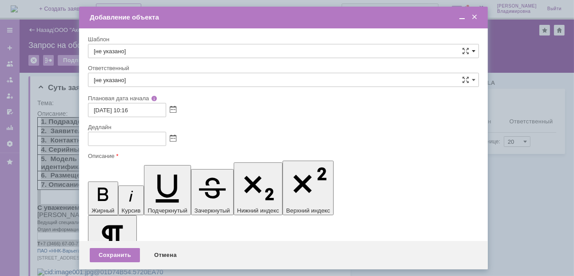
click at [472, 49] on span at bounding box center [474, 51] width 4 height 7
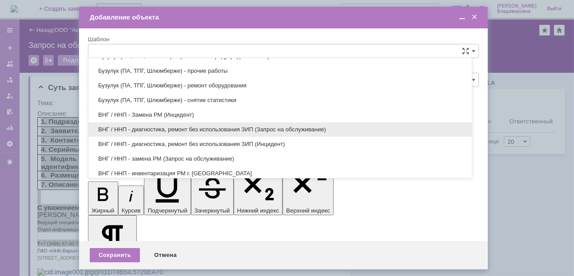
scroll to position [302, 0]
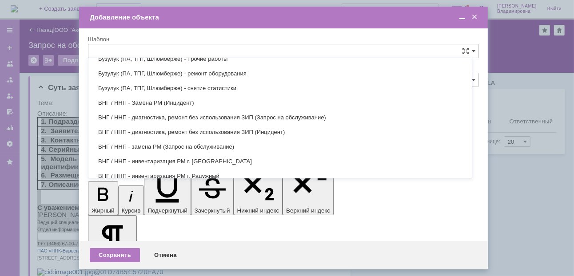
click at [140, 144] on span "ВНГ / ННП - замена РМ (Запрос на обслуживание)" at bounding box center [280, 147] width 373 height 7
type input "ВНГ / ННП - замена РМ (Запрос на обслуживание)"
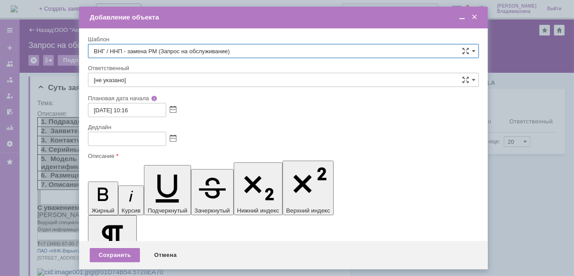
type input "[PERSON_NAME]"
type input "[DATE] 18:16"
type input "ВНГ / ННП - замена РМ (Запрос на обслуживание)"
click at [148, 80] on input "[PERSON_NAME]" at bounding box center [283, 80] width 391 height 14
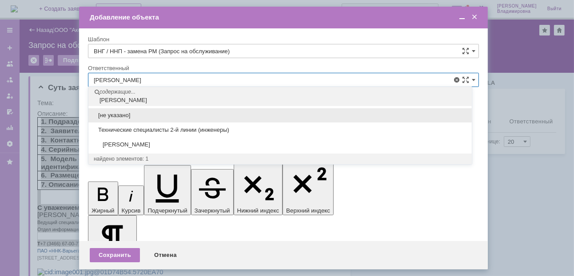
click at [131, 139] on div "[PERSON_NAME]" at bounding box center [279, 145] width 383 height 14
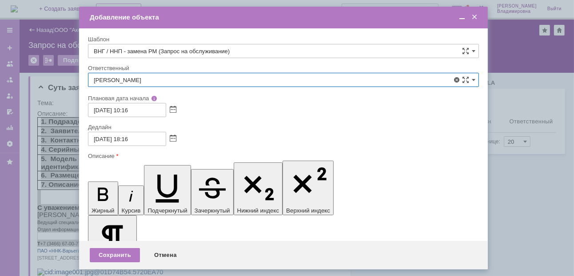
type input "[PERSON_NAME]"
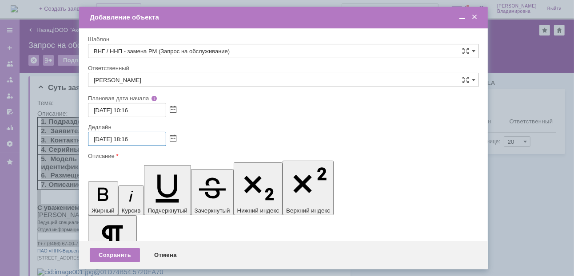
click at [131, 139] on input "[DATE] 18:16" at bounding box center [127, 139] width 78 height 14
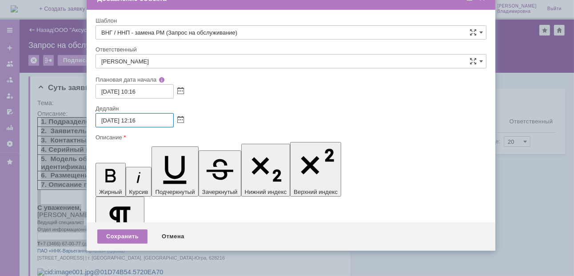
drag, startPoint x: 198, startPoint y: 18, endPoint x: 206, endPoint y: -1, distance: 20.9
click at [206, 0] on html "Идет загрузка, пожалуйста, подождите. На домашнюю + Создать заявку Создать 4210…" at bounding box center [287, 138] width 574 height 276
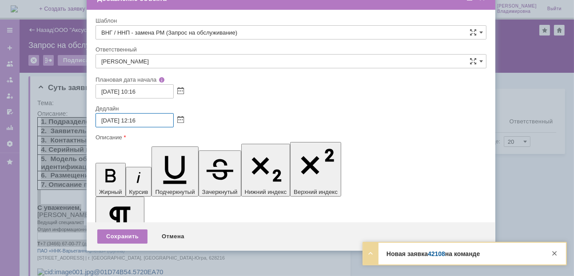
click at [137, 121] on input "[DATE] 12:16" at bounding box center [135, 120] width 78 height 14
type input "[DATE] 13:16"
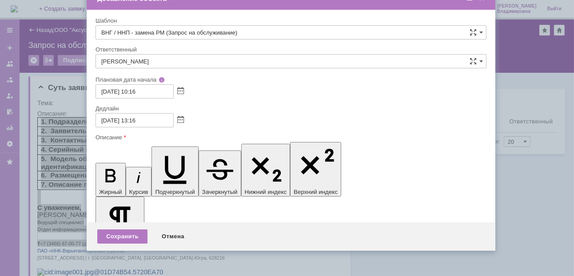
scroll to position [104, 0]
click at [131, 236] on div "Сохранить" at bounding box center [122, 237] width 50 height 14
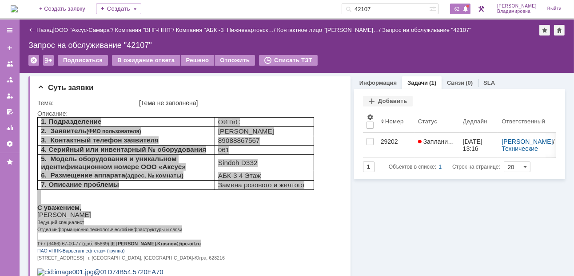
click at [462, 7] on span "62" at bounding box center [457, 9] width 10 height 6
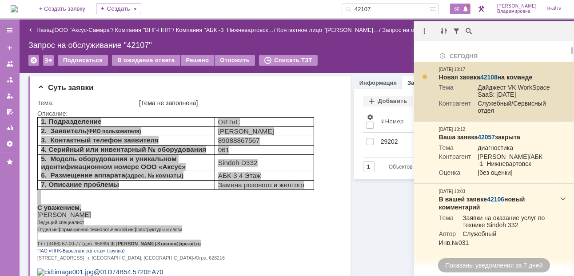
click at [488, 77] on link "42108" at bounding box center [488, 77] width 17 height 7
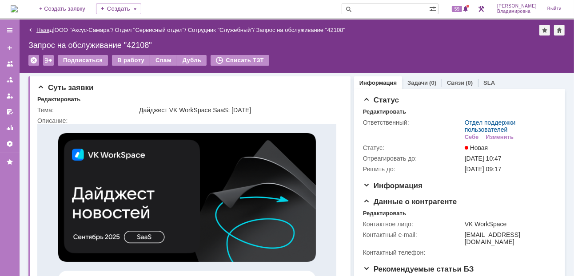
click at [43, 29] on link "Назад" at bounding box center [44, 30] width 16 height 7
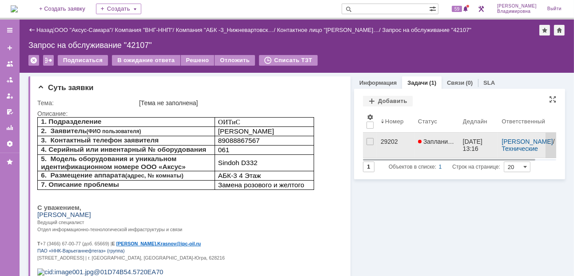
click at [383, 138] on div "29202" at bounding box center [396, 141] width 30 height 7
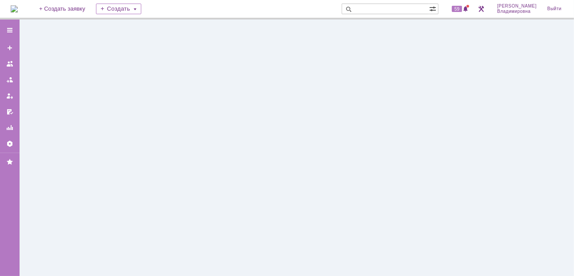
click at [383, 138] on div at bounding box center [297, 148] width 555 height 257
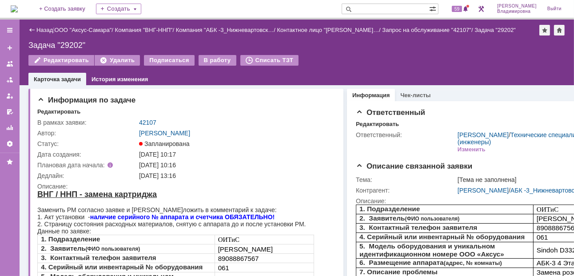
click at [118, 42] on div "Задача "29202"" at bounding box center [296, 45] width 537 height 9
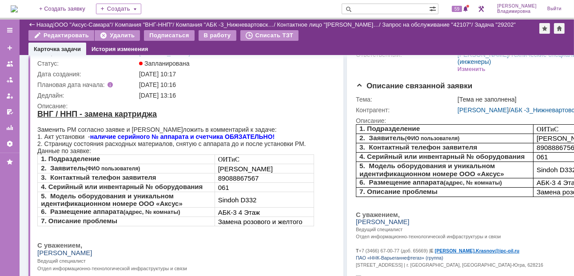
scroll to position [44, 0]
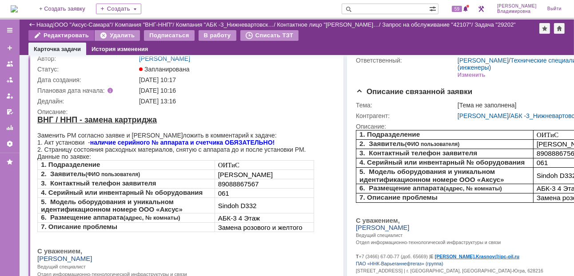
click at [66, 35] on div "Редактировать" at bounding box center [61, 35] width 66 height 11
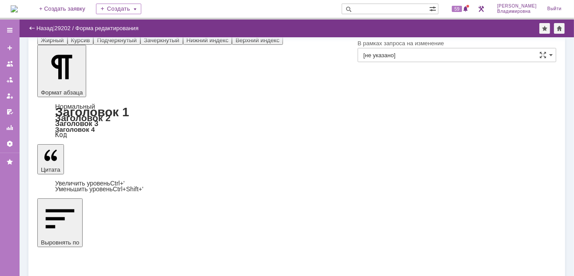
scroll to position [65, 0]
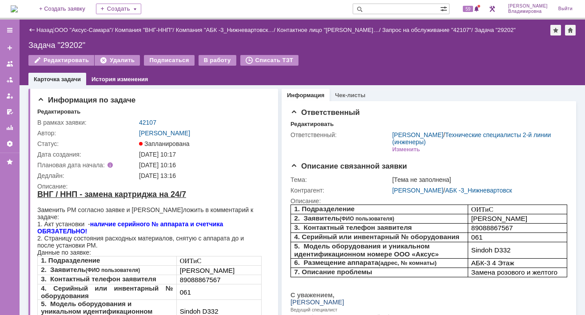
click at [388, 9] on input "text" at bounding box center [397, 9] width 88 height 11
click at [473, 8] on span "59" at bounding box center [468, 9] width 10 height 6
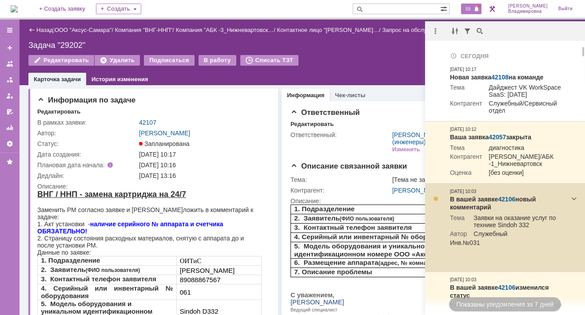
click at [508, 201] on link "42106" at bounding box center [506, 199] width 17 height 7
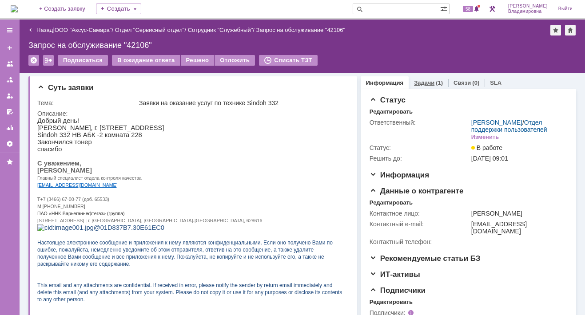
click at [416, 83] on link "Задачи" at bounding box center [424, 83] width 20 height 7
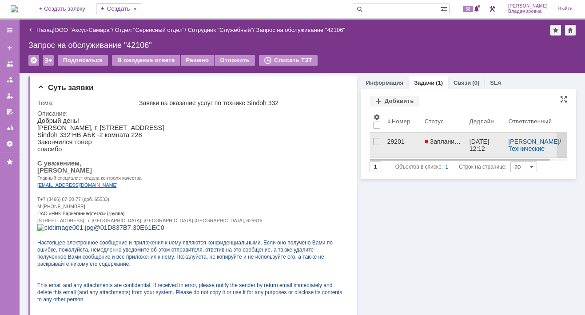
click at [387, 141] on div "29201" at bounding box center [402, 141] width 30 height 7
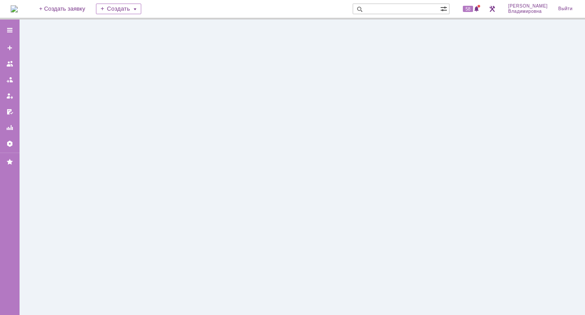
click at [387, 141] on div at bounding box center [303, 168] width 566 height 296
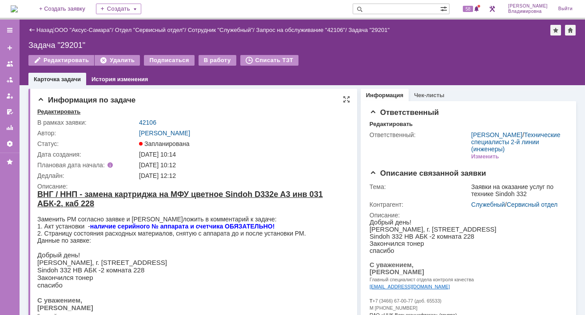
click at [69, 111] on div "Редактировать" at bounding box center [58, 111] width 43 height 7
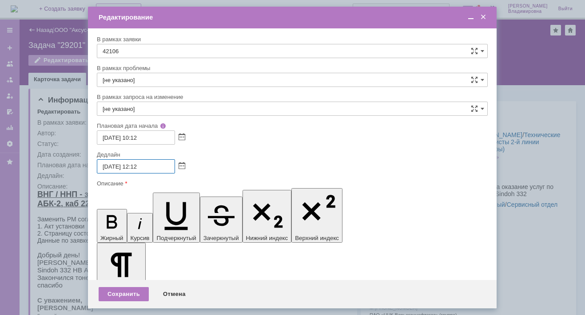
click at [139, 166] on input "03.10.2025 12:12" at bounding box center [136, 167] width 78 height 14
type input "[DATE] 16:12"
click at [126, 289] on div "Сохранить" at bounding box center [124, 295] width 50 height 14
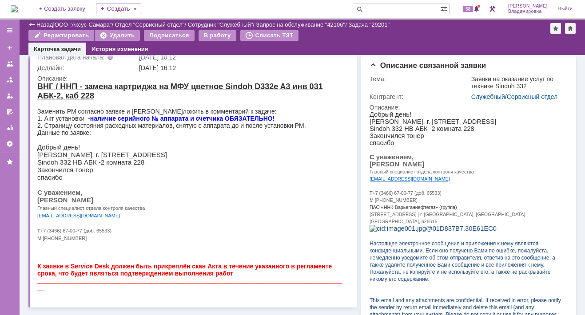
scroll to position [89, 0]
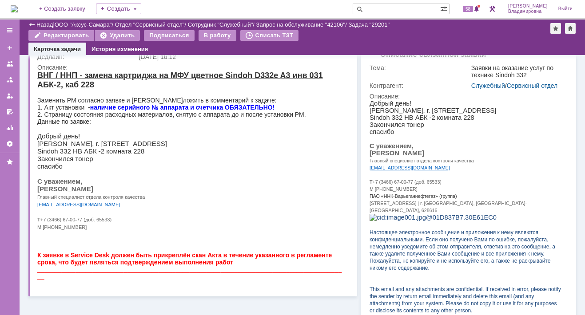
click at [214, 223] on p "Т +7 (3466) 67-00-77 (доб. 65533)" at bounding box center [189, 220] width 305 height 8
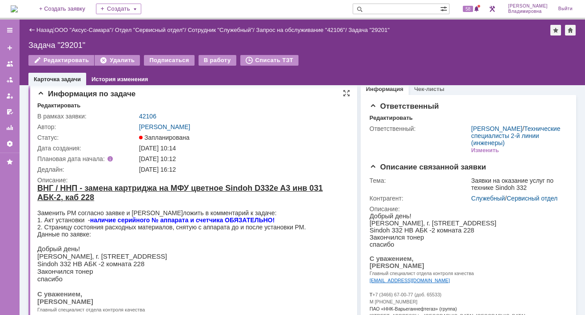
scroll to position [0, 0]
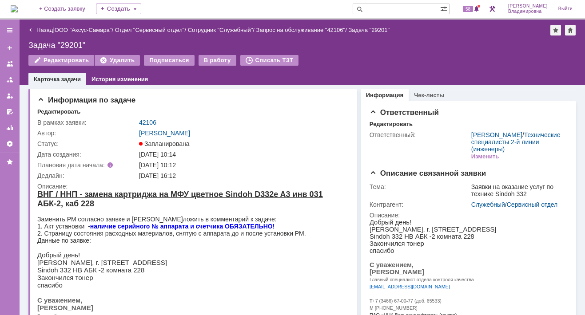
drag, startPoint x: 24, startPoint y: 9, endPoint x: 30, endPoint y: 11, distance: 6.8
click at [18, 9] on img at bounding box center [14, 8] width 7 height 7
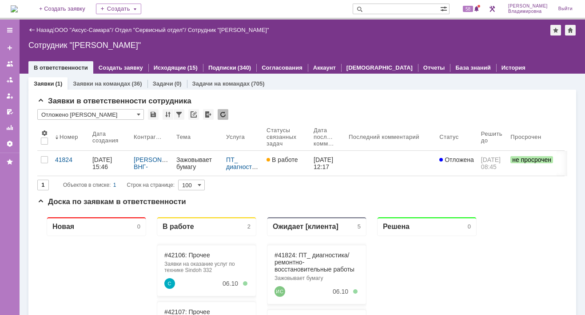
click at [378, 5] on input "text" at bounding box center [397, 9] width 88 height 11
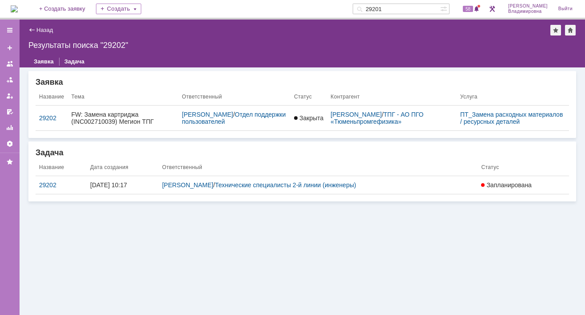
type input "29201"
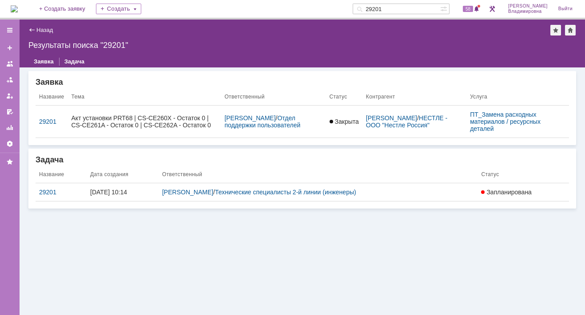
click at [240, 249] on div "Заявка Название Тема Ответственный Статус Контрагент Услуга 29201 Акт установки…" at bounding box center [303, 192] width 566 height 248
drag, startPoint x: 121, startPoint y: 246, endPoint x: 128, endPoint y: 247, distance: 6.4
click at [123, 246] on div "Заявка Название Тема Ответственный Статус Контрагент Услуга 29201 Акт установки…" at bounding box center [303, 192] width 566 height 248
click at [167, 45] on div "Результаты поиска "29201"" at bounding box center [302, 45] width 548 height 9
click at [479, 7] on span at bounding box center [477, 9] width 6 height 7
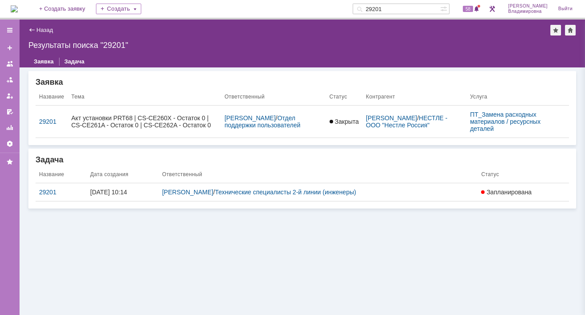
click at [65, 237] on div "Заявка Название Тема Ответственный Статус Контрагент Услуга 29201 Акт установки…" at bounding box center [303, 192] width 566 height 248
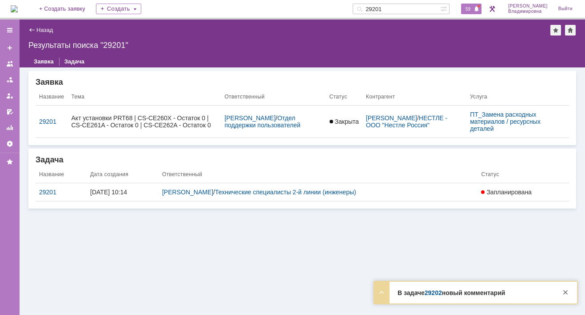
click at [473, 10] on span "59" at bounding box center [468, 9] width 10 height 6
click at [190, 240] on div "Заявка Название Тема Ответственный Статус Контрагент Услуга 29201 Акт установки…" at bounding box center [303, 192] width 566 height 248
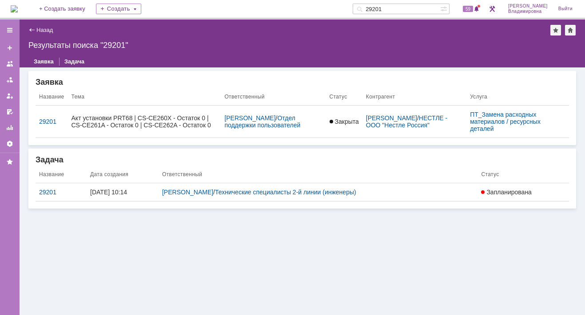
click at [211, 231] on div "Заявка Название Тема Ответственный Статус Контрагент Услуга 29201 Акт установки…" at bounding box center [303, 192] width 566 height 248
click at [261, 248] on div "Заявка Название Тема Ответственный Статус Контрагент Услуга 29201 Акт установки…" at bounding box center [303, 192] width 566 height 248
click at [116, 215] on div "Заявка Название Тема Ответственный Статус Контрагент Услуга 29201 Акт установки…" at bounding box center [303, 192] width 566 height 248
click at [173, 223] on div "Заявка Название Тема Ответственный Статус Контрагент Услуга 29201 Акт установки…" at bounding box center [303, 192] width 566 height 248
click at [473, 9] on span "59" at bounding box center [468, 9] width 10 height 6
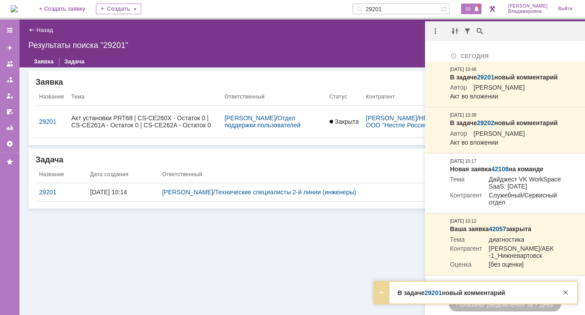
click at [78, 227] on div "Заявка Название Тема Ответственный Статус Контрагент Услуга 29201 Акт установки…" at bounding box center [303, 192] width 566 height 248
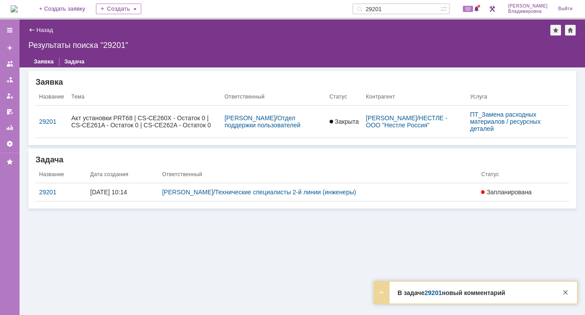
click at [48, 228] on div "Заявка Название Тема Ответственный Статус Контрагент Услуга 29201 Акт установки…" at bounding box center [303, 192] width 566 height 248
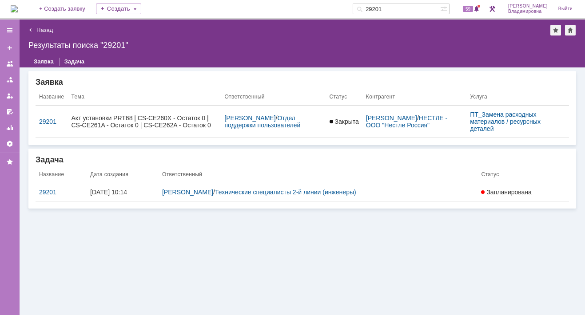
click at [322, 280] on div "Заявка Название Тема Ответственный Статус Контрагент Услуга 29201 Акт установки…" at bounding box center [303, 192] width 566 height 248
click at [472, 9] on span "59" at bounding box center [468, 9] width 10 height 6
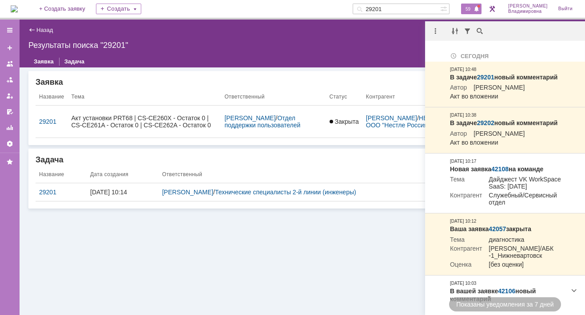
click at [200, 220] on div "Заявка Название Тема Ответственный Статус Контрагент Услуга 29201 Акт установки…" at bounding box center [303, 192] width 566 height 248
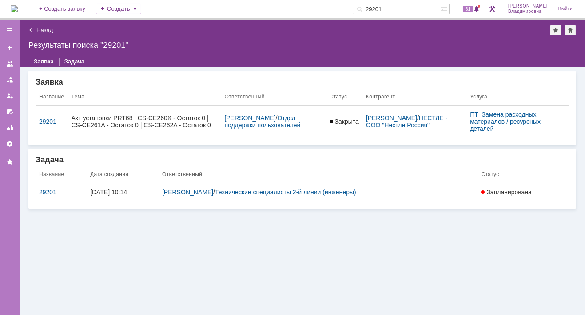
click at [18, 10] on img at bounding box center [14, 8] width 7 height 7
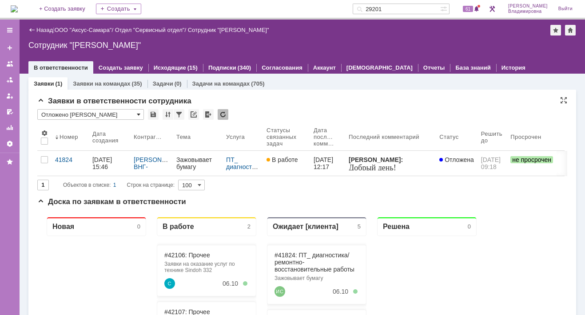
click at [140, 112] on span at bounding box center [139, 114] width 4 height 7
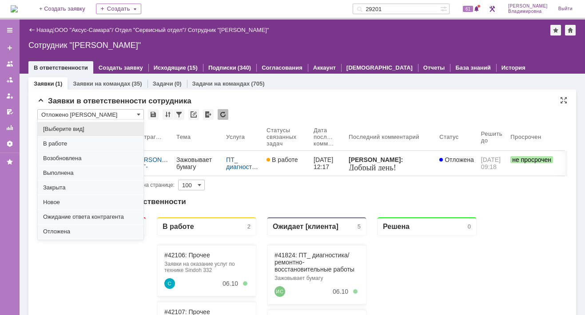
scroll to position [110, 0]
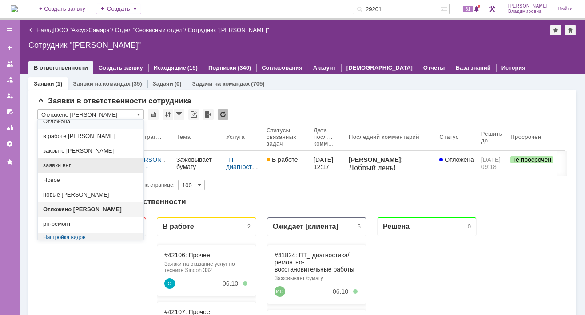
click at [76, 164] on span "заявки внг" at bounding box center [90, 165] width 95 height 7
type input "заявки внг"
type input "20"
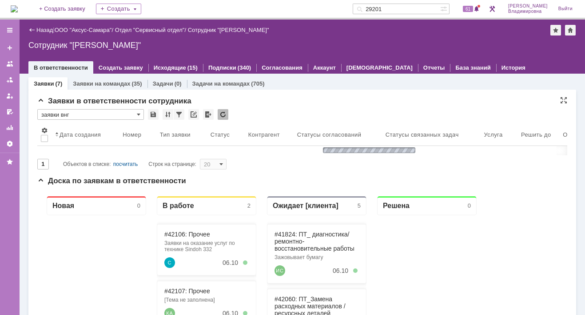
type input "заявки внг"
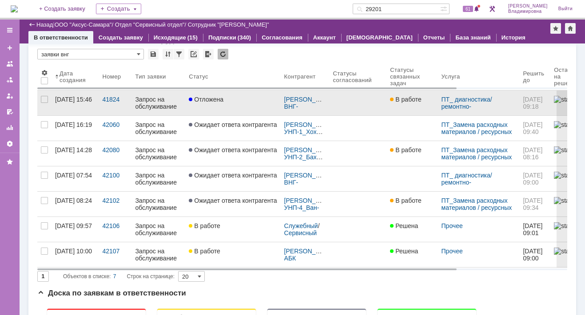
scroll to position [44, 0]
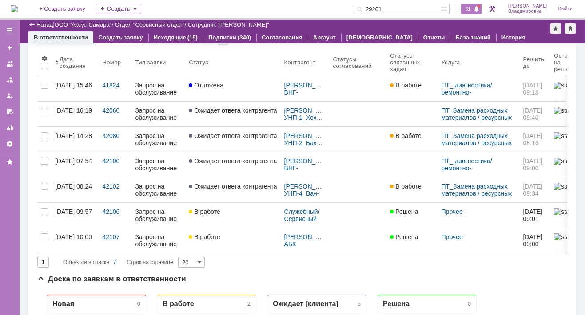
click at [473, 11] on span "61" at bounding box center [468, 9] width 10 height 6
drag, startPoint x: 404, startPoint y: 4, endPoint x: 367, endPoint y: 5, distance: 36.5
click at [367, 5] on div "29201" at bounding box center [397, 9] width 88 height 11
type input "27867"
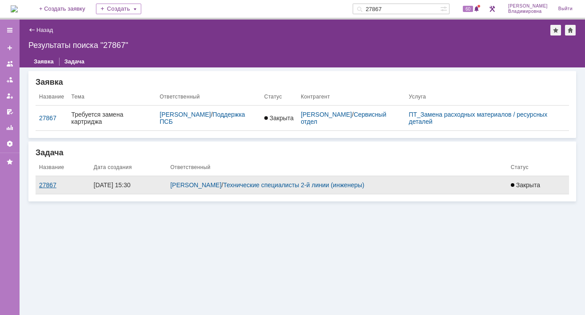
click at [54, 184] on div "27867" at bounding box center [63, 185] width 48 height 7
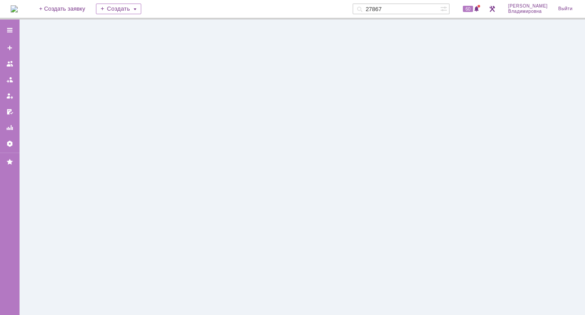
click at [54, 184] on div at bounding box center [303, 168] width 566 height 296
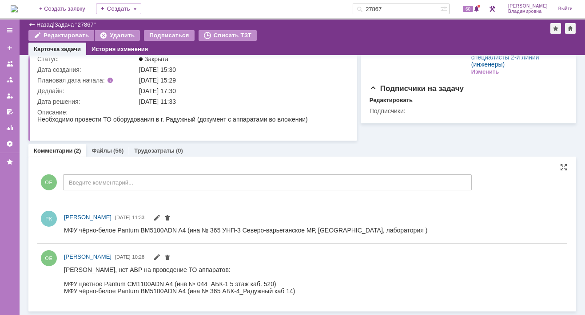
scroll to position [53, 0]
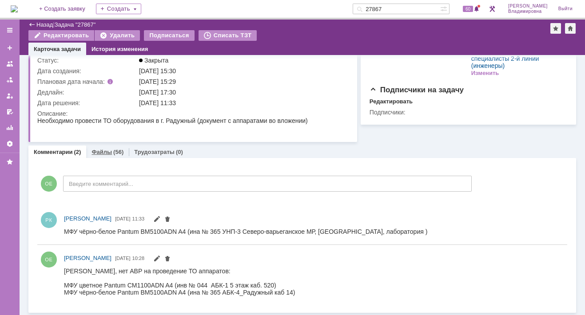
click at [103, 151] on link "Файлы" at bounding box center [102, 152] width 20 height 7
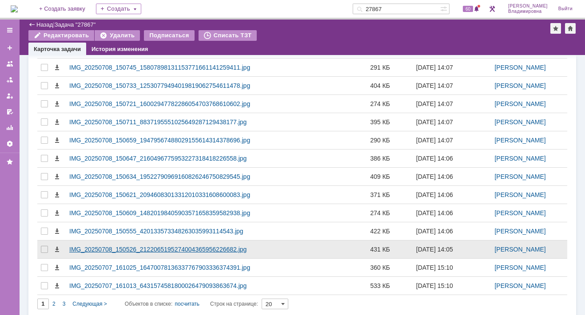
scroll to position [318, 0]
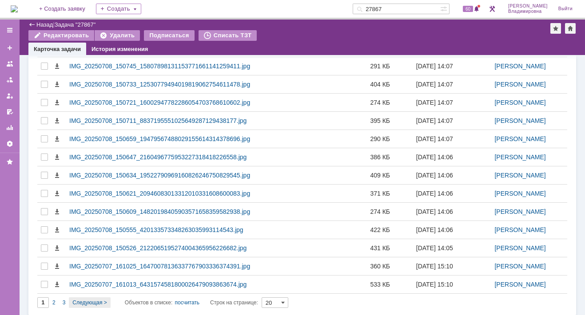
click at [89, 300] on span "Следующая >" at bounding box center [89, 303] width 34 height 6
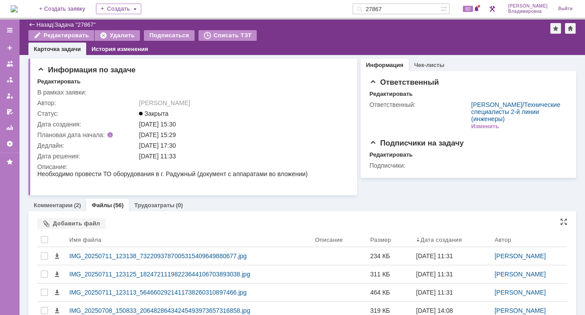
type input "2"
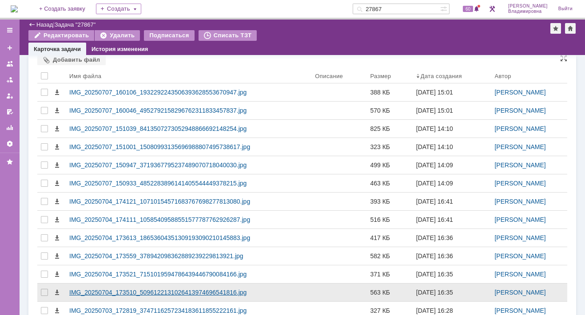
scroll to position [318, 0]
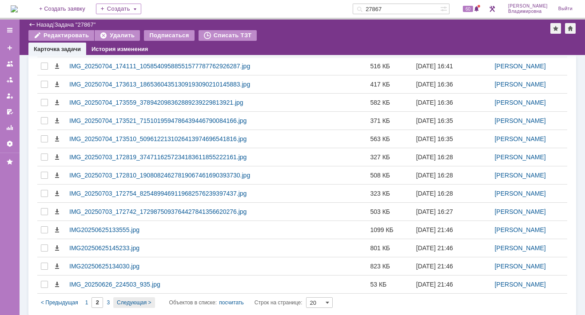
click at [132, 300] on span "Следующая >" at bounding box center [134, 303] width 34 height 6
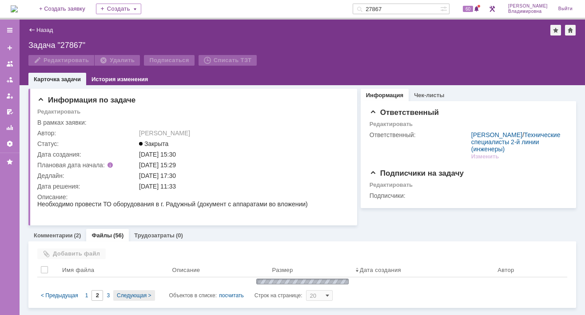
type input "3"
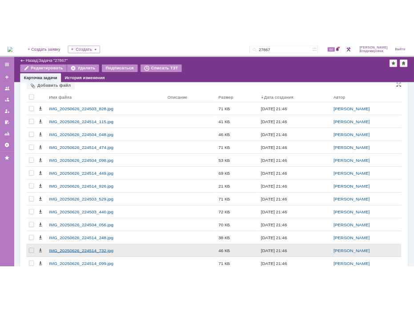
scroll to position [245, 0]
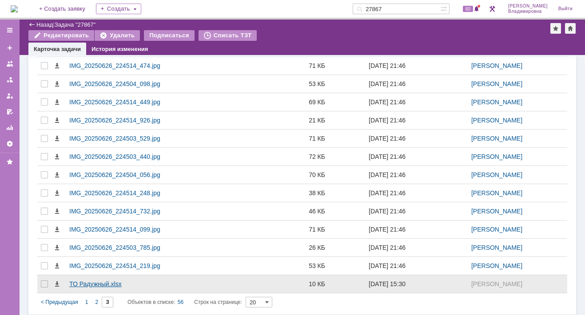
click at [102, 281] on div "ТО Радужный.xlsx" at bounding box center [149, 284] width 160 height 7
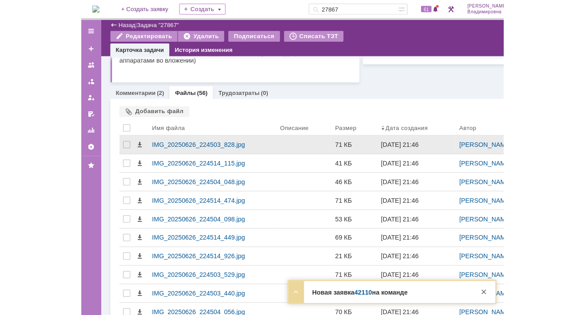
scroll to position [0, 0]
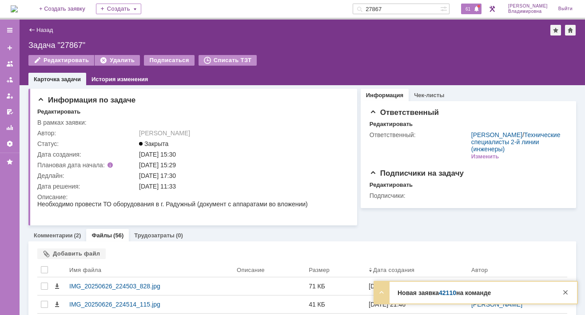
click at [471, 9] on span "61" at bounding box center [468, 9] width 10 height 6
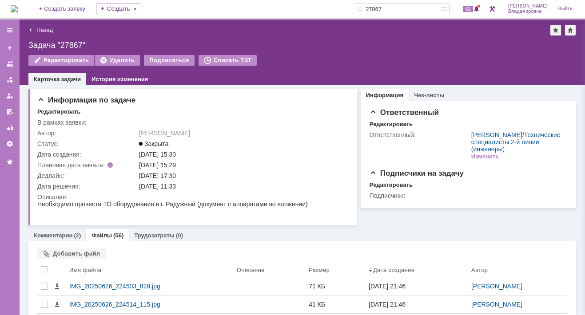
click at [321, 56] on div "Редактировать Удалить Подписаться Списать ТЗТ" at bounding box center [302, 64] width 548 height 19
click at [294, 112] on div "Редактировать" at bounding box center [193, 112] width 313 height 8
click at [136, 9] on div "Создать" at bounding box center [118, 9] width 45 height 11
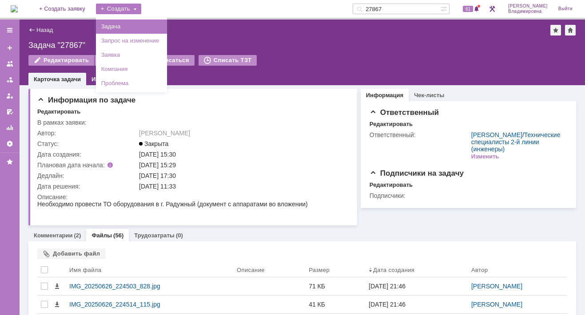
click at [139, 27] on link "Задача" at bounding box center [132, 26] width 68 height 11
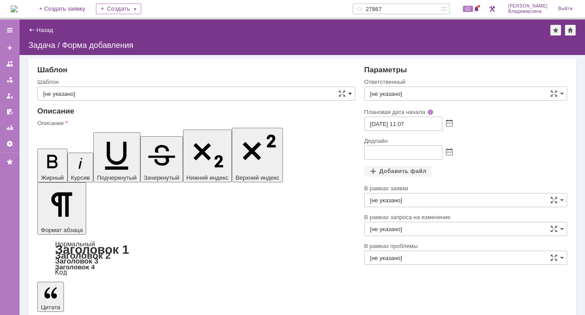
click at [349, 91] on span at bounding box center [350, 93] width 4 height 7
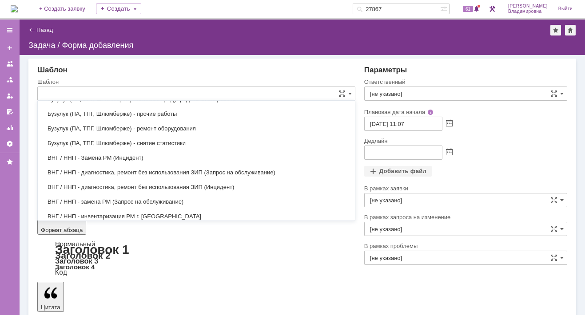
scroll to position [302, 0]
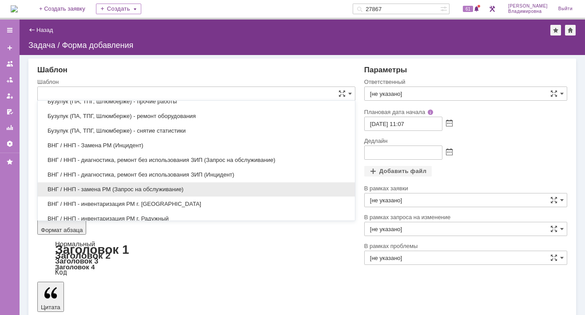
click at [89, 186] on span "ВНГ / ННП - замена РМ (Запрос на обслуживание)" at bounding box center [196, 189] width 307 height 7
type input "ВНГ / ННП - замена РМ (Запрос на обслуживание)"
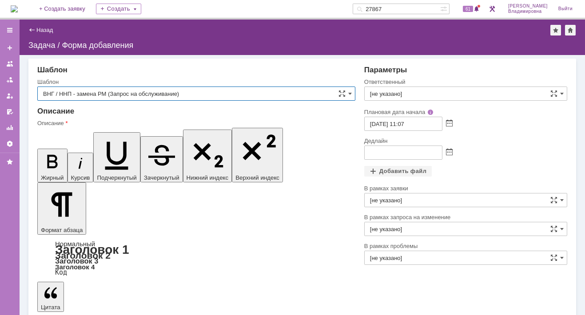
type input "Сидоров Евгений"
type input "03.10.2025 19:07"
type input "ВНГ / ННП - замена РМ (Запрос на обслуживание)"
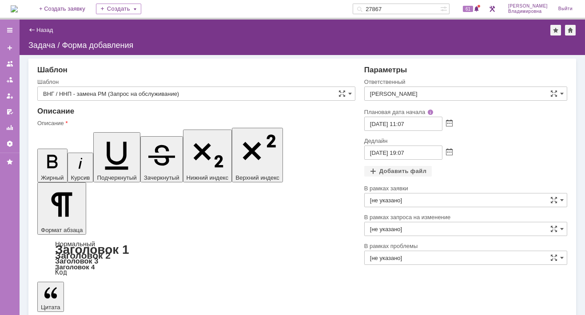
drag, startPoint x: 93, startPoint y: 2292, endPoint x: 168, endPoint y: 2293, distance: 75.1
drag, startPoint x: 169, startPoint y: 2291, endPoint x: 203, endPoint y: 2289, distance: 34.3
drag, startPoint x: 204, startPoint y: 2290, endPoint x: 284, endPoint y: 2291, distance: 80.9
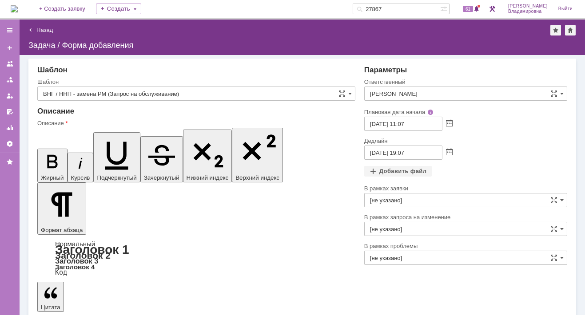
drag, startPoint x: 47, startPoint y: 2315, endPoint x: 100, endPoint y: 2338, distance: 57.9
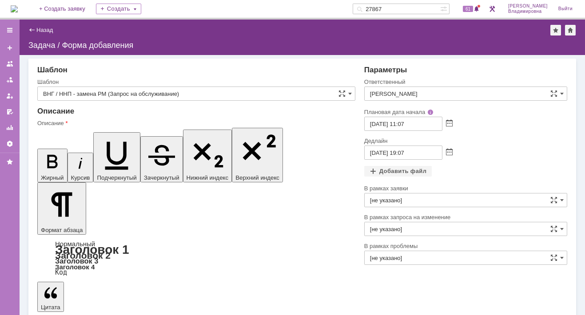
drag, startPoint x: 50, startPoint y: 2320, endPoint x: 16, endPoint y: 2302, distance: 38.8
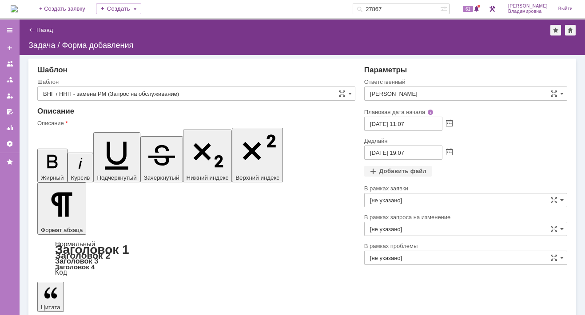
drag, startPoint x: 237, startPoint y: 2310, endPoint x: 284, endPoint y: 2310, distance: 46.2
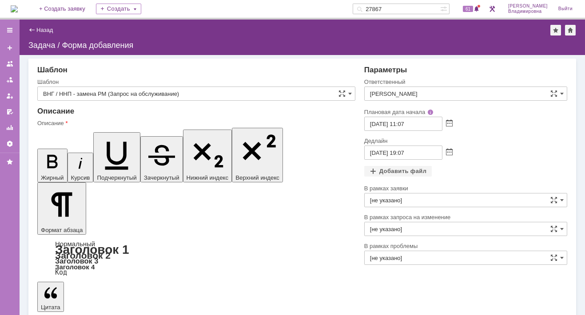
click at [434, 92] on input "Сидоров Евгений" at bounding box center [465, 94] width 203 height 14
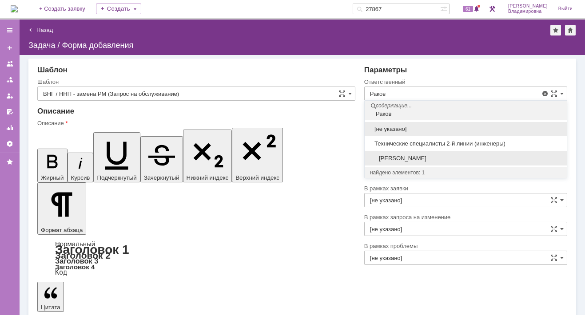
click at [392, 156] on span "[PERSON_NAME]" at bounding box center [466, 158] width 192 height 7
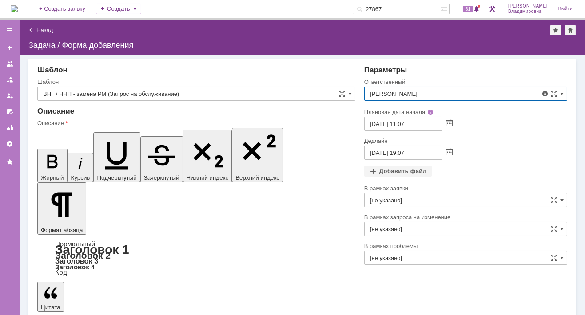
type input "[PERSON_NAME]"
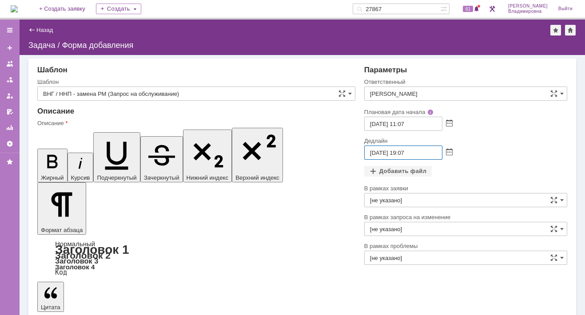
click at [375, 152] on input "03.10.2025 19:07" at bounding box center [403, 153] width 78 height 14
click at [406, 152] on input "07.10.2025 19:07" at bounding box center [403, 153] width 78 height 14
type input "07.10.2025 16:07"
click at [393, 168] on div "Добавить файл" at bounding box center [398, 171] width 68 height 11
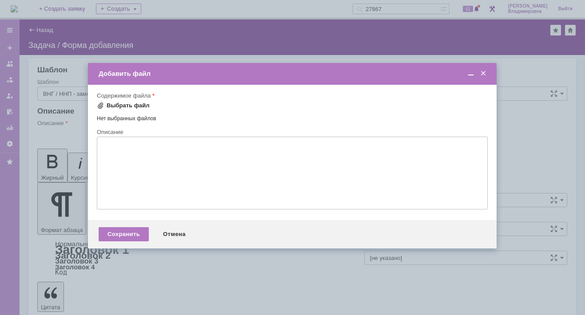
click at [104, 102] on span at bounding box center [100, 105] width 7 height 7
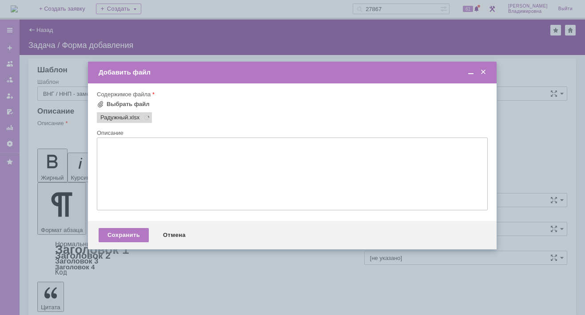
scroll to position [0, 0]
click at [120, 235] on div "Сохранить" at bounding box center [124, 235] width 50 height 14
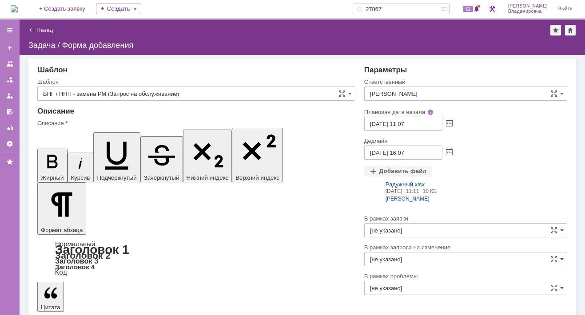
scroll to position [17, 0]
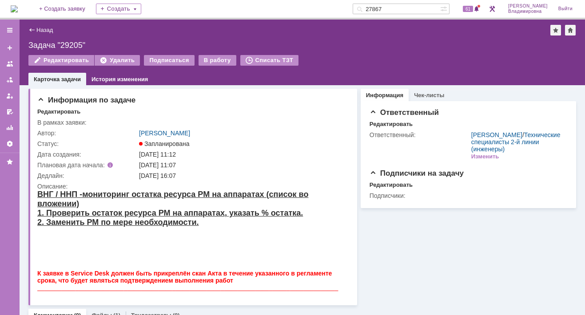
click at [18, 8] on img at bounding box center [14, 8] width 7 height 7
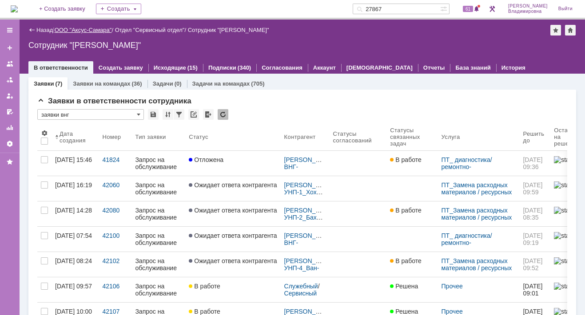
click at [88, 29] on link "ООО "Аксус-Самара"" at bounding box center [83, 30] width 57 height 7
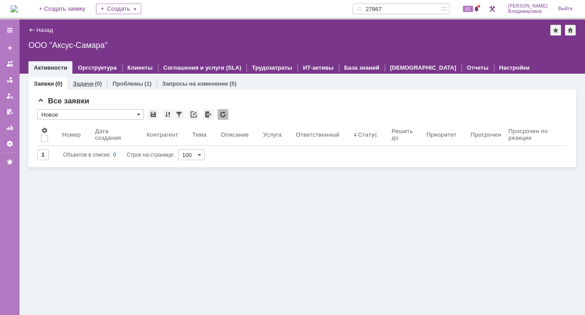
click at [79, 84] on link "Задачи" at bounding box center [83, 83] width 20 height 7
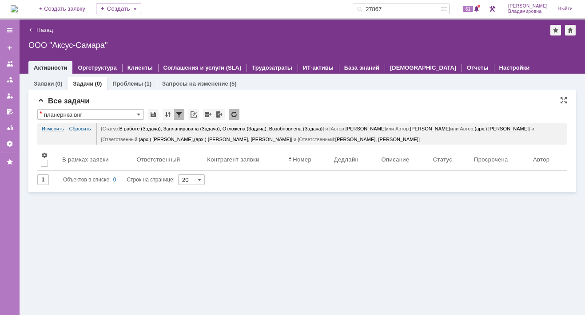
click at [55, 125] on link "Изменить" at bounding box center [53, 129] width 22 height 11
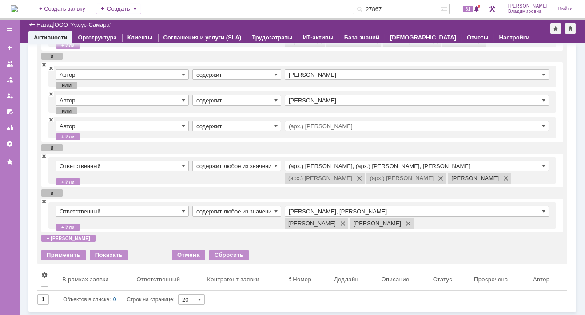
scroll to position [84, 0]
click at [44, 156] on span at bounding box center [43, 156] width 5 height 6
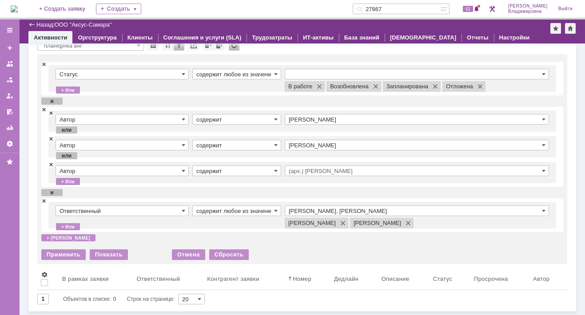
scroll to position [38, 0]
click at [68, 254] on div "Применить" at bounding box center [63, 256] width 44 height 11
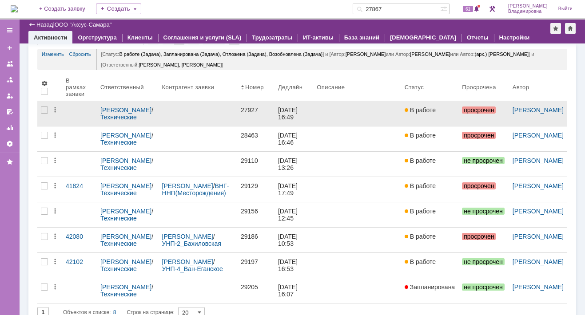
scroll to position [0, 0]
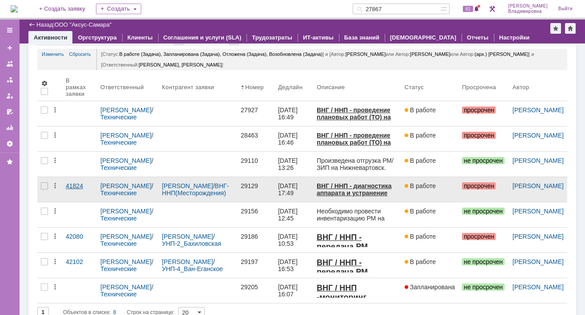
click at [77, 184] on link "41824" at bounding box center [74, 186] width 17 height 7
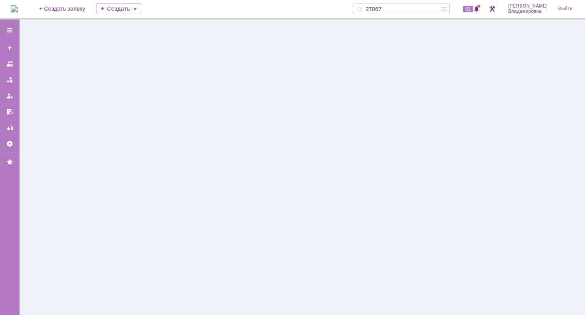
click at [77, 184] on div at bounding box center [303, 168] width 566 height 296
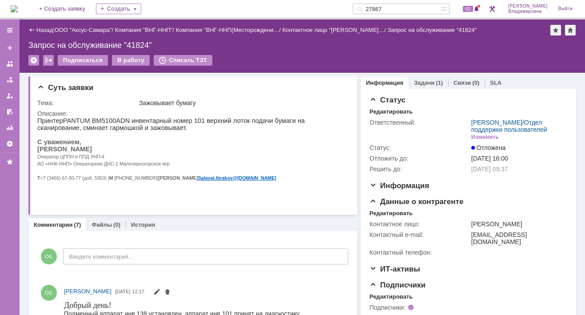
click at [325, 50] on div "Назад | ООО "Аксус-Самара" / Компания "ВНГ-ННП" / Компания "ВНГ-ННП(Месторожден…" at bounding box center [303, 46] width 566 height 53
click at [259, 51] on div "Назад | ООО "Аксус-Самара" / Компания "ВНГ-ННП" / Компания "ВНГ-ННП(Месторожден…" at bounding box center [303, 46] width 566 height 53
click at [48, 28] on link "Назад" at bounding box center [44, 30] width 16 height 7
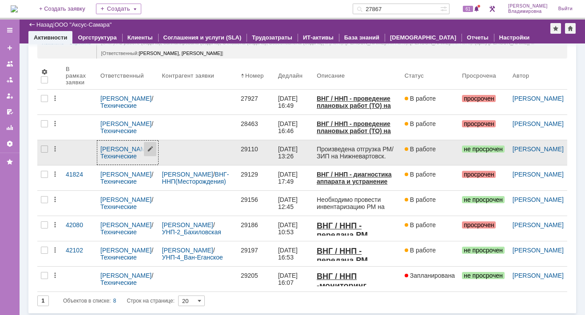
scroll to position [56, 0]
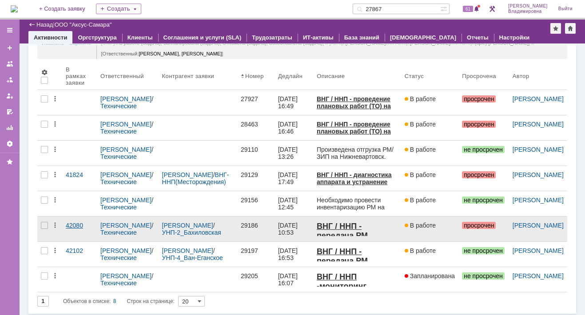
click at [78, 223] on link "42080" at bounding box center [74, 225] width 17 height 7
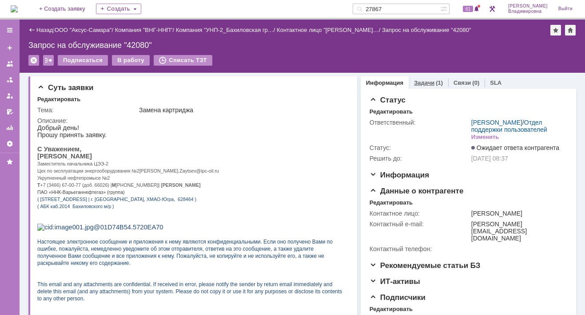
click at [421, 83] on link "Задачи" at bounding box center [424, 83] width 20 height 7
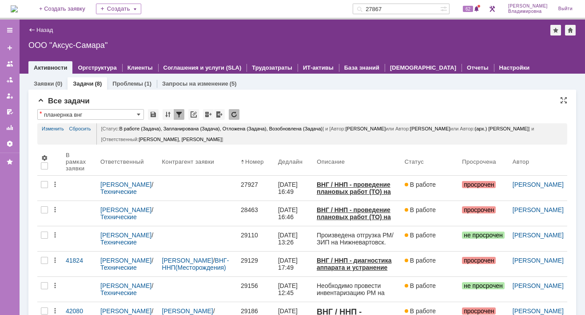
click at [273, 43] on div "ООО "Аксус-Самара"" at bounding box center [302, 45] width 548 height 9
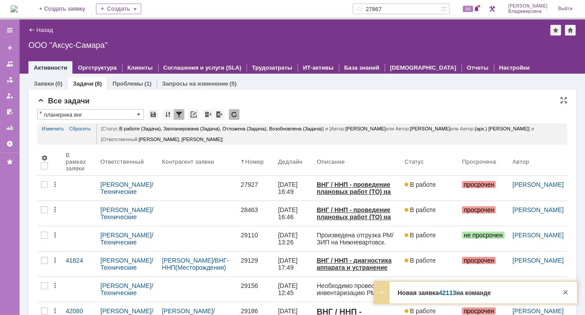
click at [446, 294] on link "42113" at bounding box center [447, 293] width 17 height 7
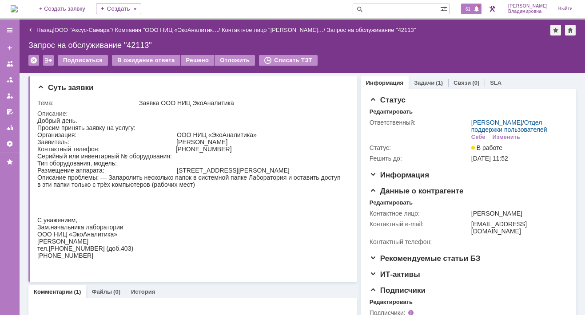
click at [473, 6] on span "61" at bounding box center [468, 9] width 10 height 6
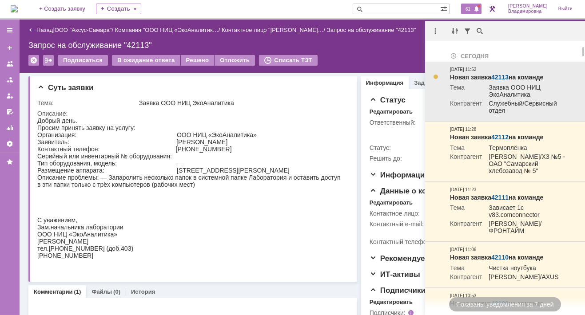
click at [504, 78] on link "42113" at bounding box center [499, 77] width 17 height 7
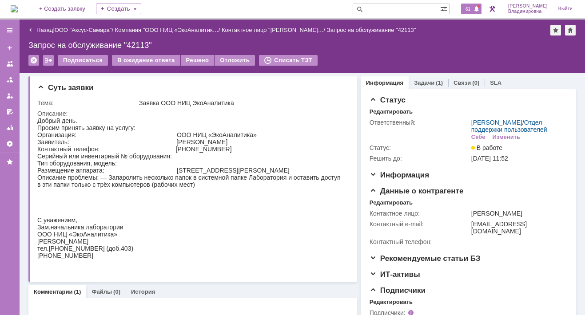
click at [478, 8] on div "61" at bounding box center [471, 9] width 20 height 11
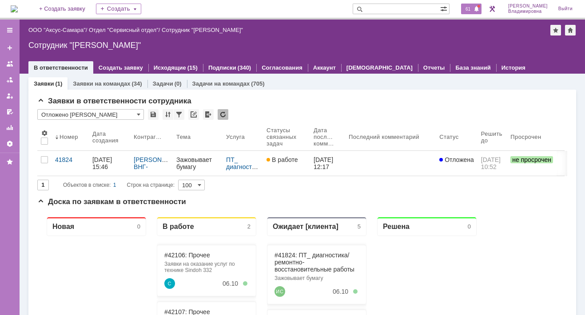
click at [473, 12] on span "61" at bounding box center [468, 9] width 10 height 6
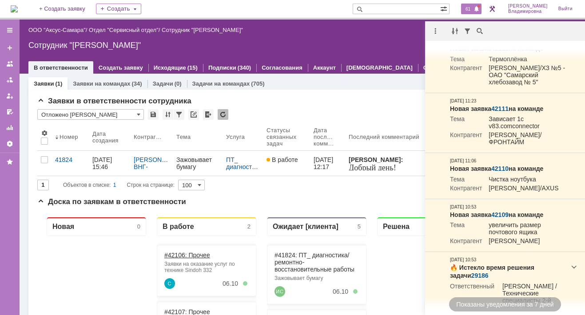
click at [187, 256] on link "#42106: Прочее" at bounding box center [187, 255] width 46 height 7
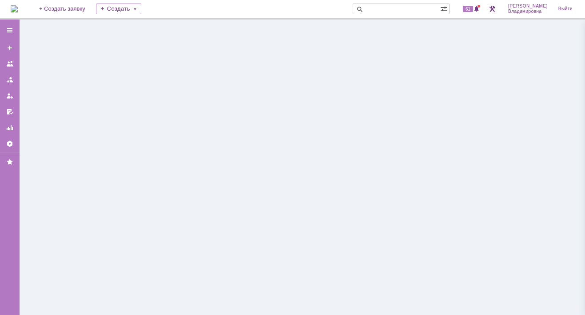
click at [187, 256] on div at bounding box center [303, 168] width 566 height 296
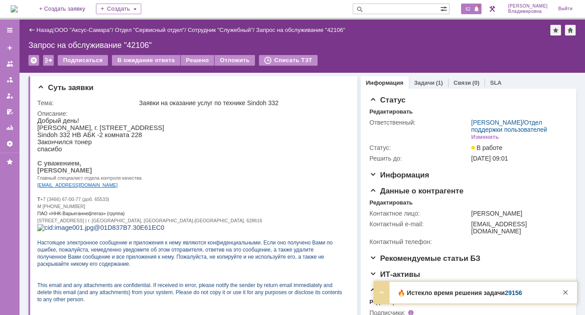
click at [472, 7] on span "62" at bounding box center [468, 9] width 10 height 6
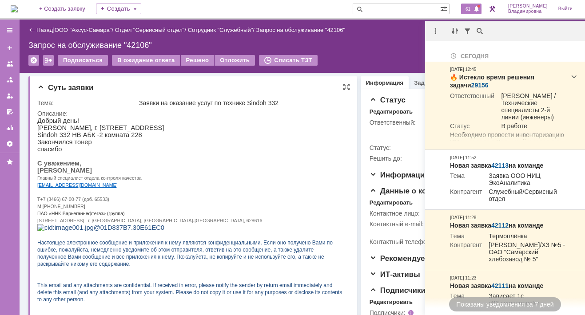
click at [208, 160] on p at bounding box center [189, 156] width 305 height 7
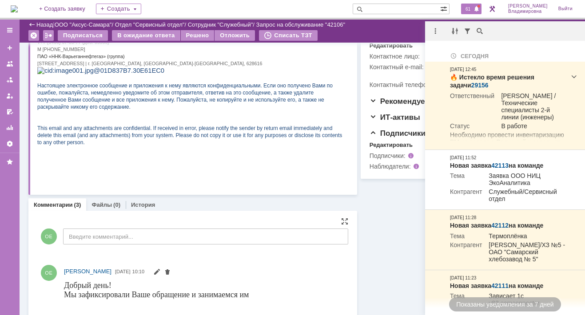
scroll to position [127, 0]
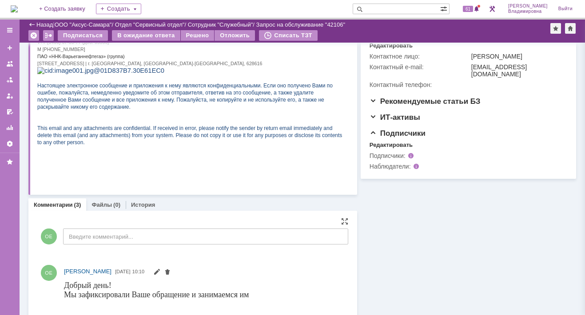
drag, startPoint x: 397, startPoint y: 211, endPoint x: 314, endPoint y: 226, distance: 84.5
click at [397, 211] on div "Информация Задачи (1) Связи (0) SLA Статус Редактировать Ответственный: [PERSON…" at bounding box center [466, 293] width 219 height 754
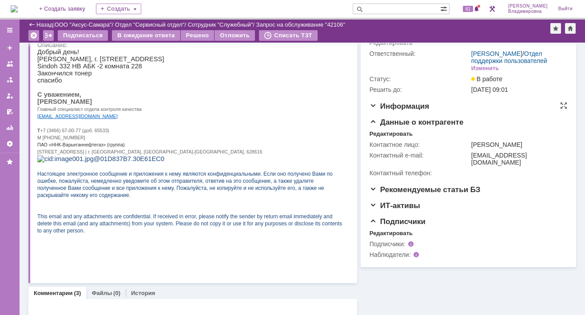
scroll to position [0, 0]
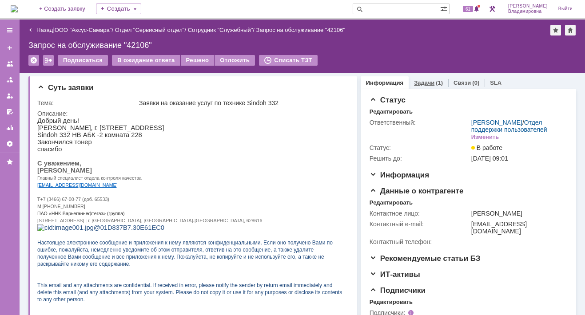
click at [413, 77] on div "Задачи (1)" at bounding box center [429, 82] width 40 height 13
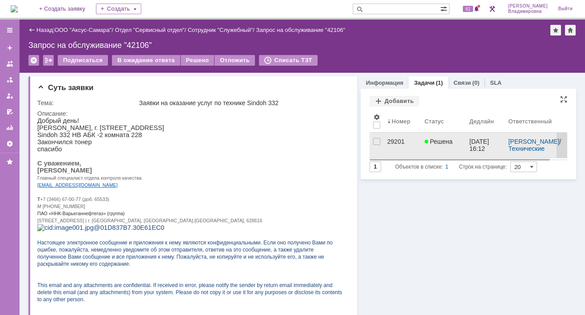
click at [394, 140] on div "29201" at bounding box center [402, 141] width 30 height 7
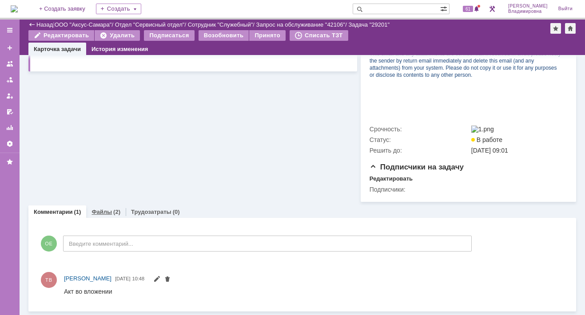
scroll to position [334, 0]
click at [101, 212] on link "Файлы" at bounding box center [102, 212] width 20 height 7
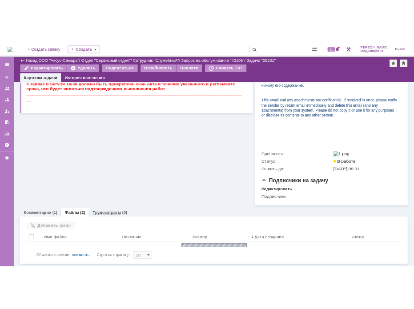
scroll to position [334, 0]
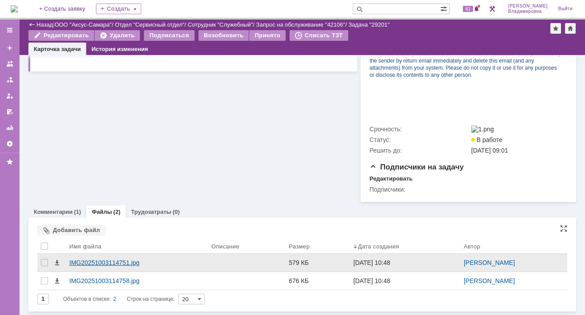
click at [113, 263] on div "IMG20251003114751.jpg" at bounding box center [136, 263] width 135 height 7
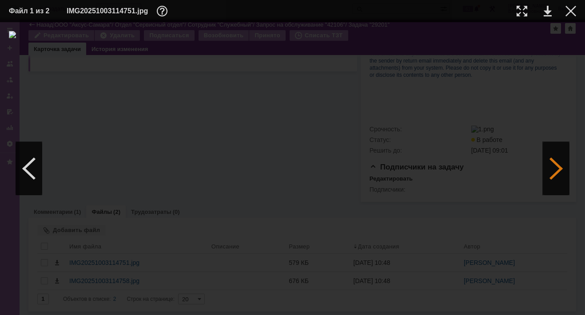
click at [555, 169] on div at bounding box center [556, 168] width 27 height 53
click at [547, 12] on link at bounding box center [548, 11] width 8 height 11
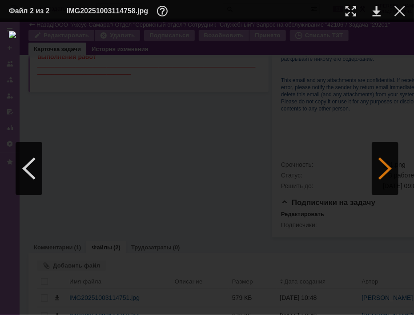
click at [384, 169] on div at bounding box center [384, 168] width 27 height 53
click at [397, 8] on div at bounding box center [399, 11] width 11 height 11
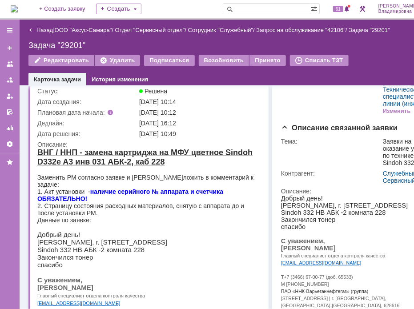
scroll to position [0, 0]
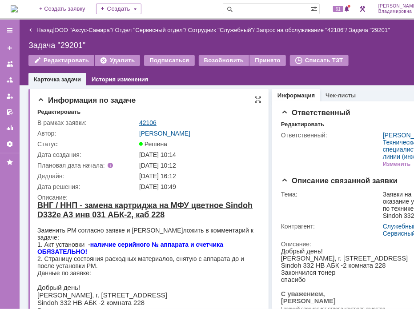
click at [150, 120] on link "42106" at bounding box center [147, 122] width 17 height 7
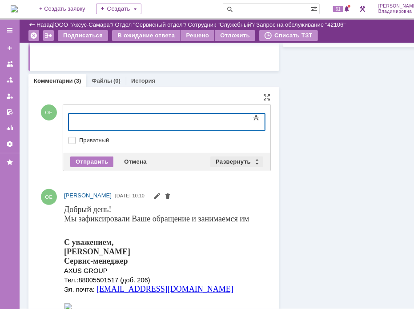
click at [227, 160] on div "Развернуть" at bounding box center [236, 161] width 53 height 11
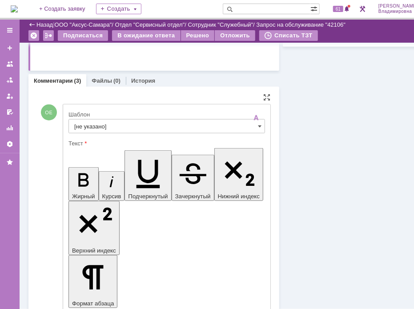
click at [86, 125] on input "[не указано]" at bounding box center [166, 126] width 196 height 14
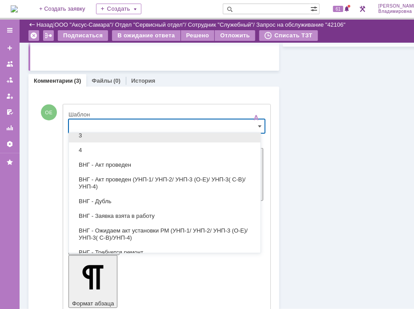
scroll to position [89, 0]
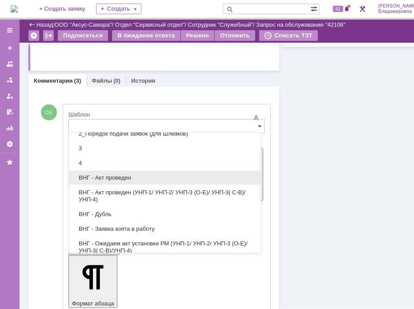
click at [117, 174] on span "ВНГ - Акт проведен" at bounding box center [164, 177] width 181 height 7
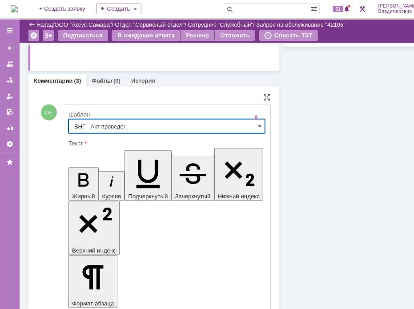
type input "ВНГ - Акт проведен"
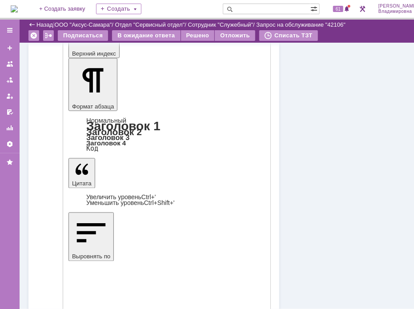
scroll to position [488, 0]
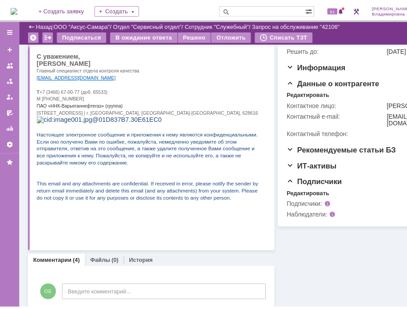
scroll to position [0, 0]
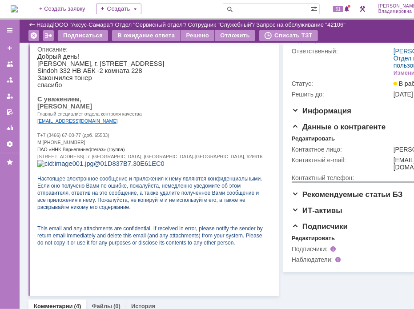
click at [366, 153] on div "Контактное лицо:" at bounding box center [342, 149] width 100 height 7
click at [311, 242] on div "Редактировать" at bounding box center [313, 238] width 43 height 7
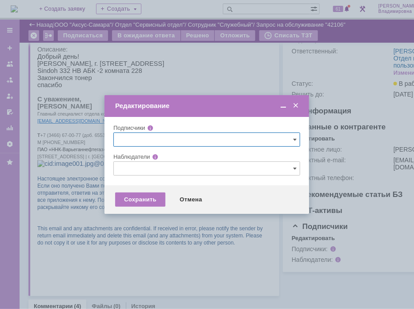
click at [122, 165] on input "text" at bounding box center [206, 168] width 187 height 14
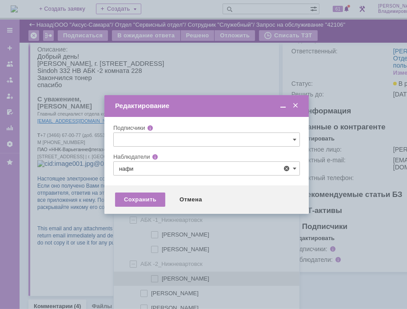
click at [162, 277] on span at bounding box center [162, 277] width 0 height 4
click at [153, 277] on input "[PERSON_NAME]" at bounding box center [155, 279] width 6 height 6
type input "[PERSON_NAME]"
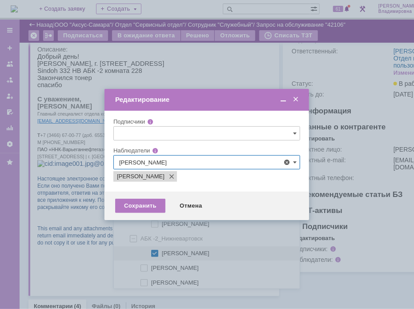
click at [96, 184] on div at bounding box center [227, 154] width 455 height 309
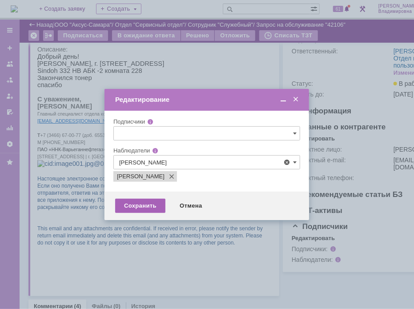
click at [153, 205] on div "Сохранить" at bounding box center [140, 206] width 50 height 14
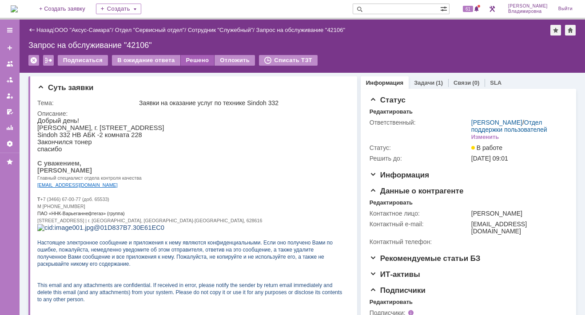
click at [192, 59] on div "Решено" at bounding box center [198, 60] width 34 height 11
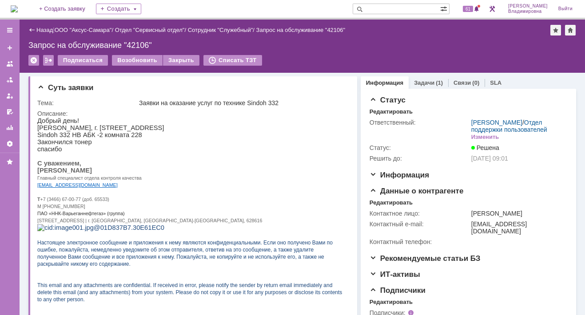
click at [391, 6] on input "text" at bounding box center [397, 9] width 88 height 11
type input "42107"
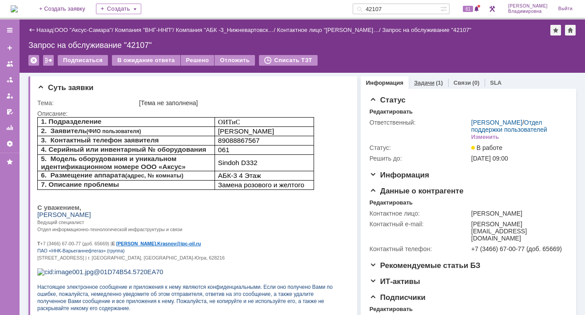
click at [419, 80] on link "Задачи" at bounding box center [424, 83] width 20 height 7
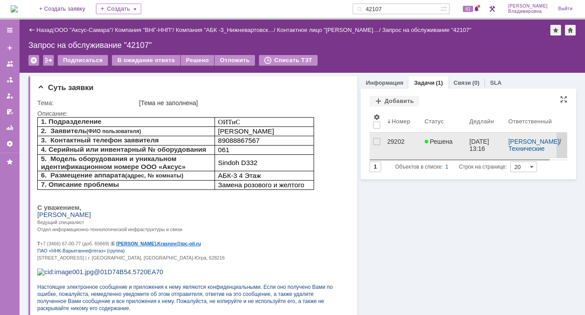
click at [396, 138] on div "29202" at bounding box center [402, 141] width 30 height 7
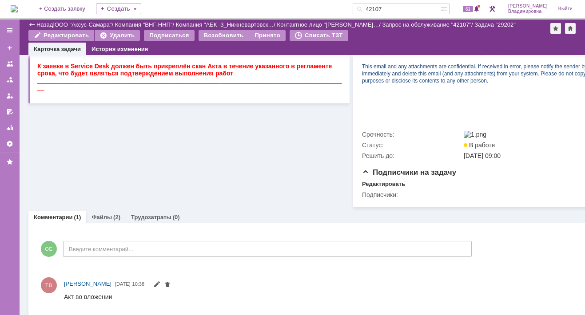
scroll to position [328, 0]
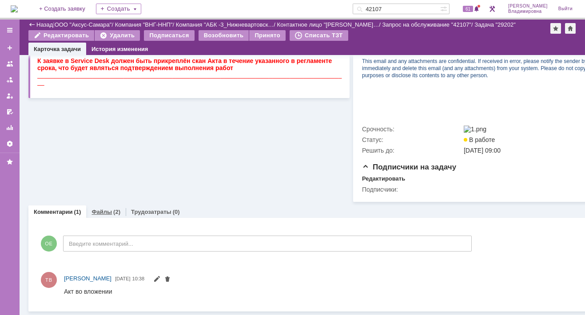
click at [95, 209] on link "Файлы" at bounding box center [102, 212] width 20 height 7
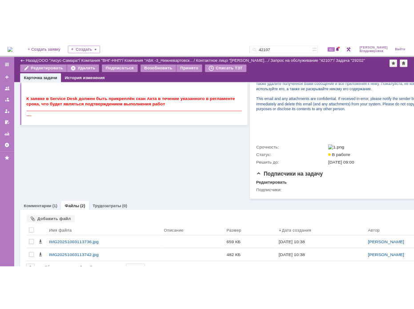
scroll to position [328, 0]
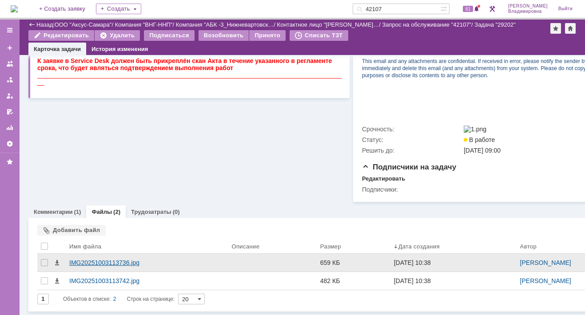
click at [76, 260] on div "IMG20251003113736.jpg" at bounding box center [146, 263] width 155 height 7
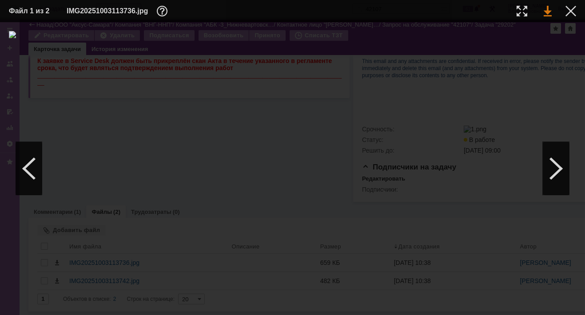
click at [547, 12] on link at bounding box center [548, 11] width 8 height 11
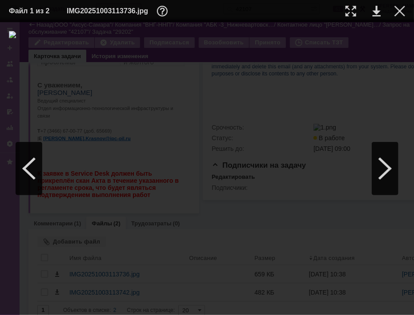
click at [211, 150] on img at bounding box center [207, 169] width 396 height 276
click at [355, 76] on div at bounding box center [207, 169] width 396 height 276
click at [362, 83] on div at bounding box center [207, 169] width 396 height 276
click at [384, 171] on div at bounding box center [384, 168] width 27 height 53
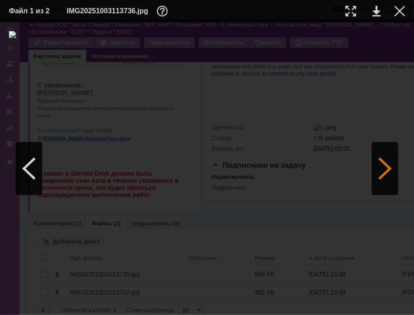
click at [384, 171] on div at bounding box center [384, 168] width 27 height 53
click at [402, 10] on div at bounding box center [399, 11] width 11 height 11
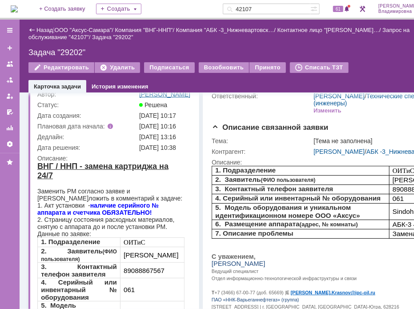
scroll to position [0, 0]
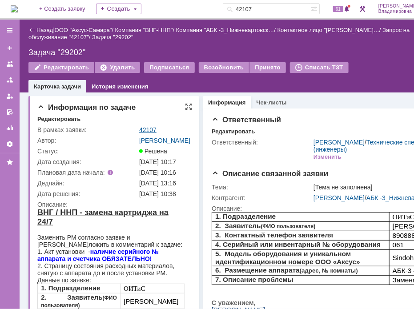
click at [147, 128] on link "42107" at bounding box center [147, 129] width 17 height 7
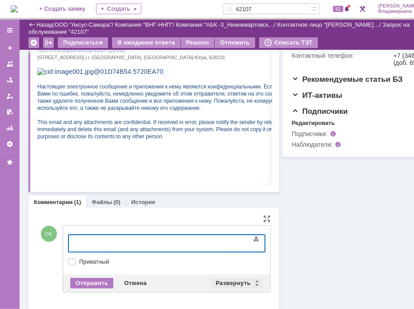
click at [235, 281] on div "Развернуть" at bounding box center [236, 283] width 53 height 11
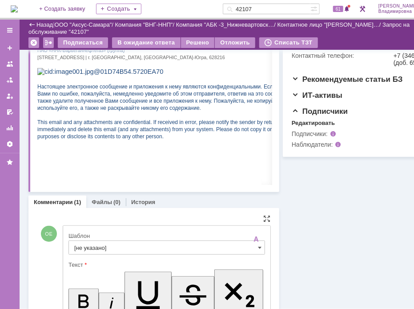
click at [91, 245] on input "[не указано]" at bounding box center [166, 247] width 196 height 14
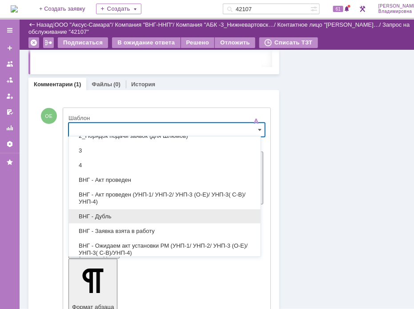
scroll to position [89, 0]
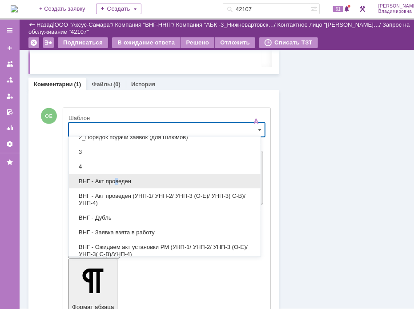
click at [116, 180] on span "ВНГ - Акт проведен" at bounding box center [164, 181] width 181 height 7
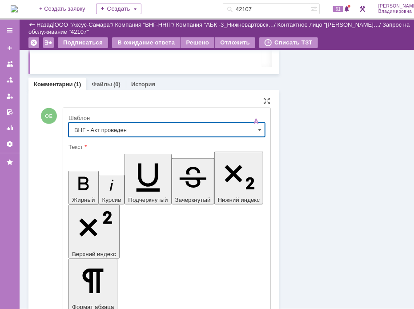
type input "ВНГ - Акт проведен"
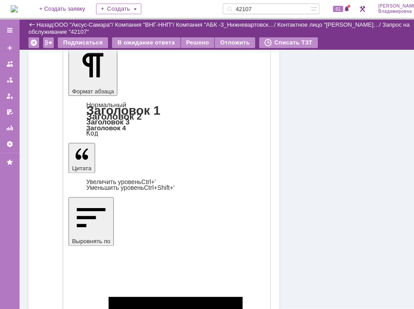
scroll to position [557, 0]
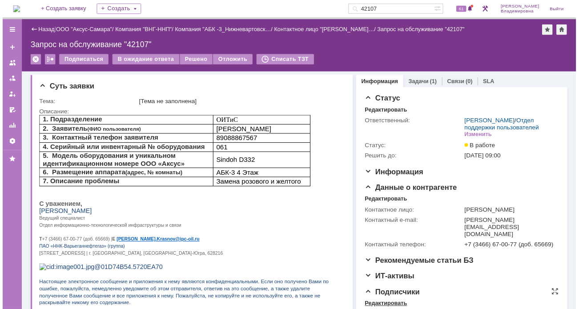
scroll to position [89, 0]
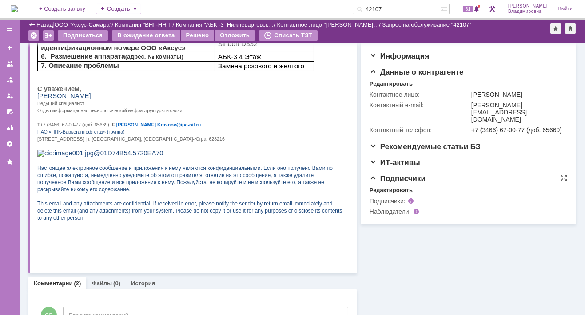
click at [393, 189] on div "Редактировать" at bounding box center [391, 190] width 43 height 7
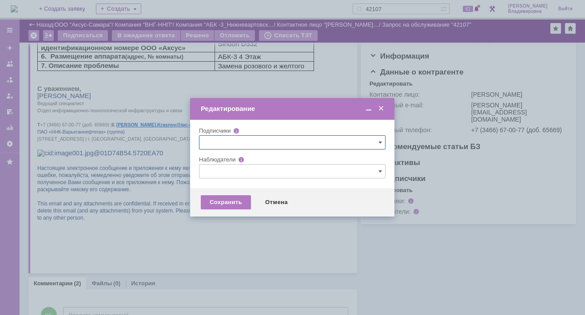
click at [212, 170] on input "text" at bounding box center [292, 171] width 187 height 14
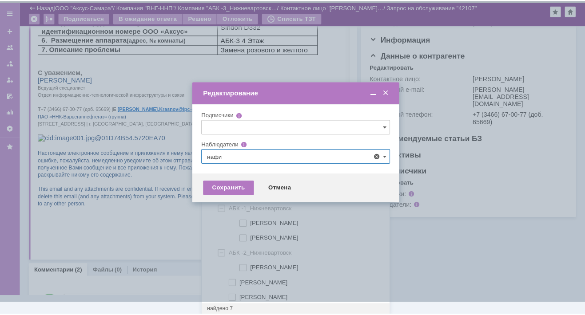
scroll to position [0, 0]
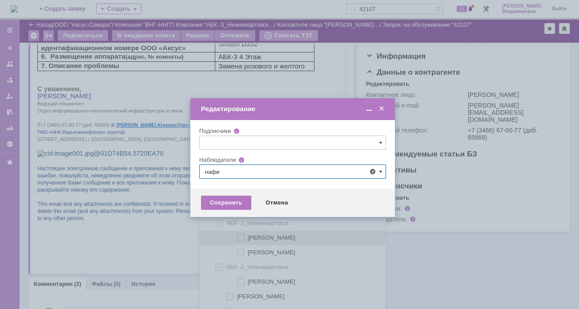
click at [248, 235] on span at bounding box center [248, 236] width 0 height 4
click at [241, 235] on input "[PERSON_NAME]" at bounding box center [241, 238] width 6 height 6
type input "[PERSON_NAME]"
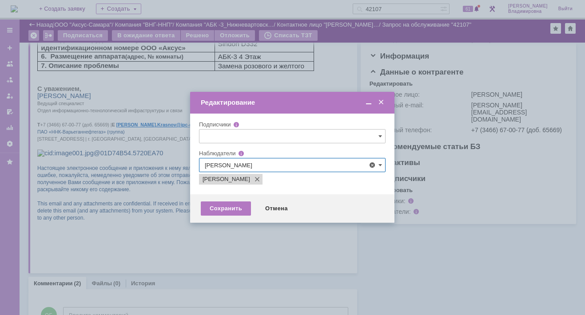
click at [166, 161] on div at bounding box center [292, 157] width 585 height 315
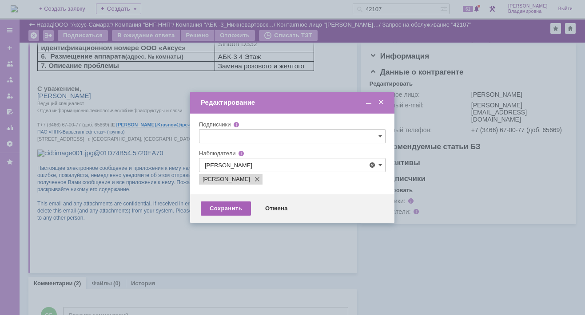
click at [228, 208] on div "Сохранить" at bounding box center [226, 209] width 50 height 14
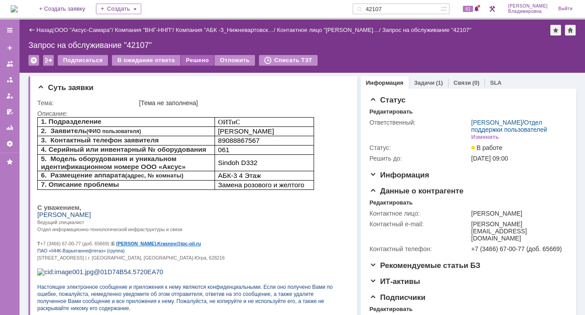
click at [192, 60] on div "Решено" at bounding box center [198, 60] width 34 height 11
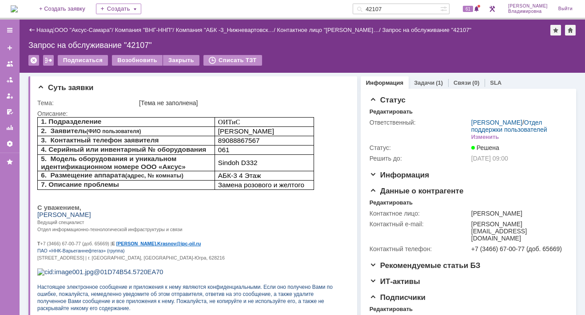
click at [18, 8] on img at bounding box center [14, 8] width 7 height 7
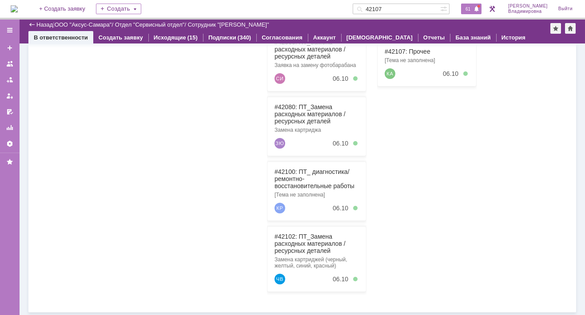
click at [479, 9] on span at bounding box center [477, 9] width 6 height 7
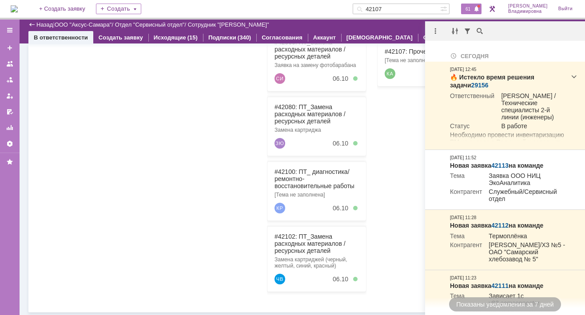
click at [190, 144] on div at bounding box center [207, 137] width 100 height 322
